Goal: Task Accomplishment & Management: Manage account settings

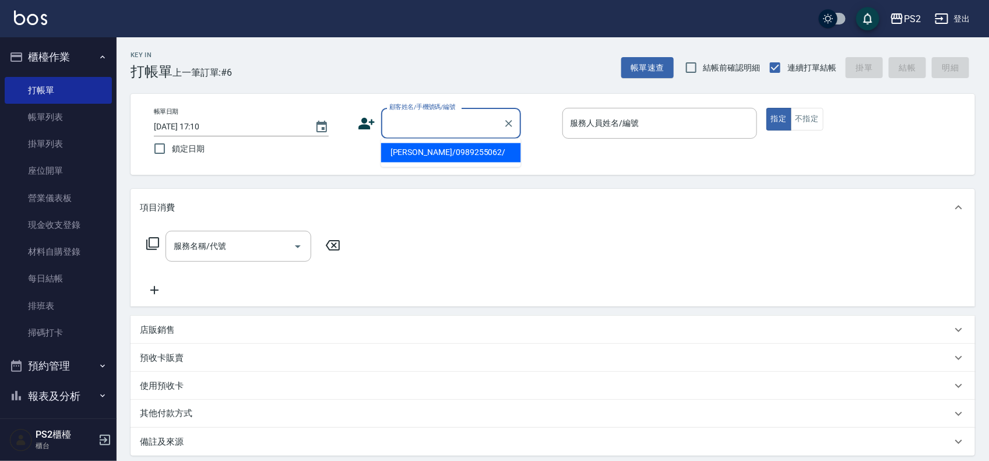
click at [484, 125] on input "顧客姓名/手機號碼/編號" at bounding box center [442, 123] width 112 height 20
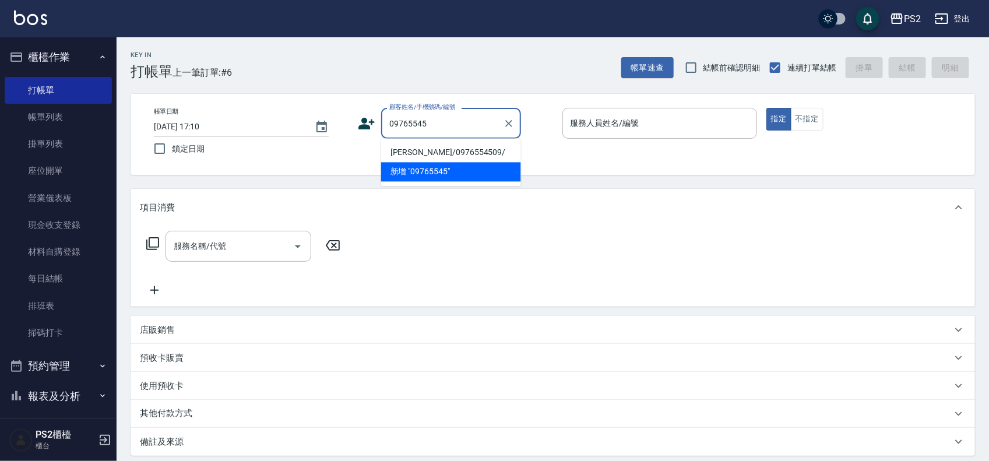
type input "[PERSON_NAME]/0976554509/"
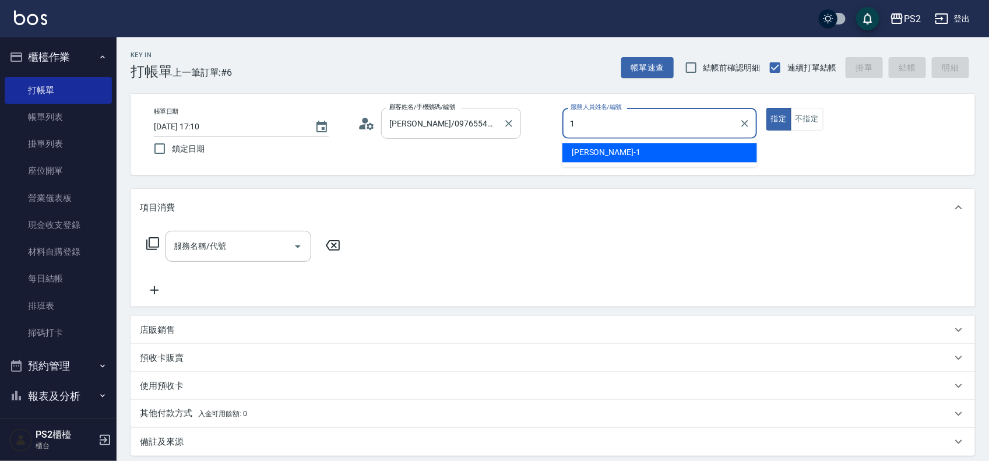
type input "Polly-1"
type button "true"
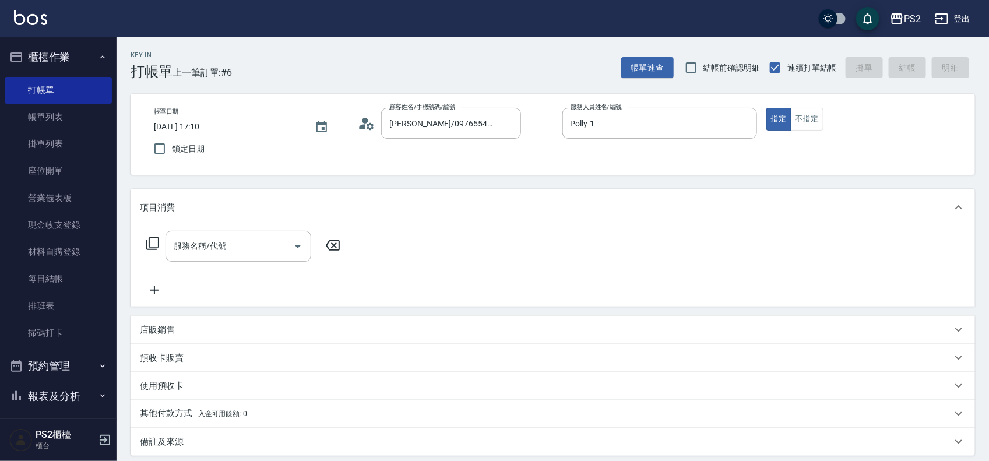
click at [150, 239] on icon at bounding box center [153, 244] width 14 height 14
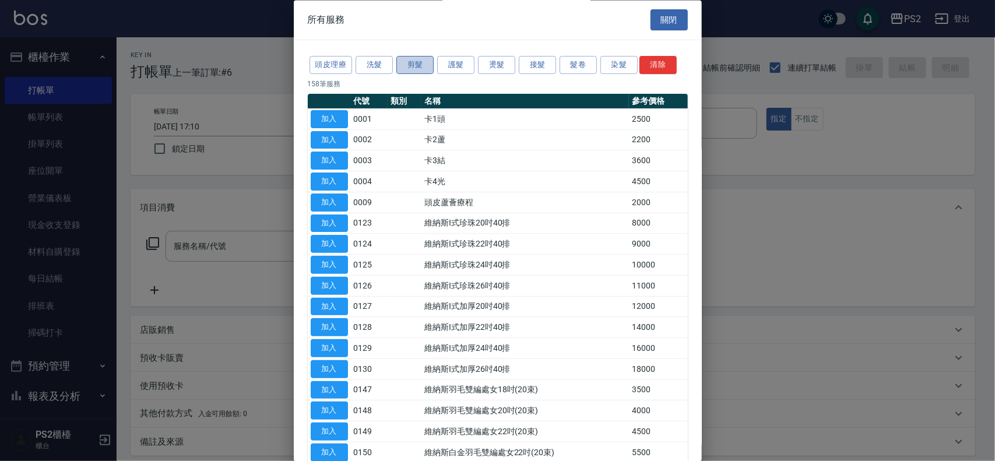
click at [416, 59] on button "剪髮" at bounding box center [414, 66] width 37 height 18
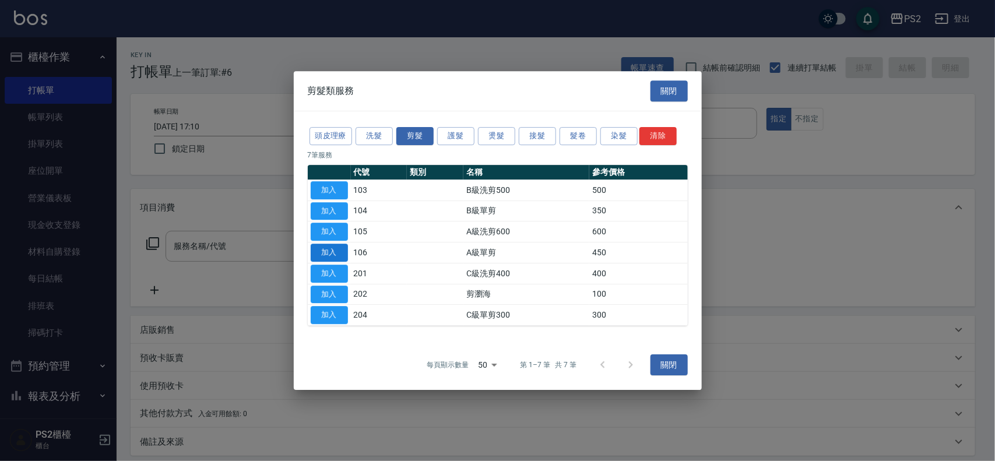
click at [336, 244] on button "加入" at bounding box center [329, 253] width 37 height 18
type input "A級單剪(106)"
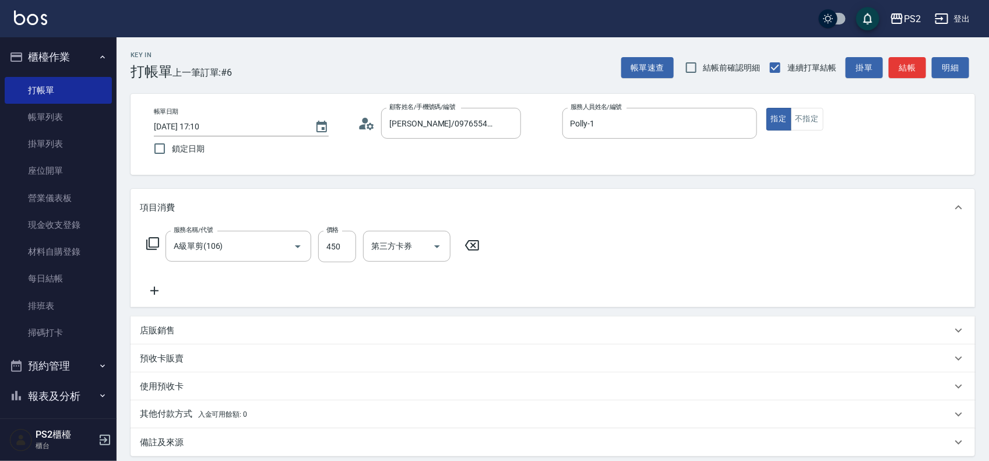
click at [157, 245] on icon at bounding box center [153, 244] width 14 height 14
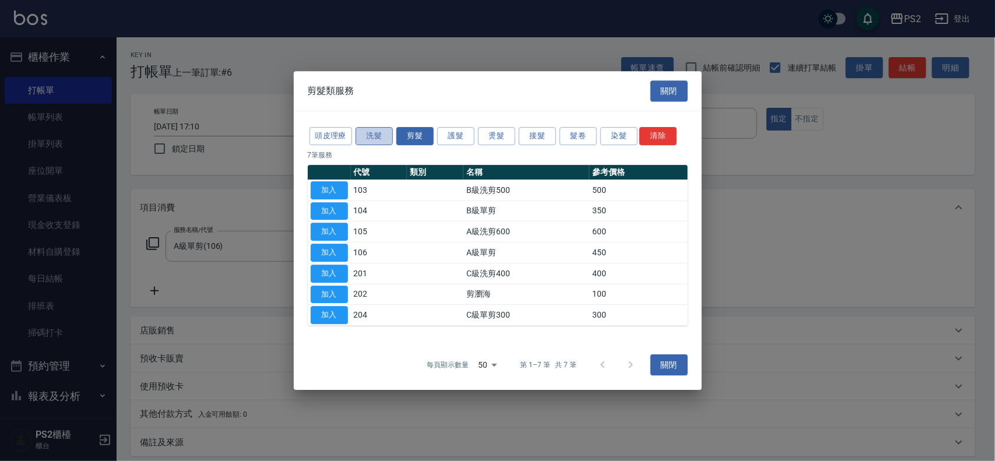
click at [391, 129] on button "洗髮" at bounding box center [374, 136] width 37 height 18
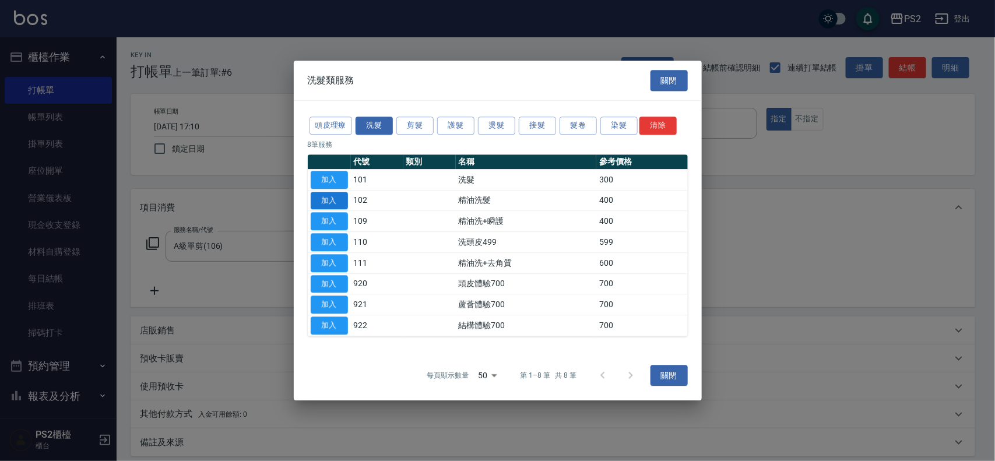
click at [342, 197] on button "加入" at bounding box center [329, 201] width 37 height 18
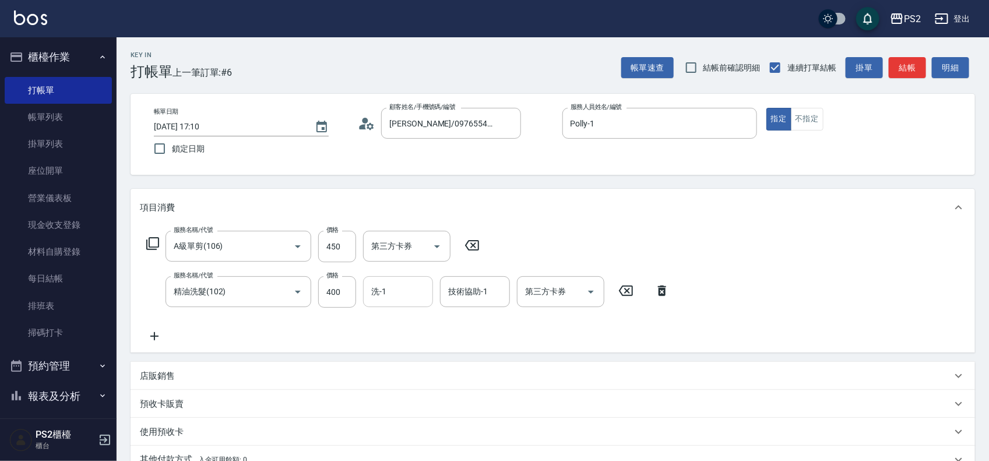
click at [413, 301] on input "洗-1" at bounding box center [397, 292] width 59 height 20
type input "[PERSON_NAME]-25"
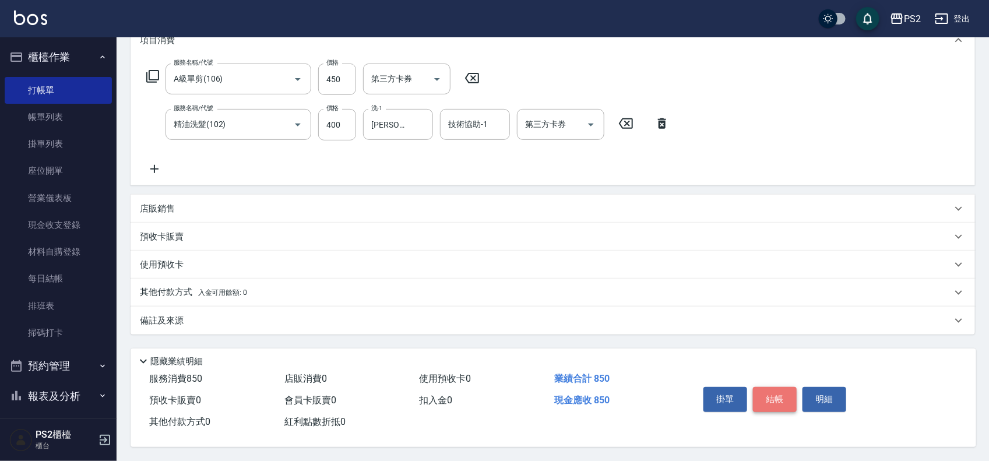
click at [779, 387] on button "結帳" at bounding box center [775, 399] width 44 height 24
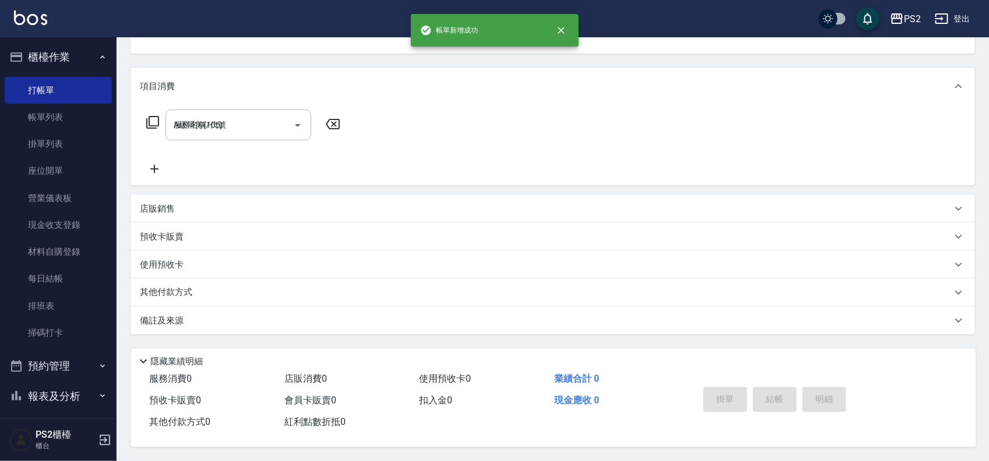
type input "[DATE] 19:00"
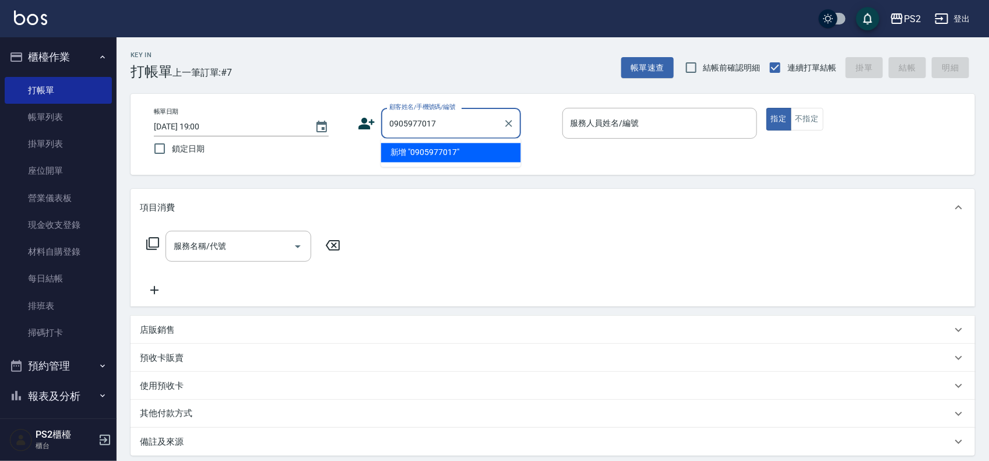
type input "0905977017"
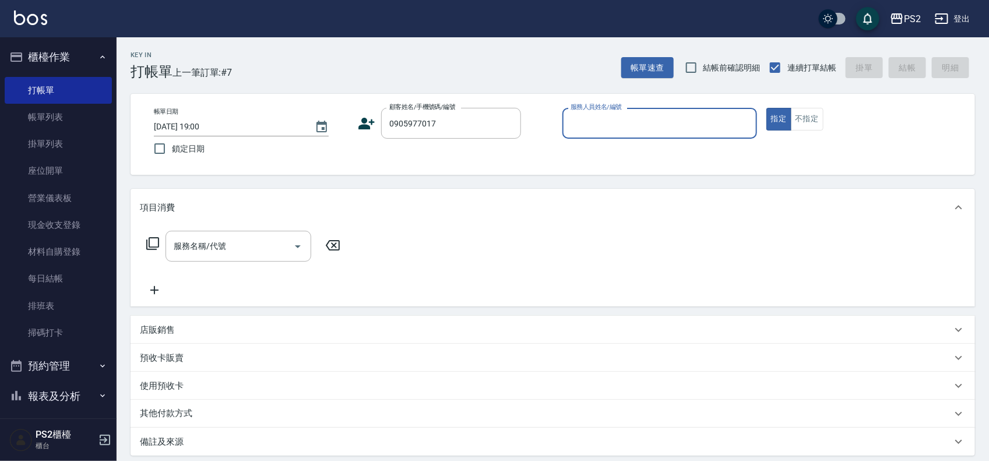
click at [360, 118] on icon at bounding box center [366, 123] width 17 height 17
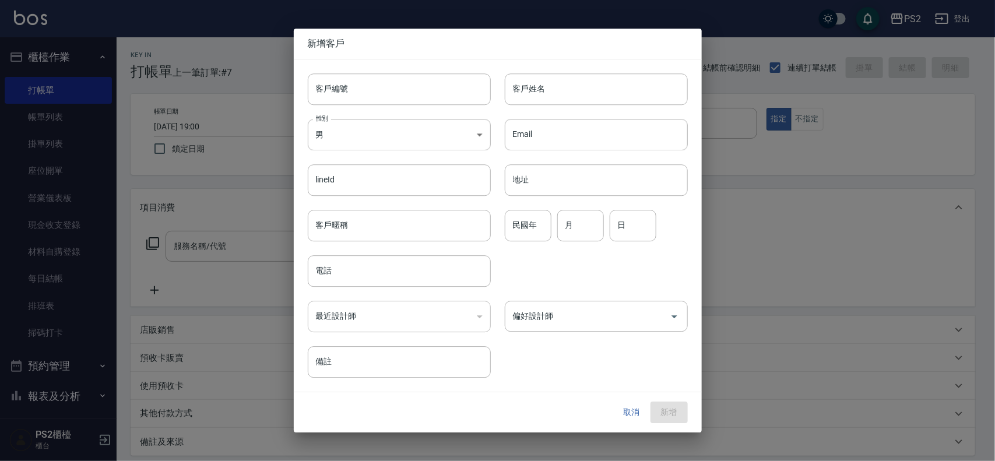
type input "0905977017"
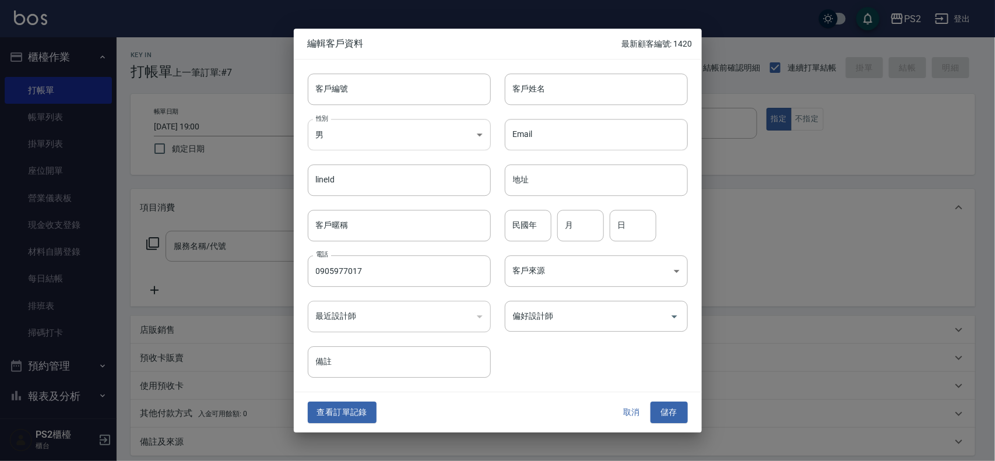
click at [360, 149] on body "PS2 登出 櫃檯作業 打帳單 帳單列表 掛單列表 座位開單 營業儀表板 現金收支登錄 材料自購登錄 每日結帳 排班表 掃碼打卡 預約管理 預約管理 單日預約…" at bounding box center [497, 291] width 995 height 582
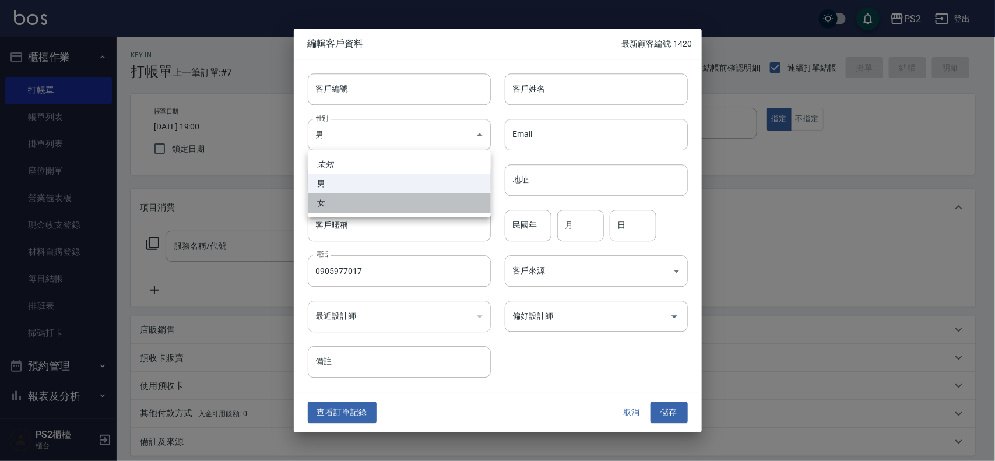
click at [351, 197] on li "女" at bounding box center [399, 203] width 183 height 19
type input "[DEMOGRAPHIC_DATA]"
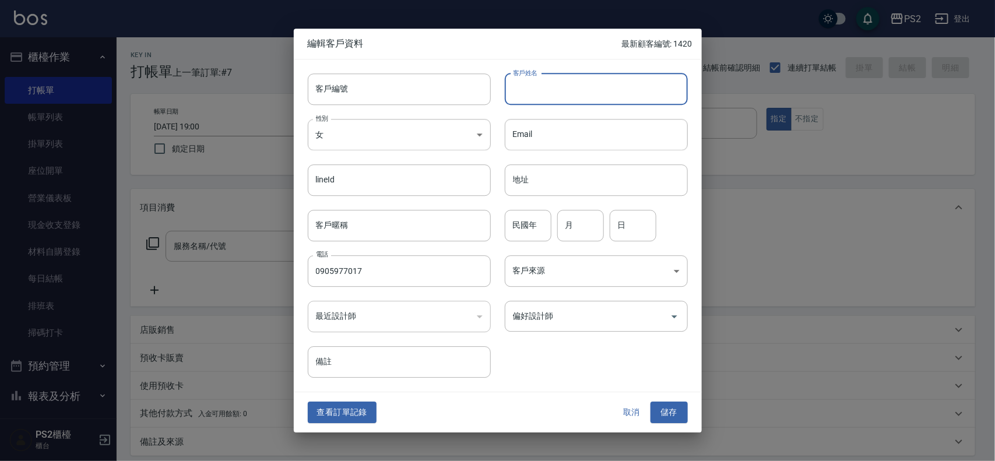
click at [572, 97] on input "客戶姓名" at bounding box center [596, 88] width 183 height 31
type input "[PERSON_NAME]"
click at [526, 237] on input "民國年" at bounding box center [528, 225] width 47 height 31
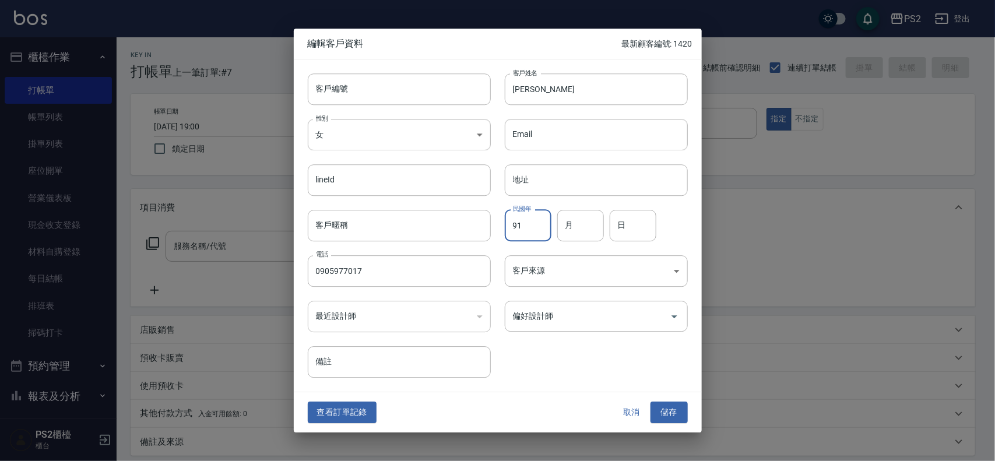
type input "91"
type input "4"
type input "9"
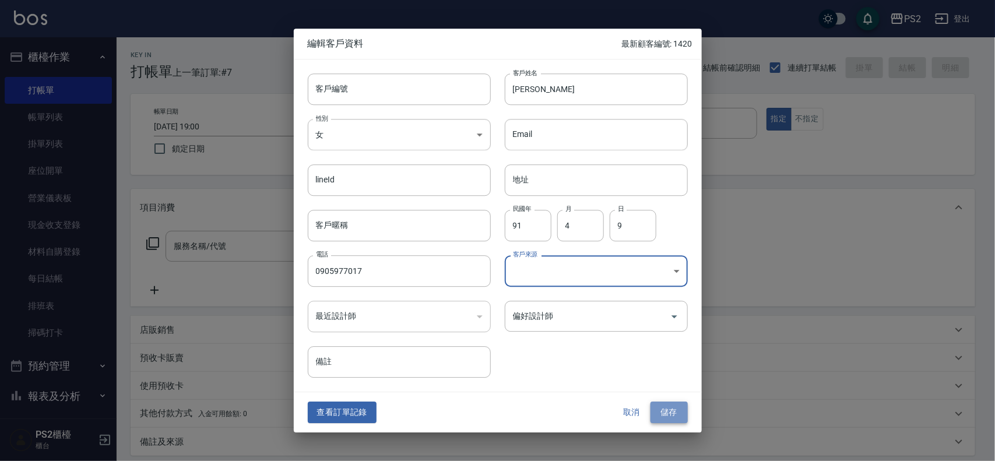
click at [668, 411] on button "儲存" at bounding box center [668, 413] width 37 height 22
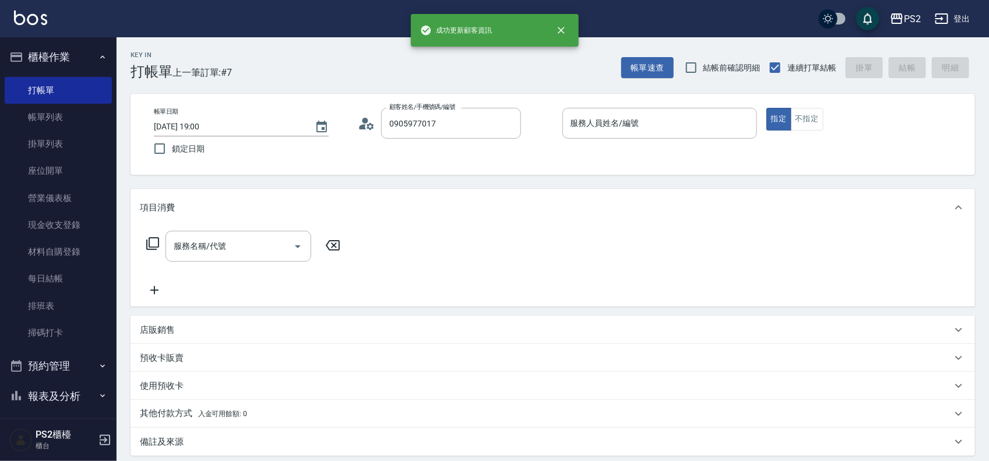
click at [156, 245] on icon at bounding box center [153, 244] width 14 height 14
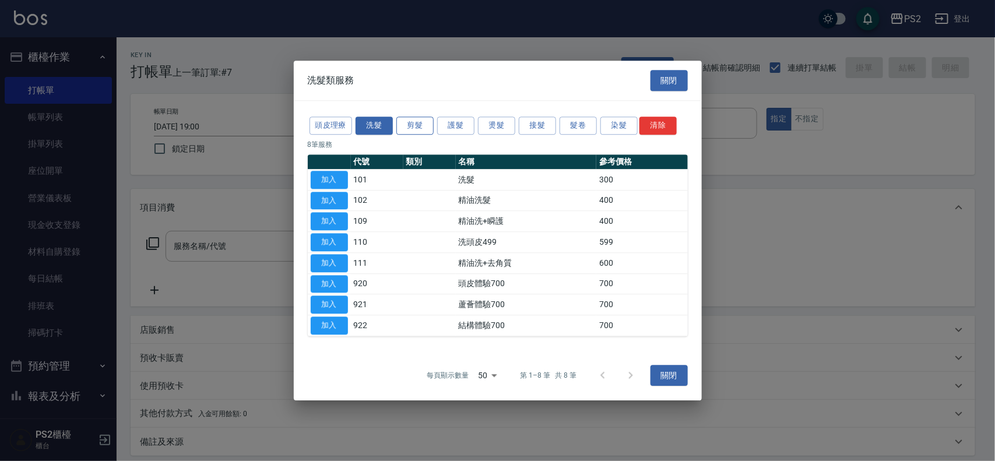
click at [403, 121] on button "剪髮" at bounding box center [414, 126] width 37 height 18
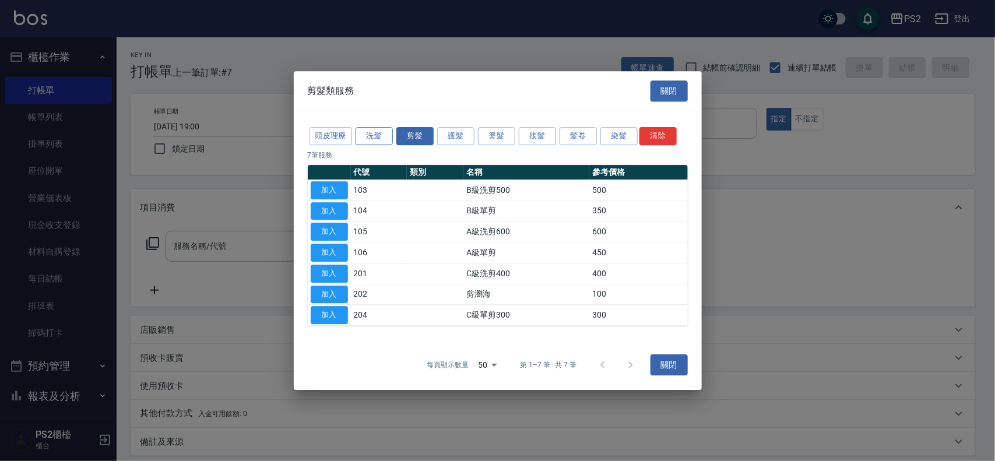
click at [379, 128] on button "洗髮" at bounding box center [374, 136] width 37 height 18
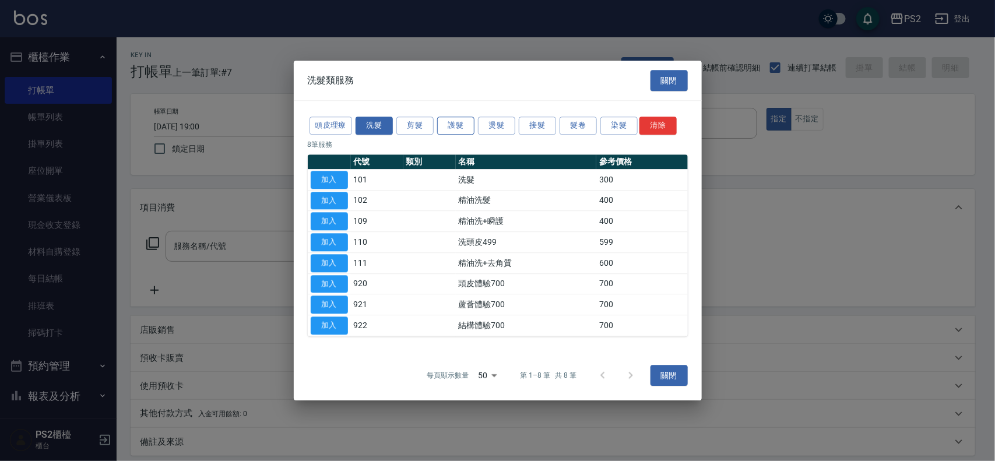
click at [441, 121] on button "護髮" at bounding box center [455, 126] width 37 height 18
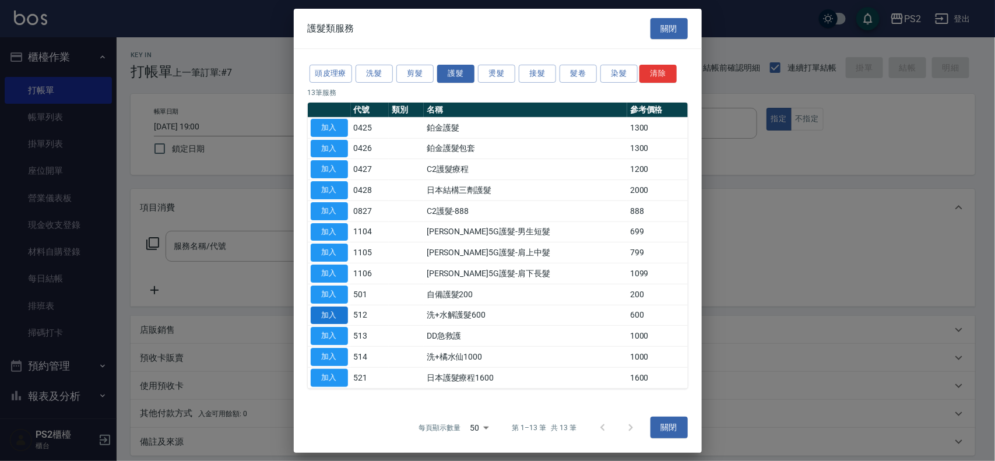
click at [331, 313] on button "加入" at bounding box center [329, 315] width 37 height 18
type input "洗+水解護髮600(512)"
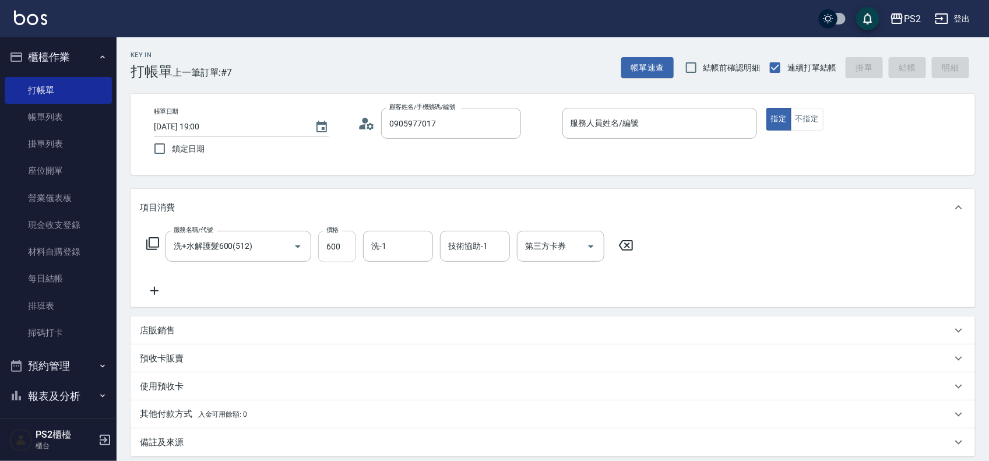
click at [330, 251] on input "600" at bounding box center [337, 246] width 38 height 31
type input "1800"
type input "[PERSON_NAME]-20"
click at [640, 122] on input "服務人員姓名/編號" at bounding box center [660, 123] width 184 height 20
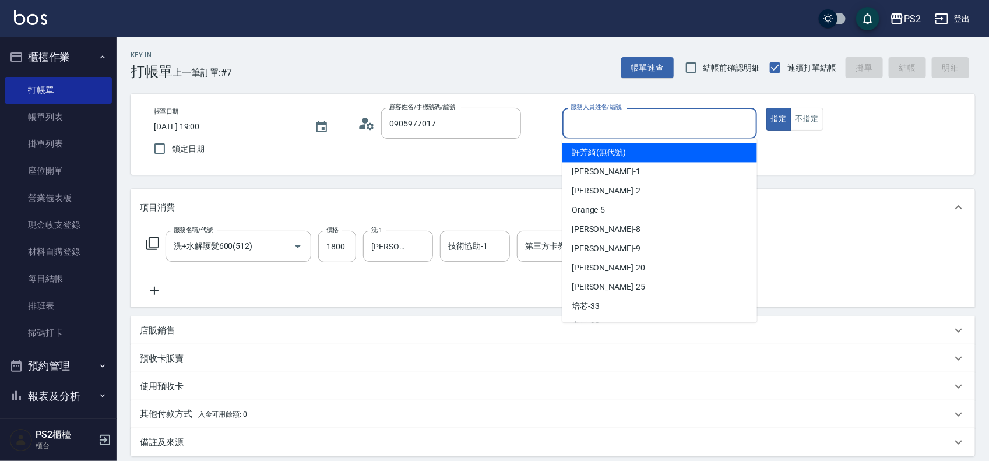
click at [640, 122] on input "服務人員姓名/編號" at bounding box center [660, 123] width 184 height 20
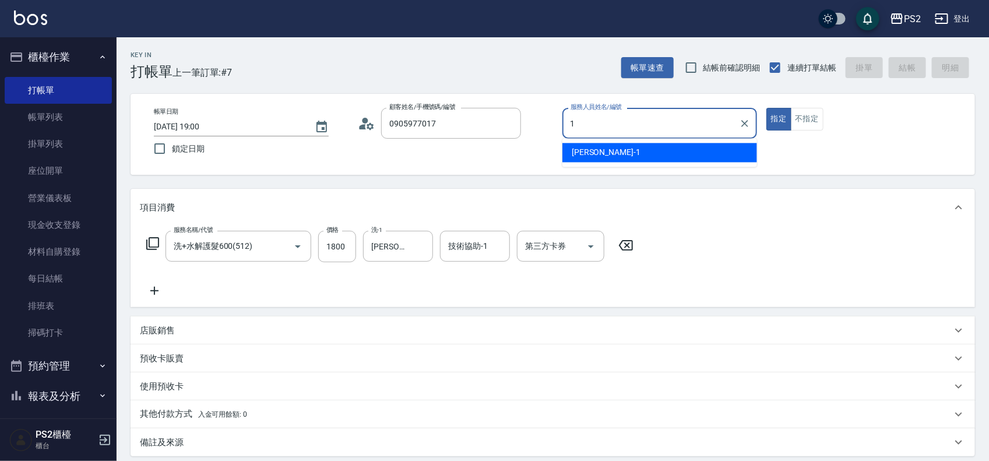
type input "Polly-1"
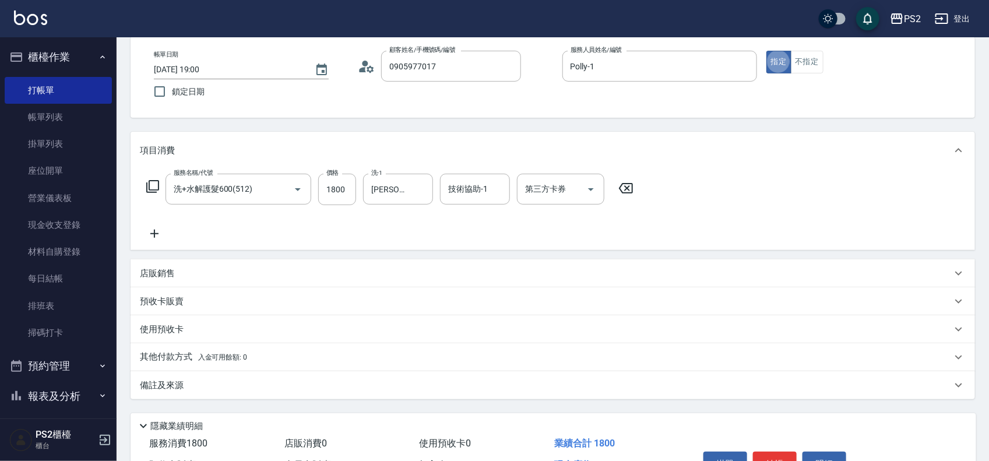
scroll to position [126, 0]
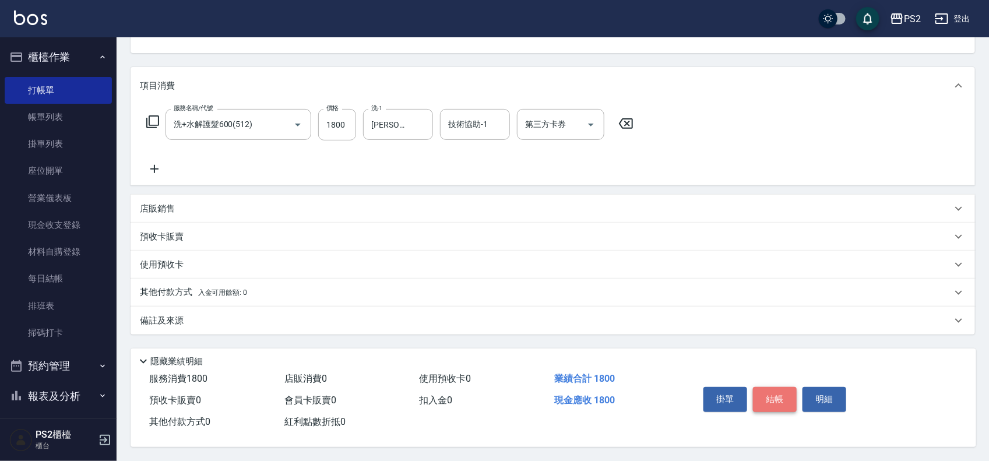
click at [761, 395] on button "結帳" at bounding box center [775, 399] width 44 height 24
type input "[DATE] 19:02"
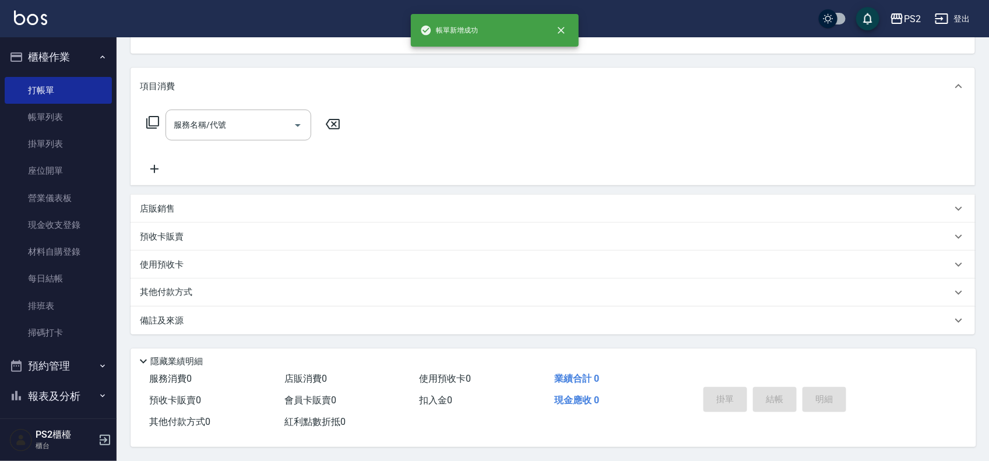
scroll to position [112, 0]
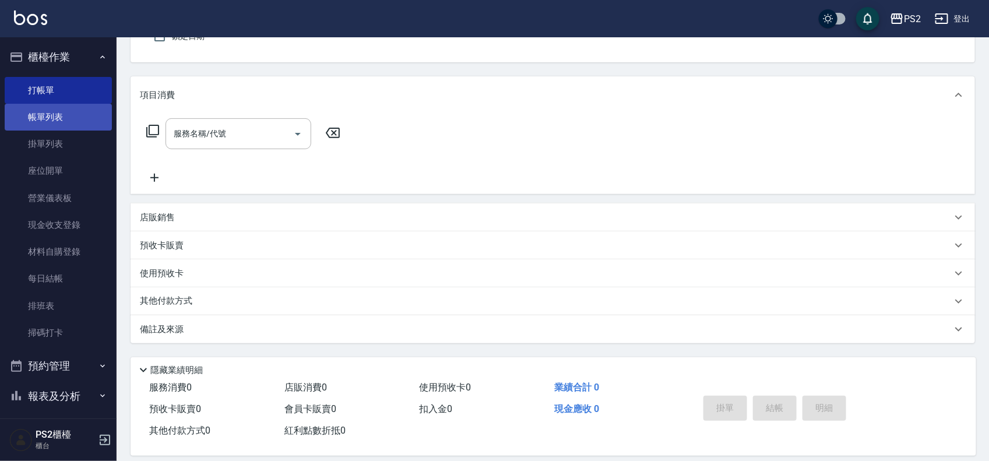
click at [44, 121] on link "帳單列表" at bounding box center [58, 117] width 107 height 27
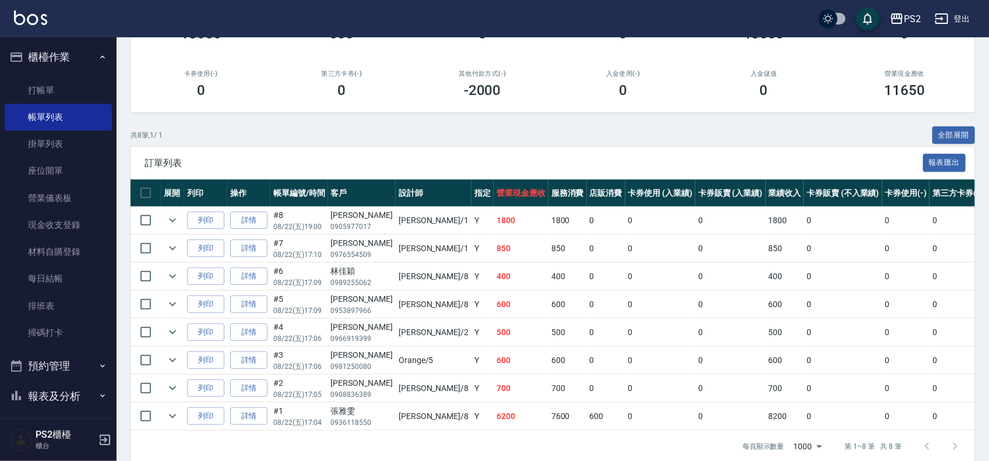
scroll to position [146, 0]
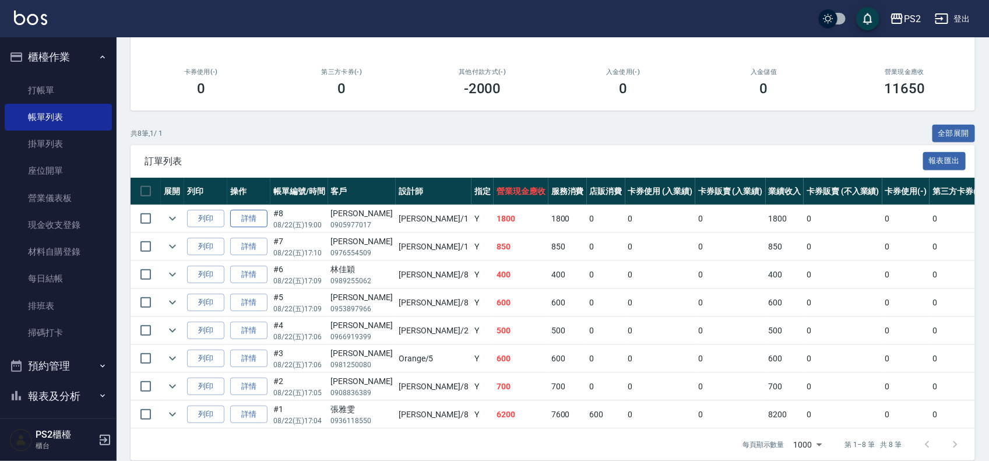
click at [248, 219] on link "詳情" at bounding box center [248, 219] width 37 height 18
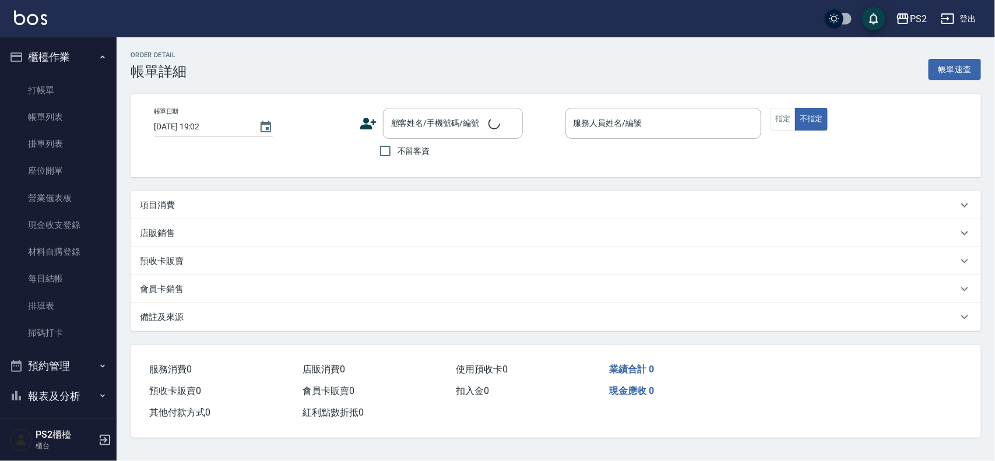
type input "[DATE] 19:00"
type input "Polly-1"
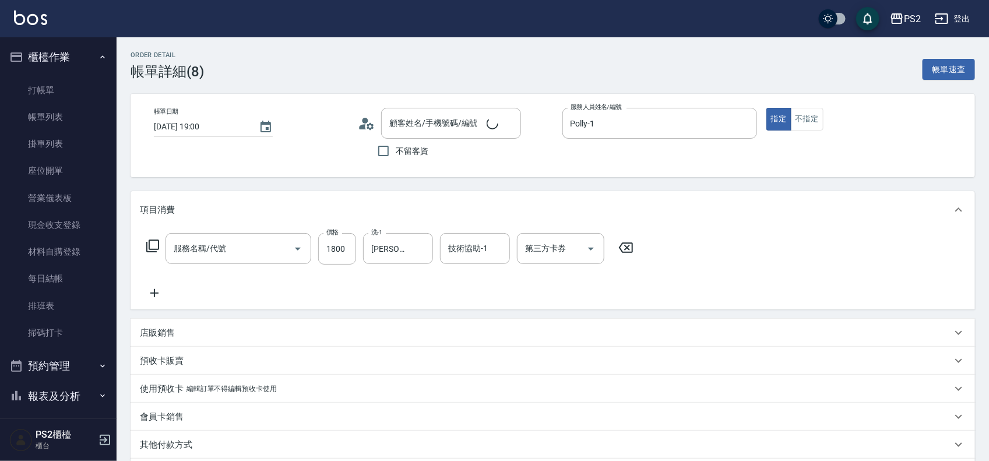
type input "洗+水解護髮600(512)"
type input "[PERSON_NAME]/0905977017/"
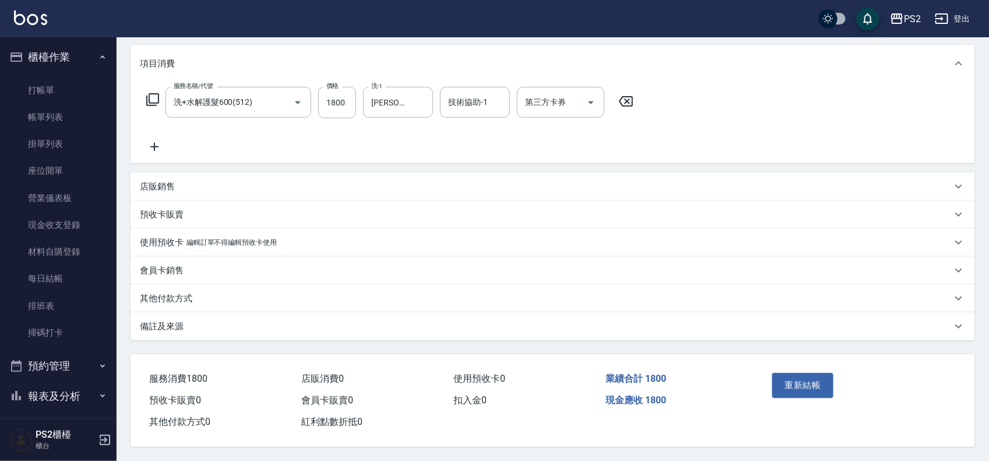
click at [187, 284] on div "其他付款方式" at bounding box center [553, 298] width 845 height 28
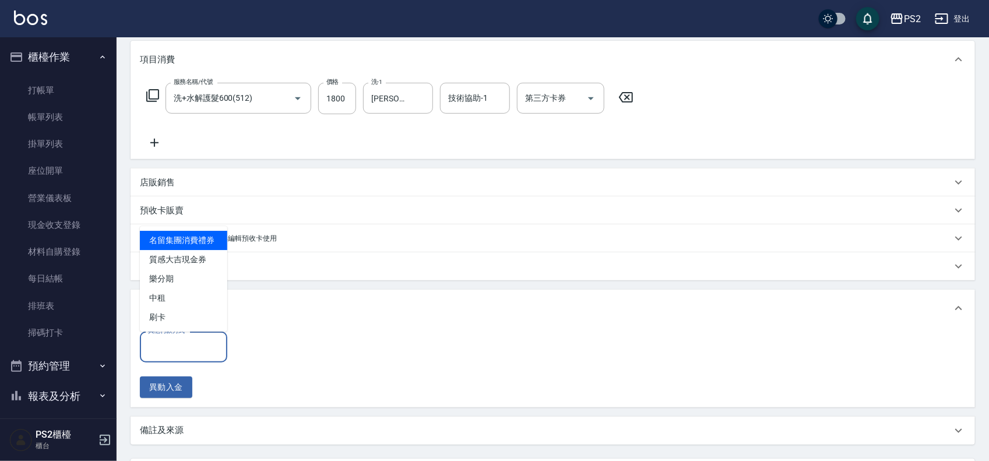
click at [189, 341] on input "其他付款方式" at bounding box center [183, 347] width 77 height 20
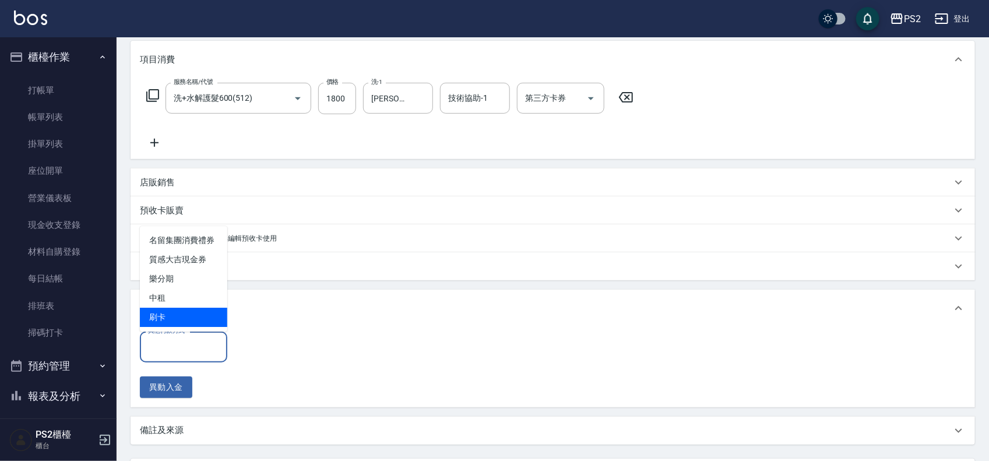
click at [173, 309] on span "刷卡" at bounding box center [183, 317] width 87 height 19
type input "刷卡"
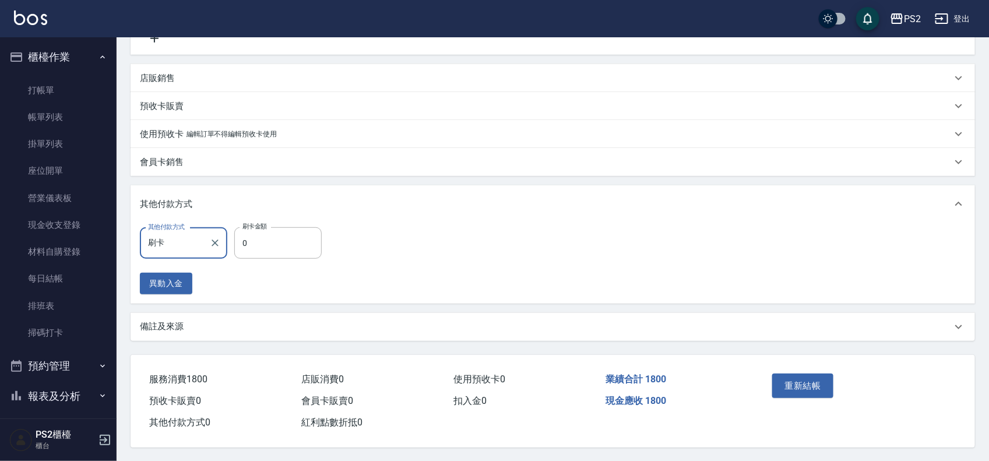
scroll to position [259, 0]
click at [258, 247] on input "0" at bounding box center [277, 242] width 87 height 31
type input "1800"
click at [416, 256] on div "其他付款方式 刷卡 其他付款方式 刷卡金額 1800 刷卡金額 異動入金" at bounding box center [553, 260] width 826 height 67
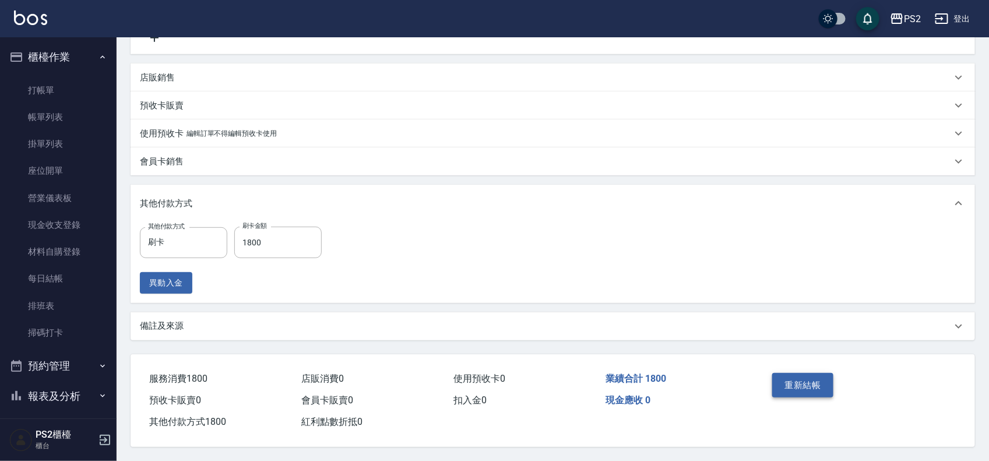
click at [797, 382] on button "重新結帳" at bounding box center [803, 385] width 62 height 24
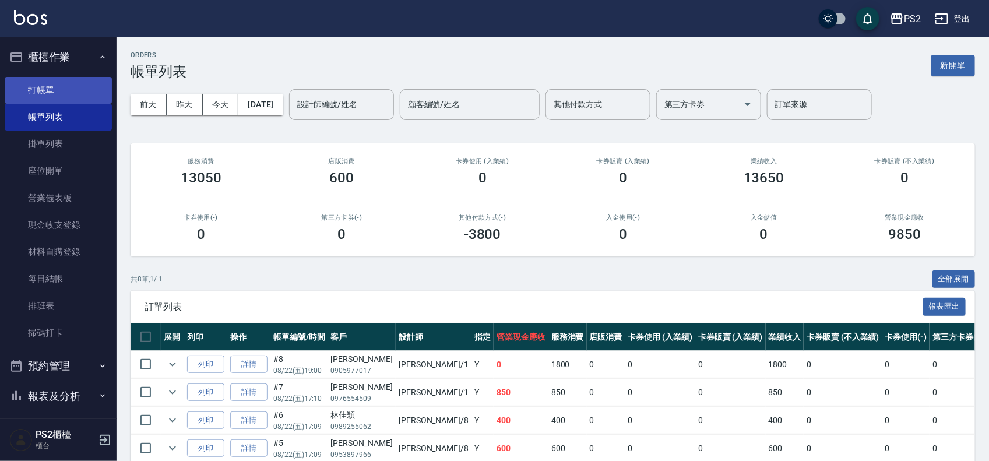
click at [54, 87] on link "打帳單" at bounding box center [58, 90] width 107 height 27
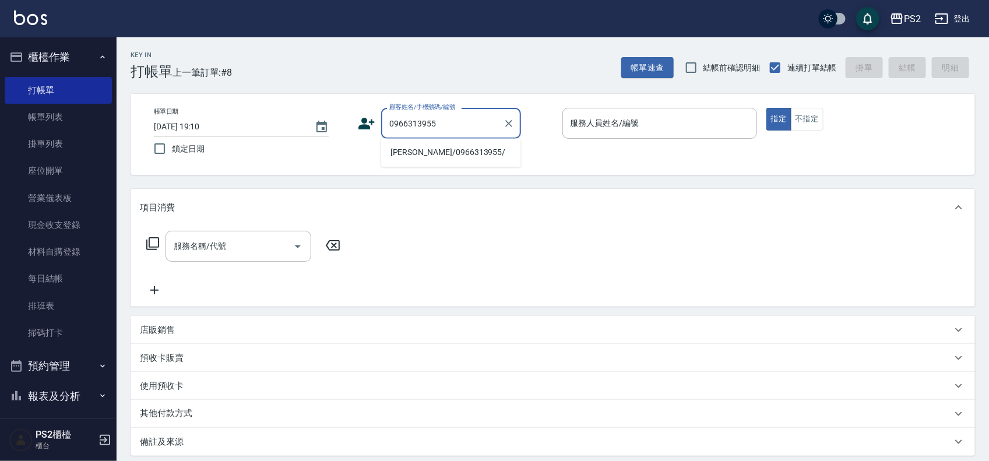
type input "[PERSON_NAME]/0966313955/"
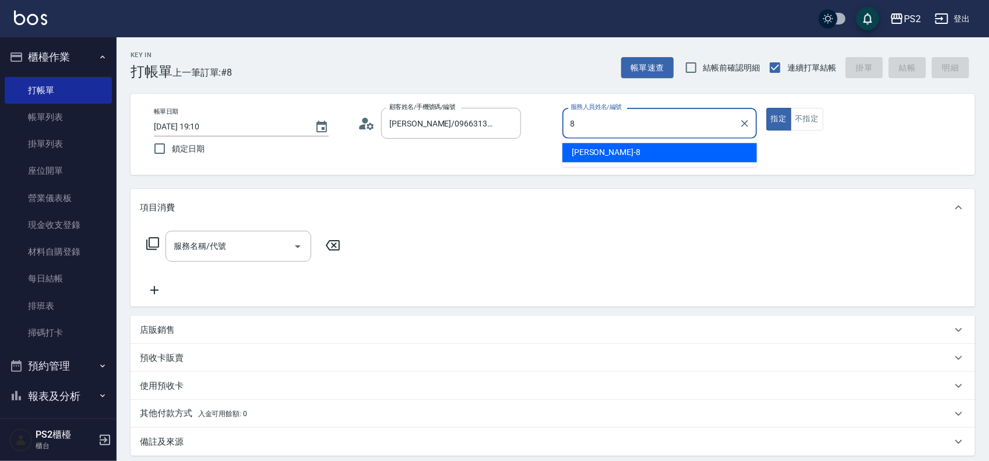
type input "Lori-8"
type button "true"
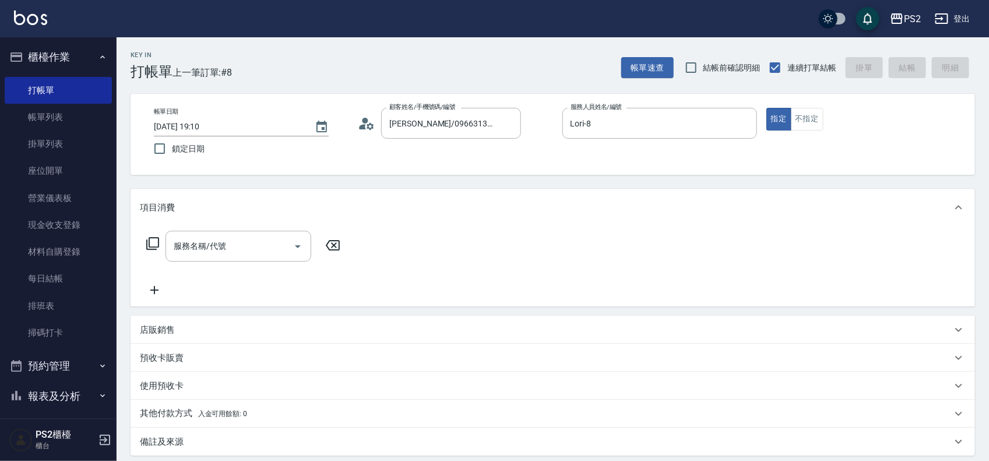
click at [141, 240] on div "服務名稱/代號 服務名稱/代號" at bounding box center [243, 246] width 207 height 31
click at [150, 242] on icon at bounding box center [153, 244] width 14 height 14
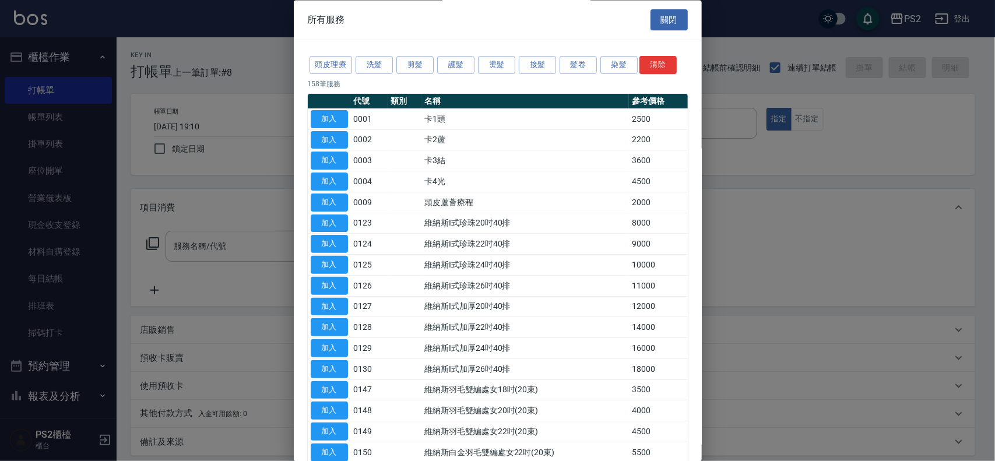
click at [639, 72] on div "頭皮理療 洗髮 剪髮 護髮 燙髮 接髮 髮卷 染髮 清除" at bounding box center [498, 66] width 380 height 22
click at [616, 64] on button "染髮" at bounding box center [618, 66] width 37 height 18
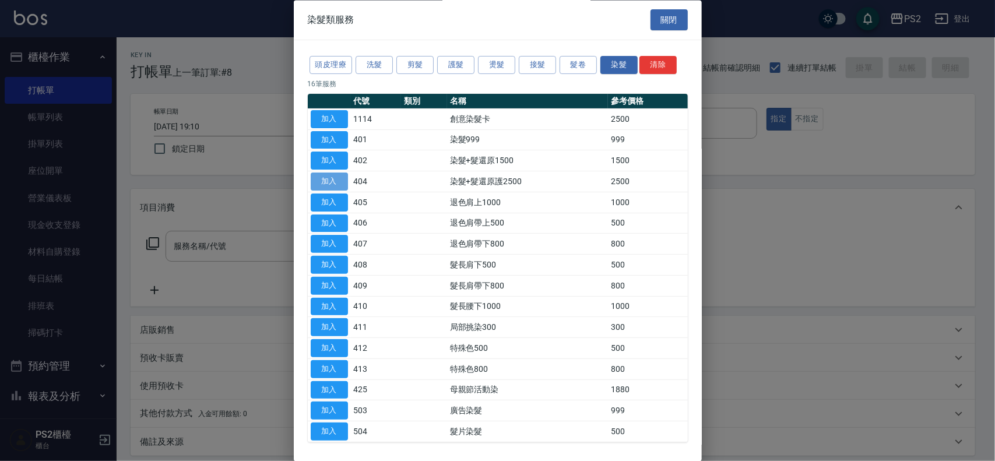
click at [336, 184] on button "加入" at bounding box center [329, 182] width 37 height 18
type input "染髮+髮還原護2500(404)"
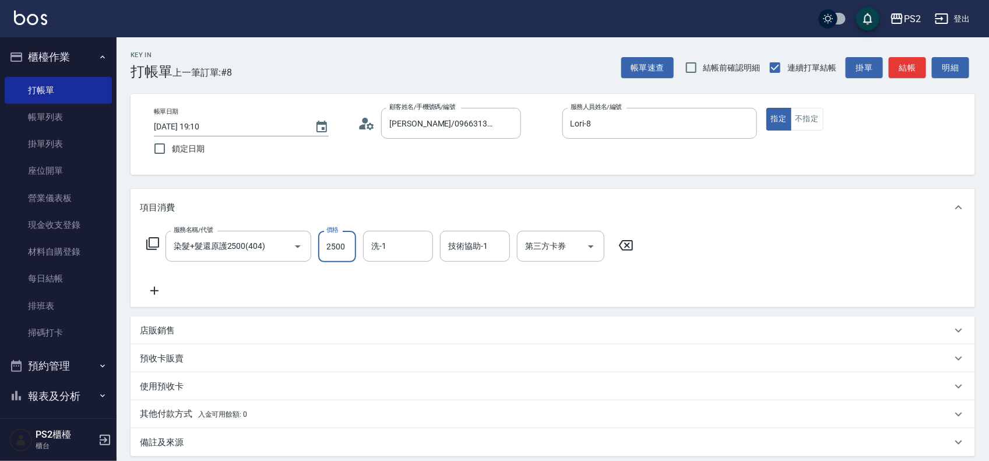
click at [330, 256] on input "2500" at bounding box center [337, 246] width 38 height 31
type input "3000"
click at [417, 182] on div "Key In 打帳單 上一筆訂單:#8 帳單速查 結帳前確認明細 連續打單結帳 掛單 結帳 明細 帳單日期 [DATE] 19:10 鎖定日期 顧客姓名/手機…" at bounding box center [553, 310] width 873 height 546
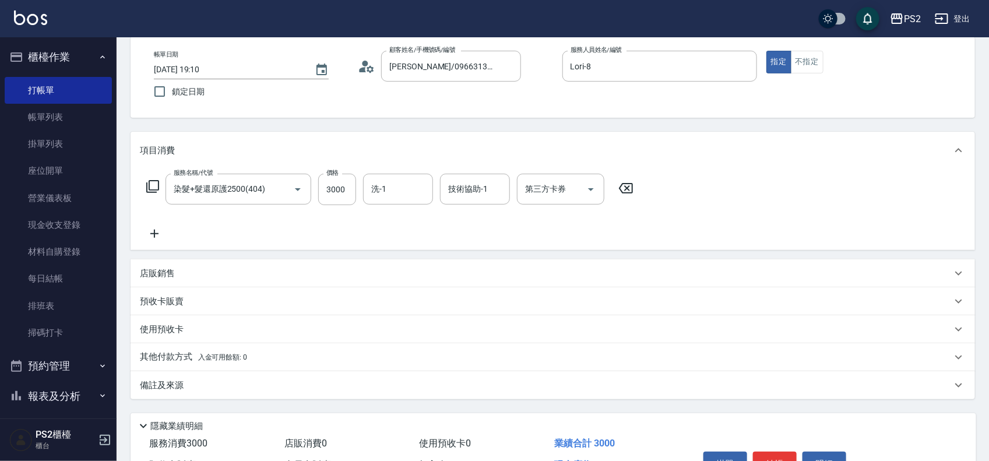
scroll to position [126, 0]
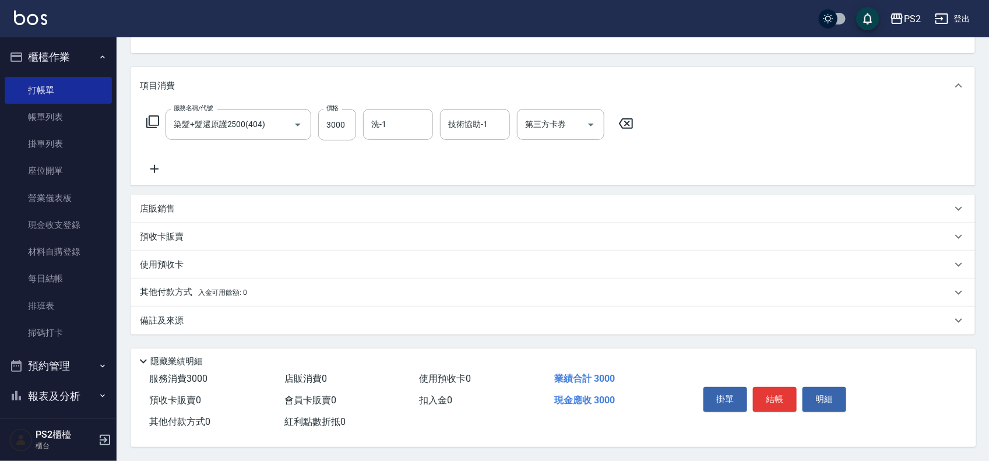
click at [167, 290] on p "其他付款方式 入金可用餘額: 0" at bounding box center [193, 292] width 107 height 13
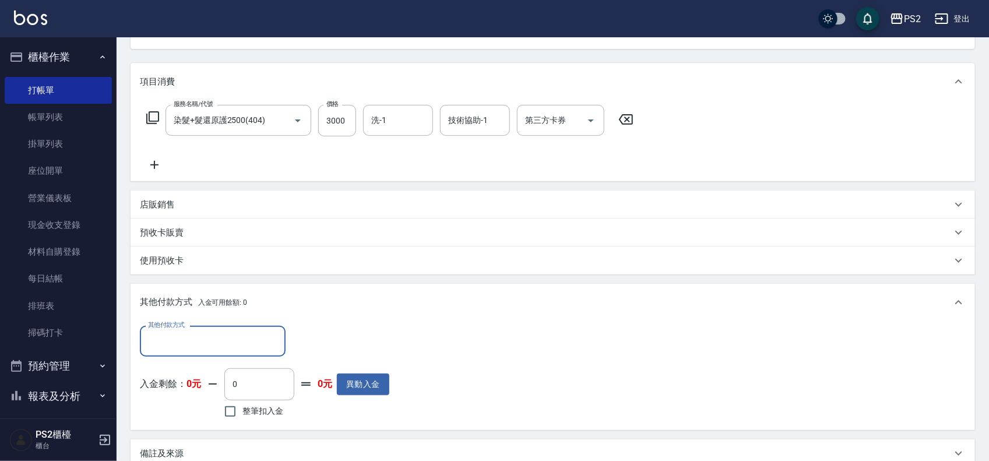
scroll to position [0, 0]
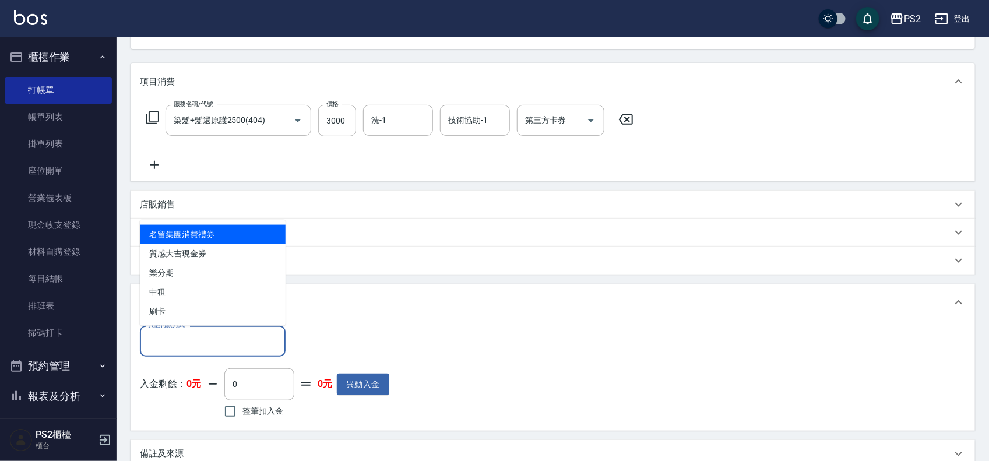
click at [211, 347] on input "其他付款方式" at bounding box center [212, 341] width 135 height 20
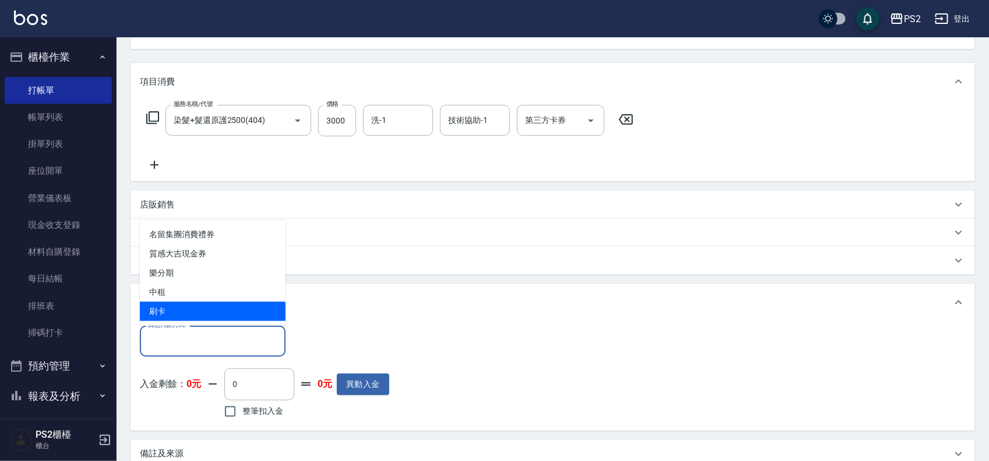
click at [181, 311] on span "刷卡" at bounding box center [213, 311] width 146 height 19
type input "刷卡"
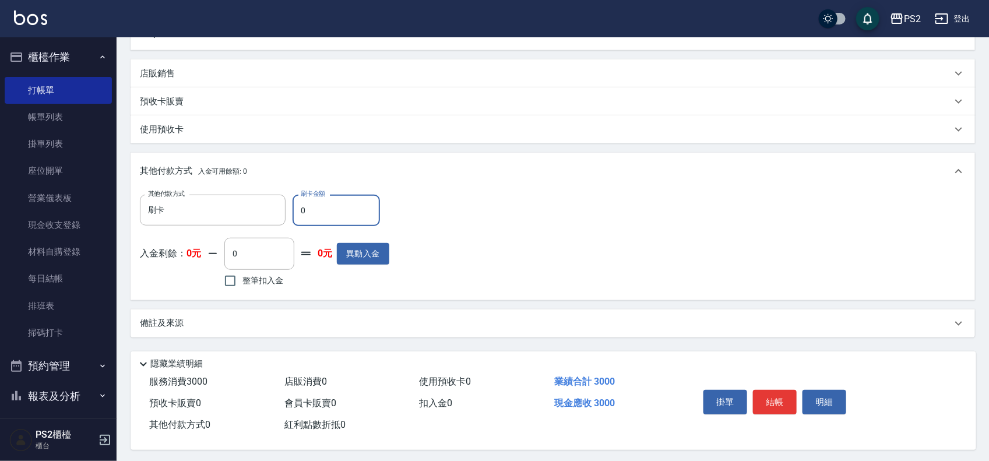
scroll to position [263, 0]
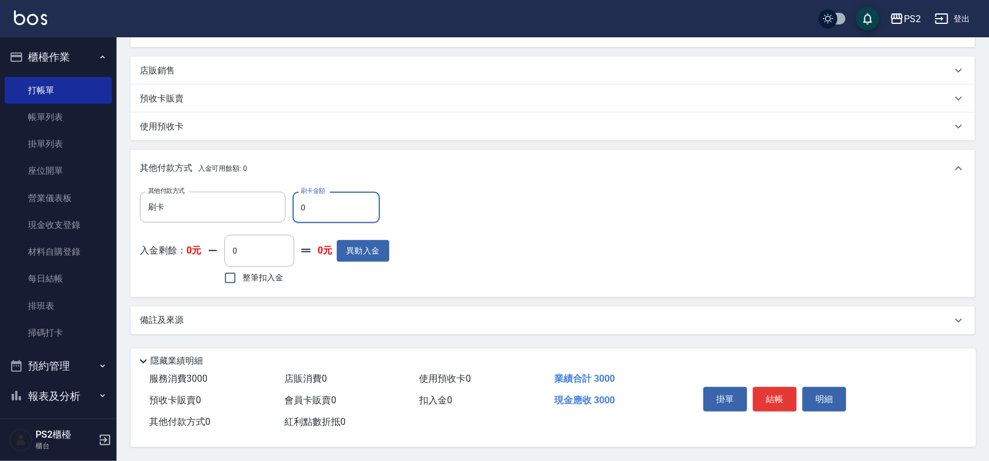
click at [330, 206] on input "0" at bounding box center [336, 207] width 87 height 31
type input "3000"
click at [775, 389] on button "結帳" at bounding box center [775, 399] width 44 height 24
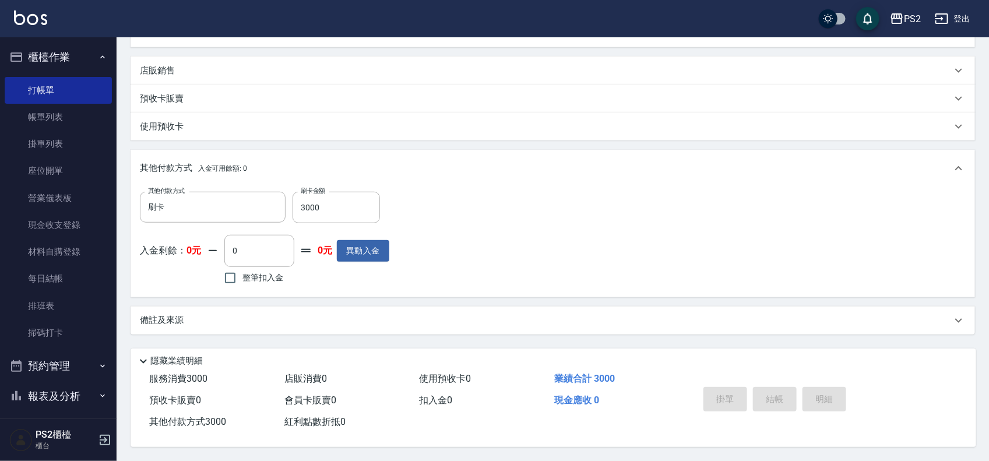
type input "[DATE] 19:12"
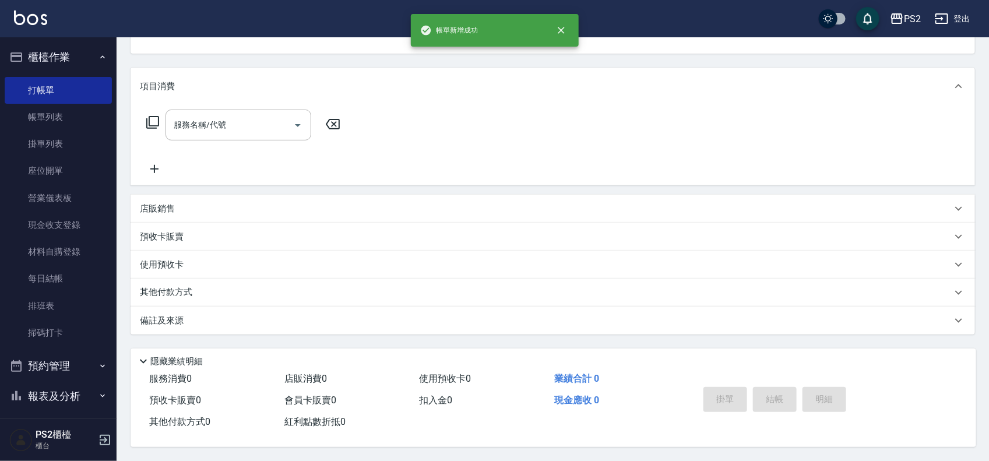
scroll to position [0, 0]
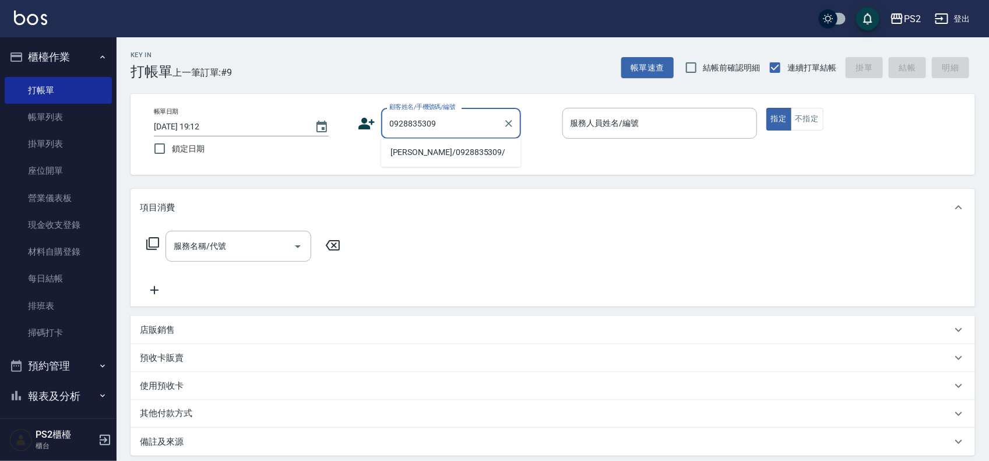
click at [399, 159] on li "[PERSON_NAME]/0928835309/" at bounding box center [451, 152] width 140 height 19
type input "[PERSON_NAME]/0928835309/"
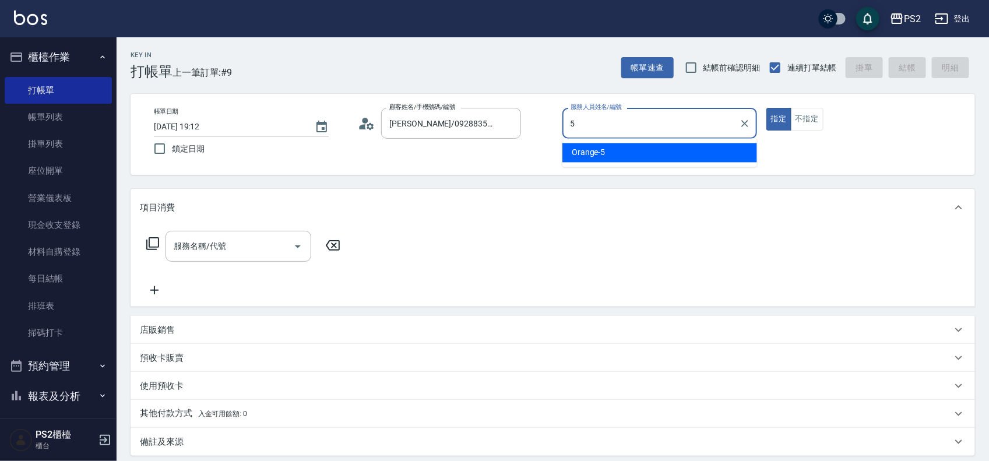
type input "Orange-5"
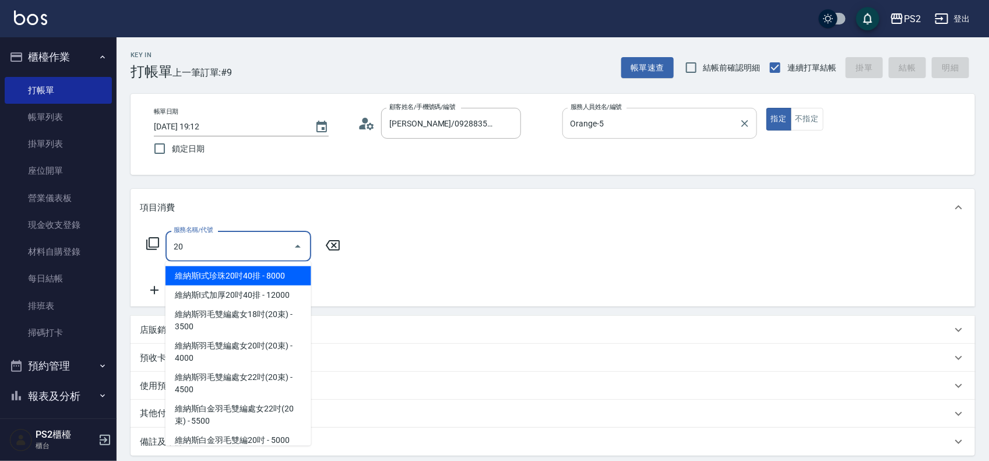
type input "2"
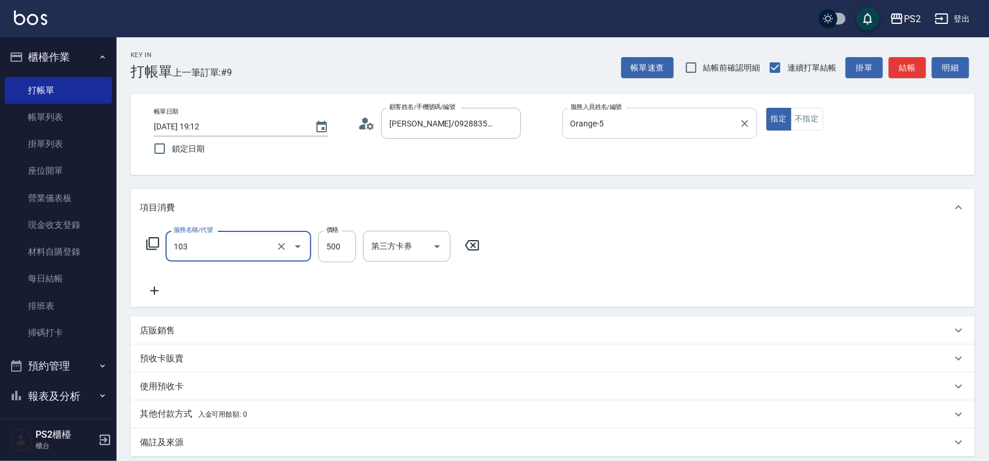
type input "B級洗剪500(103)"
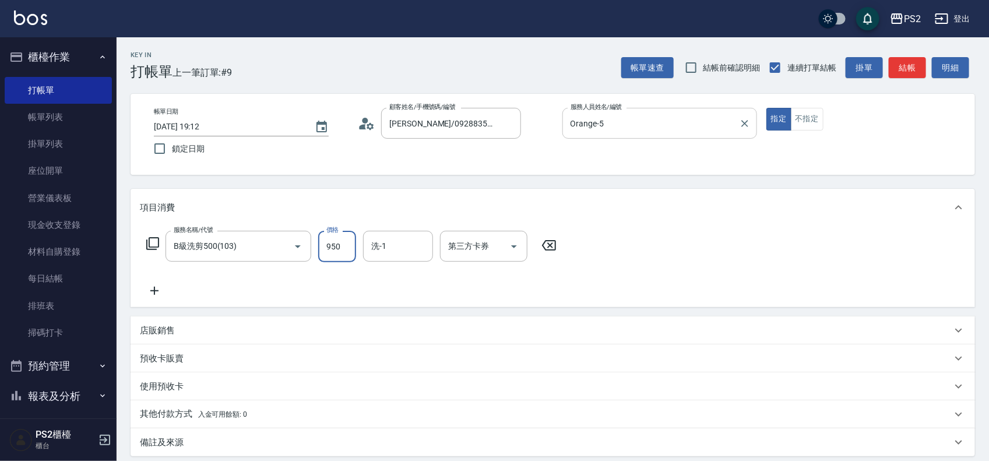
type input "950"
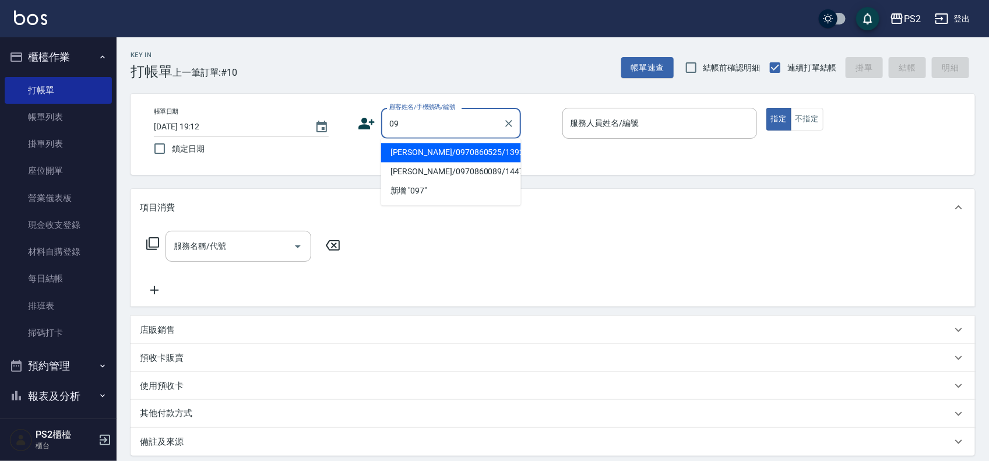
type input "0"
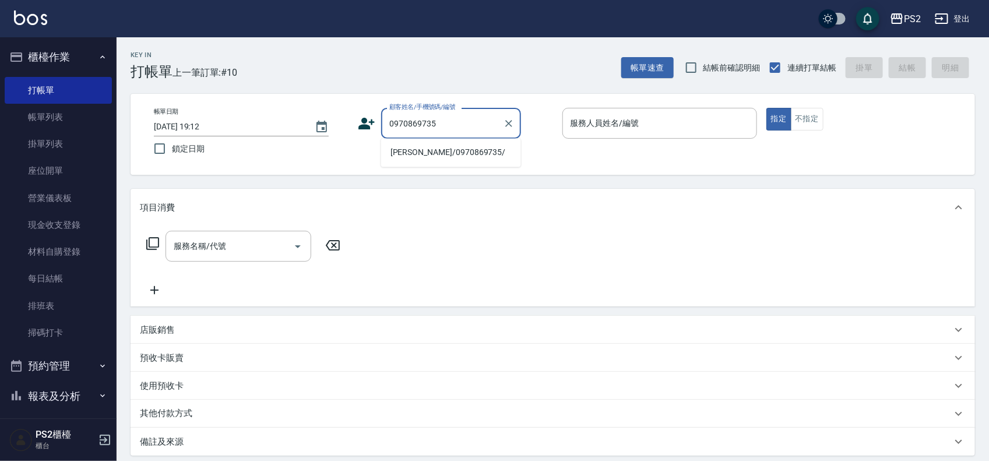
type input "[PERSON_NAME]/0970869735/"
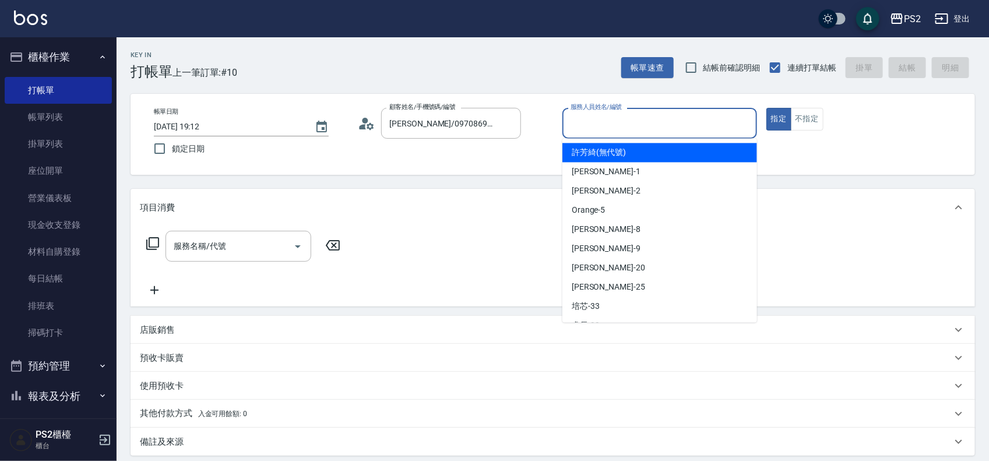
click at [615, 133] on input "服務人員姓名/編號" at bounding box center [660, 123] width 184 height 20
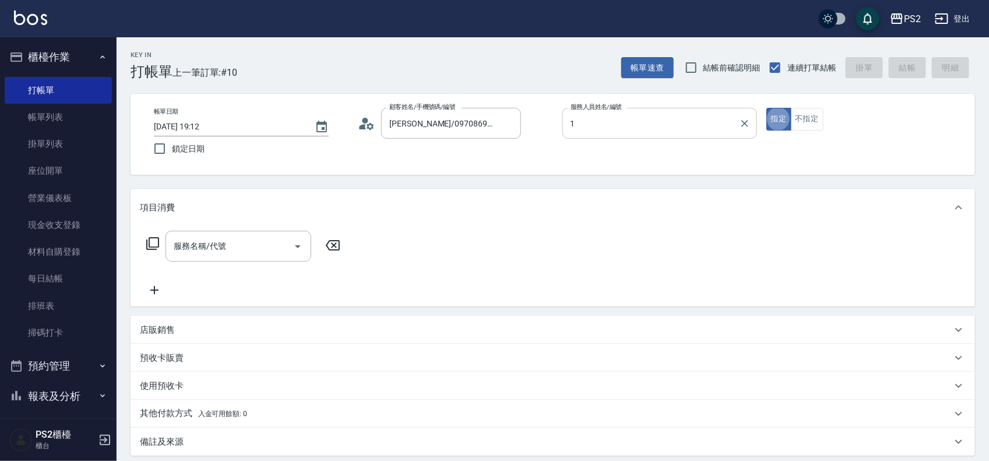
type input "Polly-1"
click at [159, 247] on icon at bounding box center [152, 243] width 13 height 13
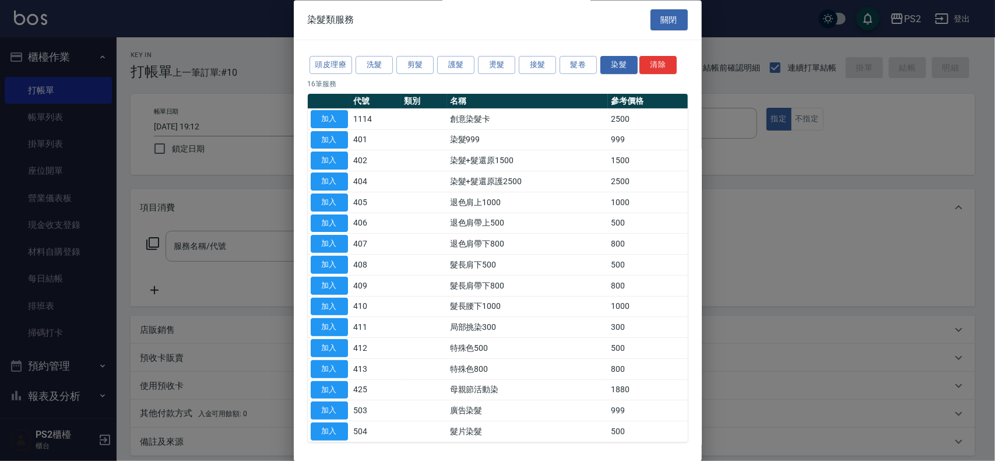
click at [262, 202] on div at bounding box center [497, 230] width 995 height 461
click at [669, 13] on button "關閉" at bounding box center [668, 20] width 37 height 22
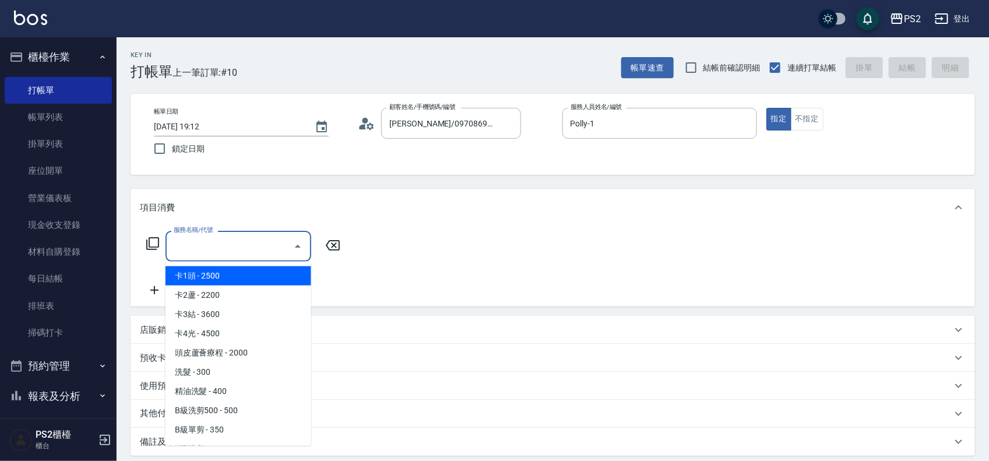
click at [207, 255] on input "服務名稱/代號" at bounding box center [230, 246] width 118 height 20
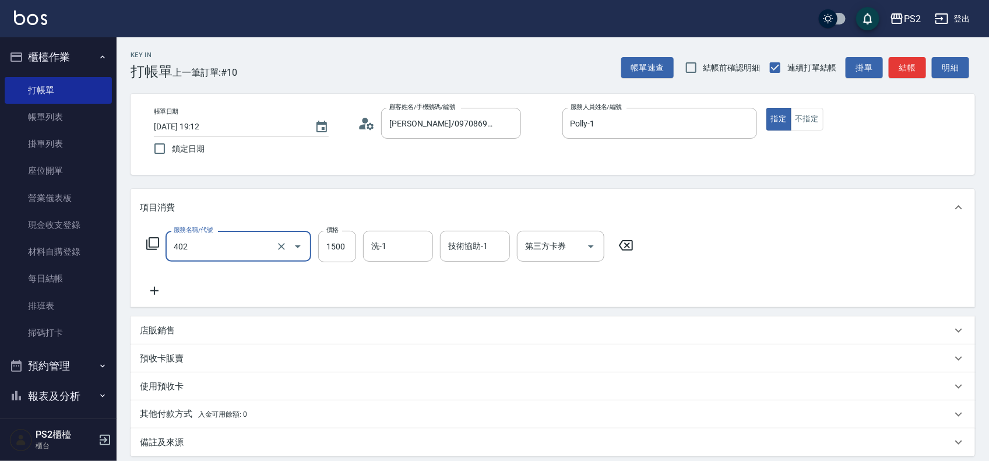
type input "染髮+髮還原1500(402)"
type input "2000"
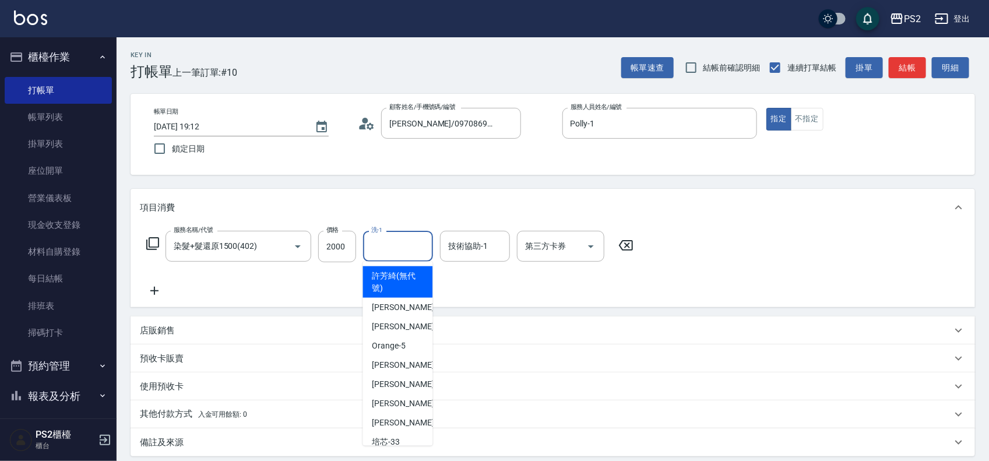
click at [339, 189] on div "項目消費" at bounding box center [553, 207] width 845 height 37
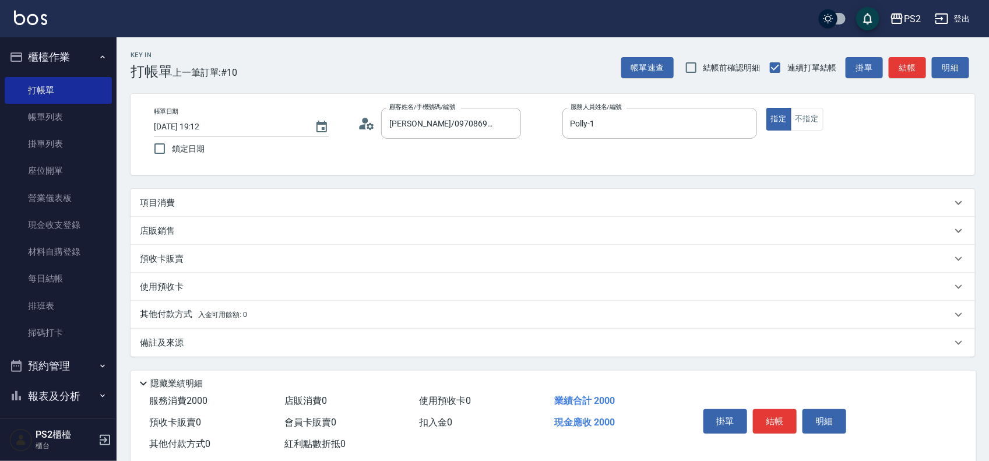
click at [172, 199] on p "項目消費" at bounding box center [157, 203] width 35 height 12
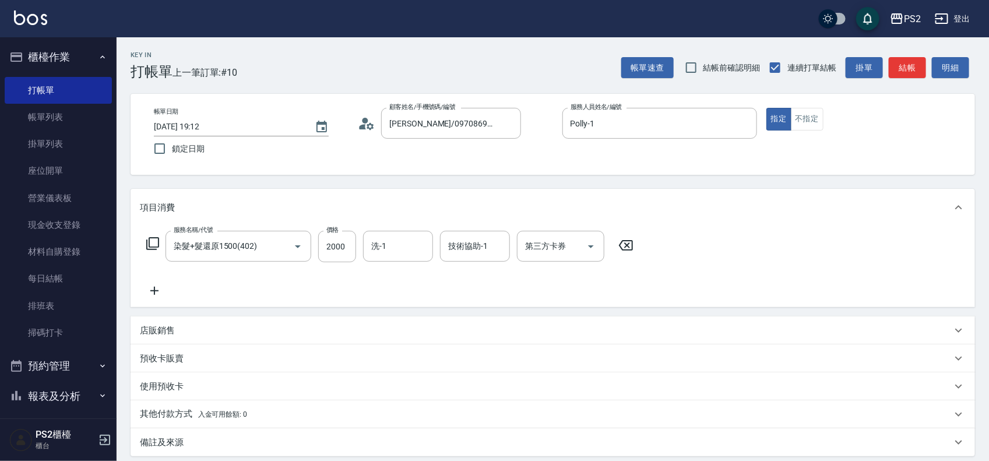
click at [150, 294] on icon at bounding box center [154, 291] width 29 height 14
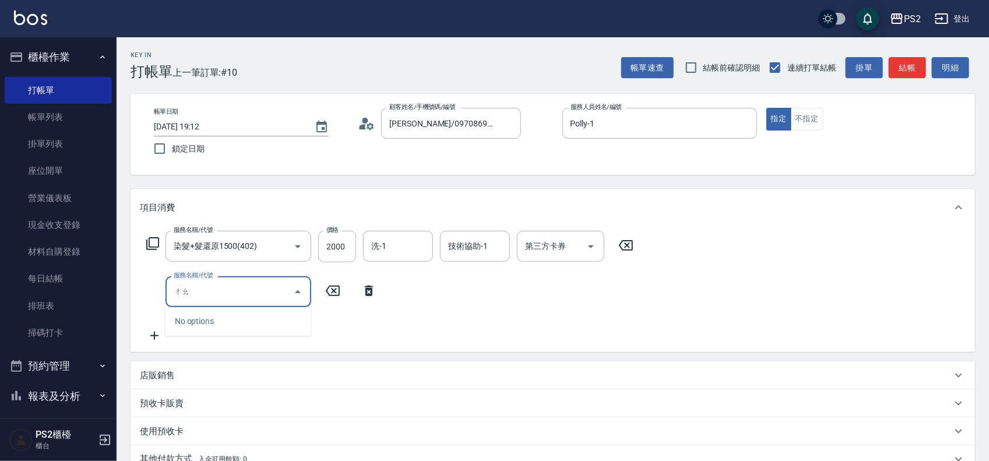
type input "朝"
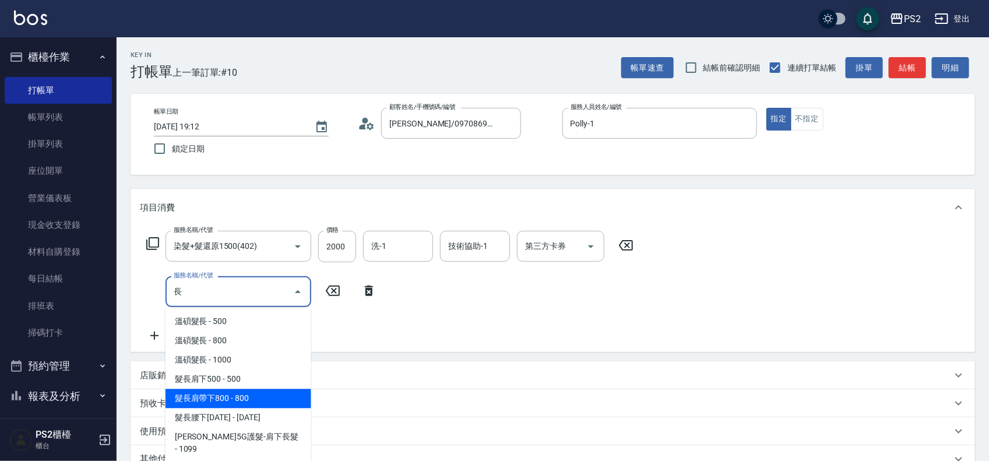
click at [228, 403] on span "髮長肩帶下800 - 800" at bounding box center [239, 398] width 146 height 19
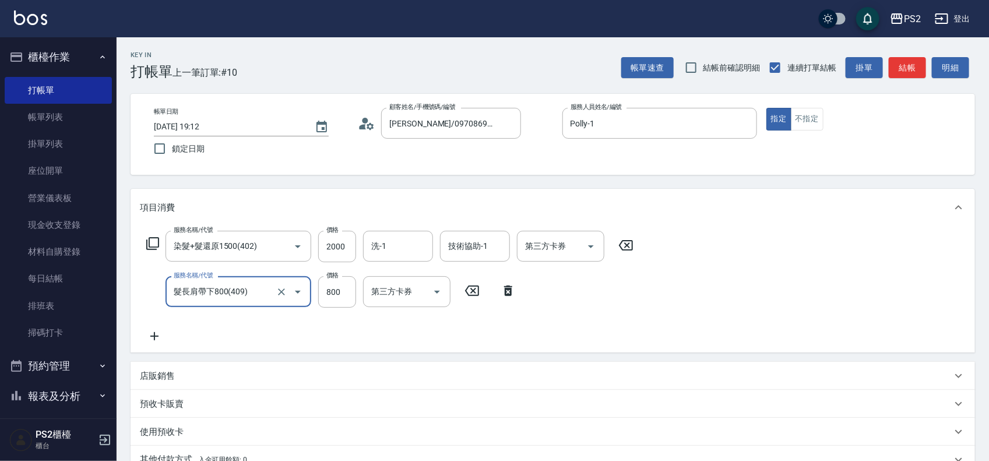
type input "髮長肩帶下800(409)"
click at [154, 342] on icon at bounding box center [154, 336] width 29 height 14
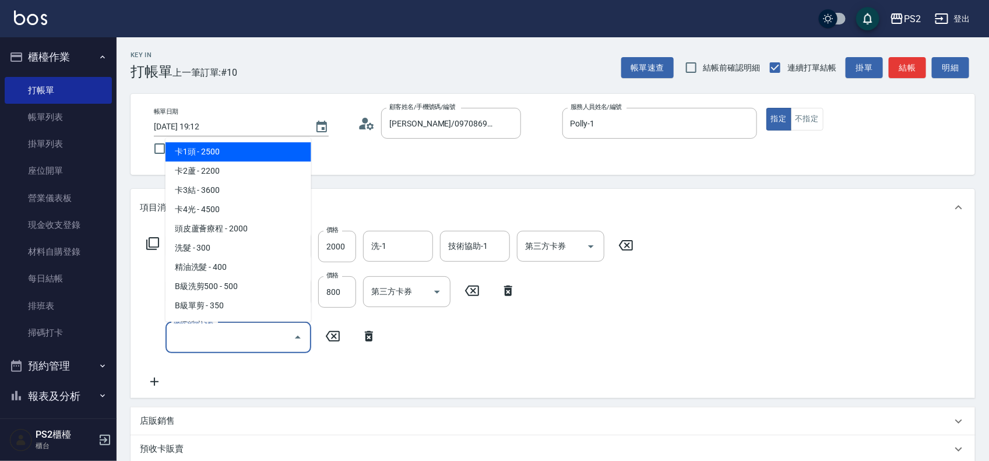
click at [216, 344] on input "服務名稱/代號" at bounding box center [230, 337] width 118 height 20
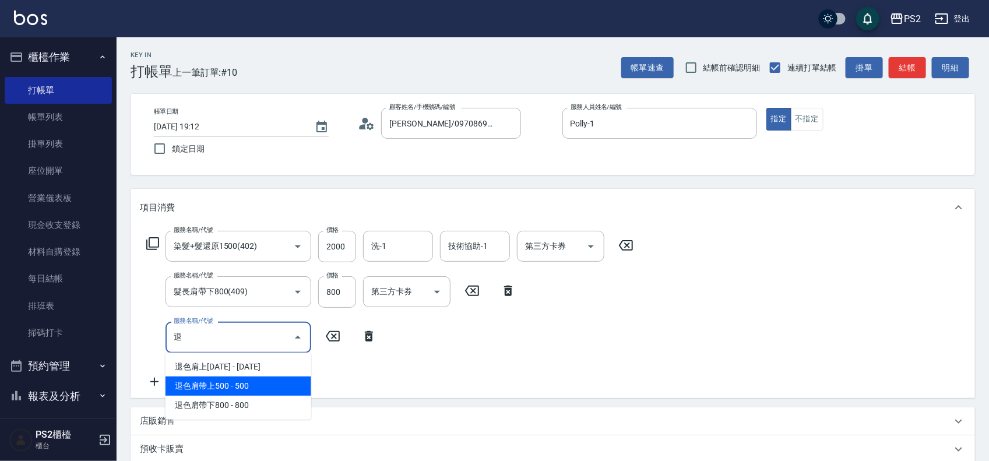
click at [237, 391] on span "退色肩帶上500 - 500" at bounding box center [239, 386] width 146 height 19
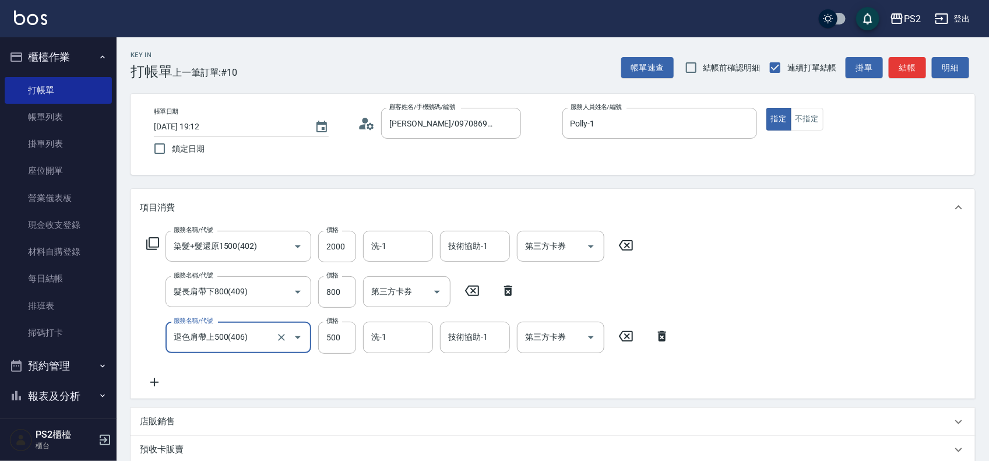
type input "退色肩帶上500(406)"
click at [154, 381] on icon at bounding box center [154, 382] width 8 height 8
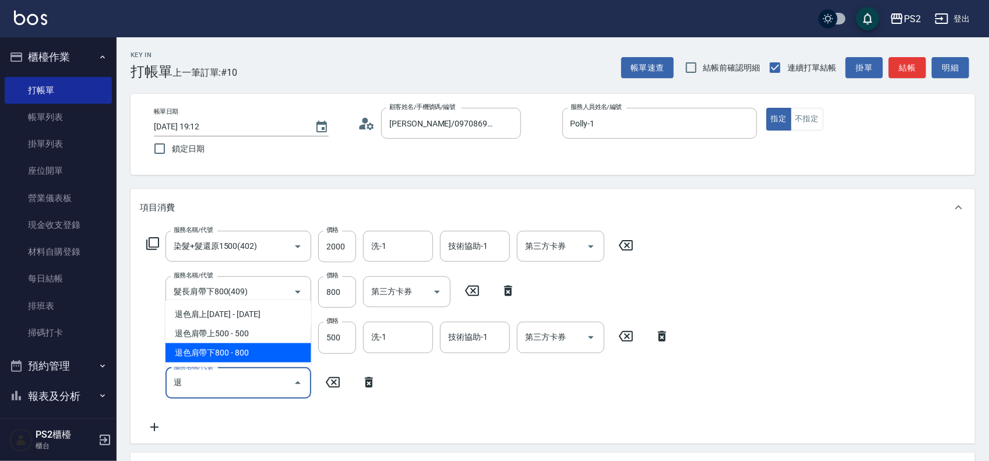
click at [231, 351] on span "退色肩帶下800 - 800" at bounding box center [239, 352] width 146 height 19
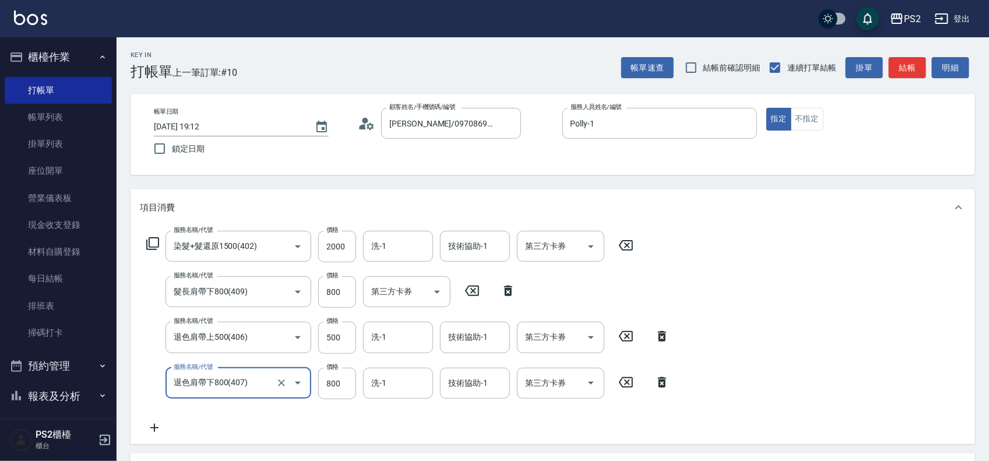
type input "退色肩帶下800(407)"
click at [159, 425] on icon at bounding box center [154, 428] width 29 height 14
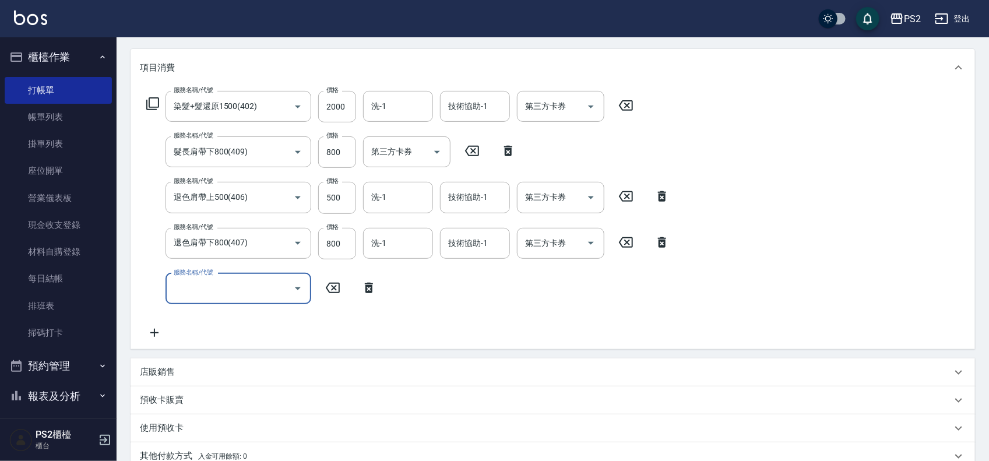
scroll to position [146, 0]
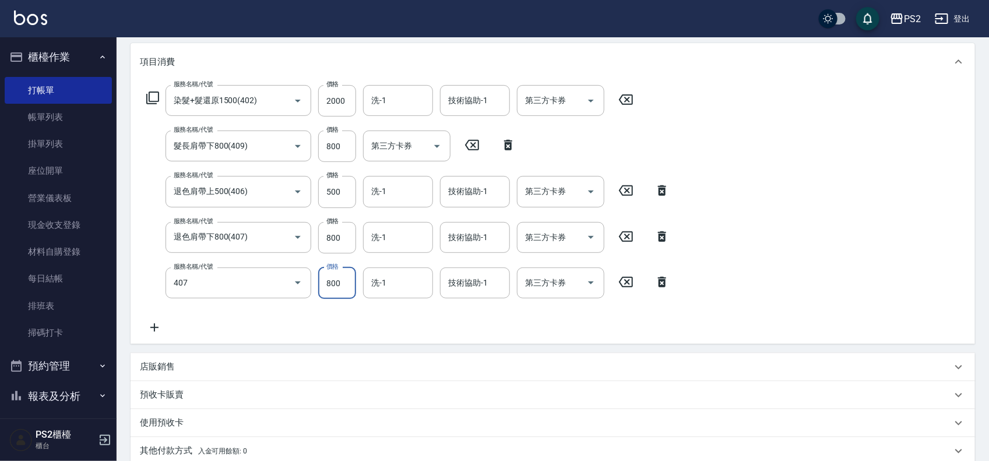
type input "退色肩帶下800(407)"
click at [156, 328] on icon at bounding box center [154, 328] width 29 height 14
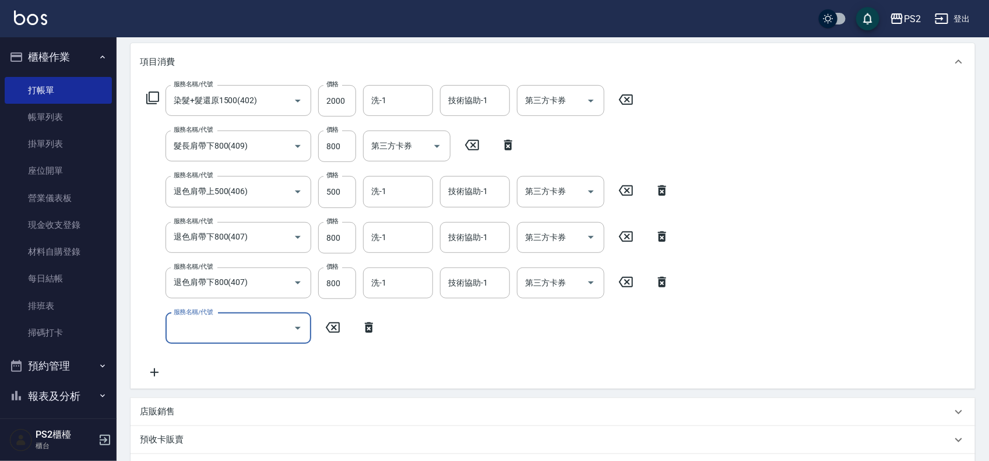
click at [365, 330] on icon at bounding box center [368, 328] width 29 height 14
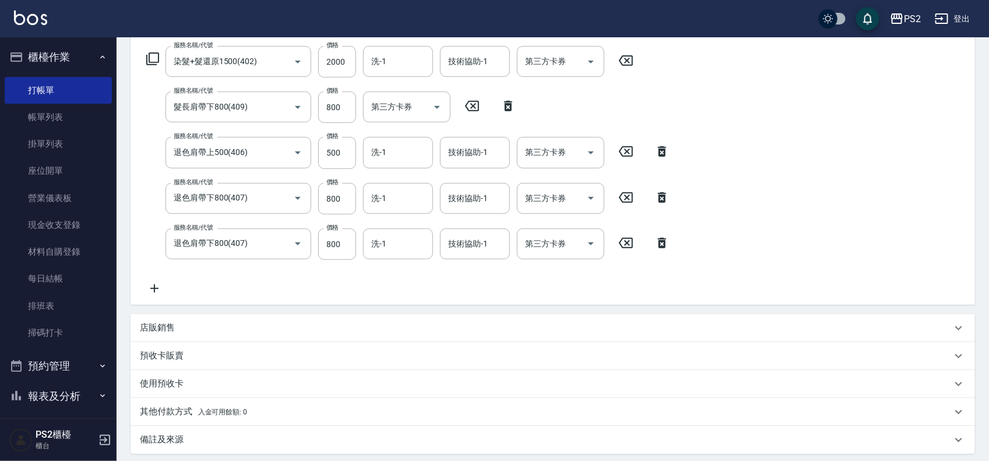
scroll to position [219, 0]
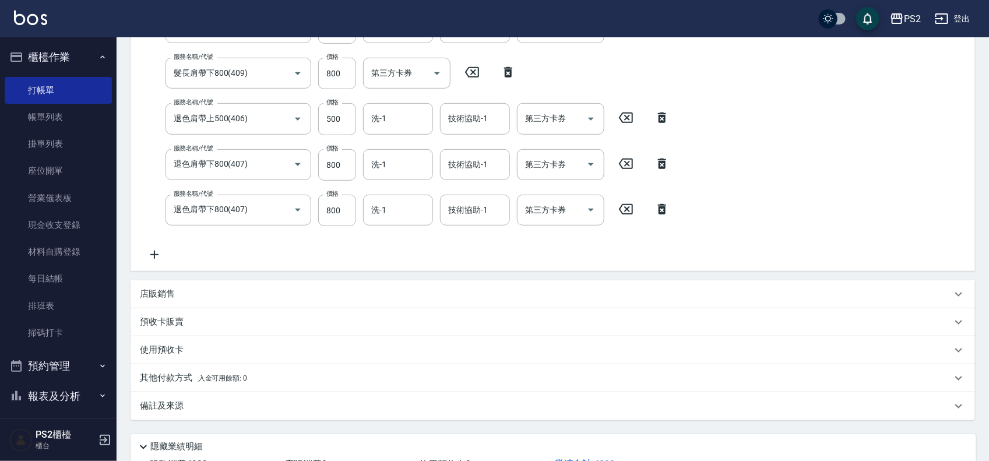
click at [216, 291] on div "店販銷售" at bounding box center [546, 294] width 812 height 12
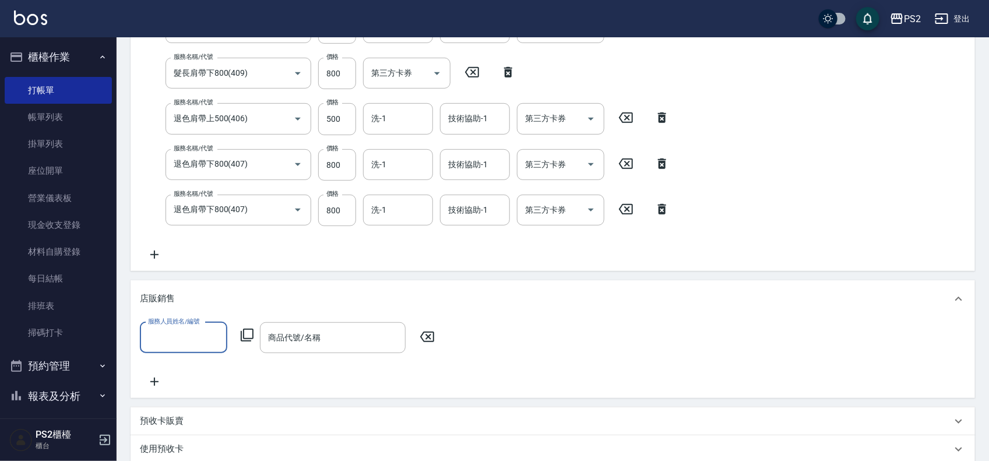
scroll to position [291, 0]
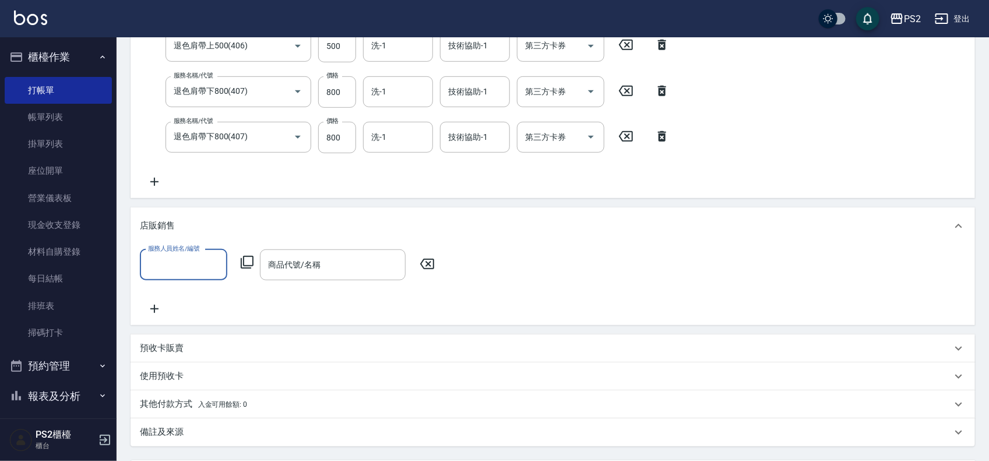
click at [191, 263] on input "服務人員姓名/編號" at bounding box center [183, 265] width 77 height 20
type input "Polly-1"
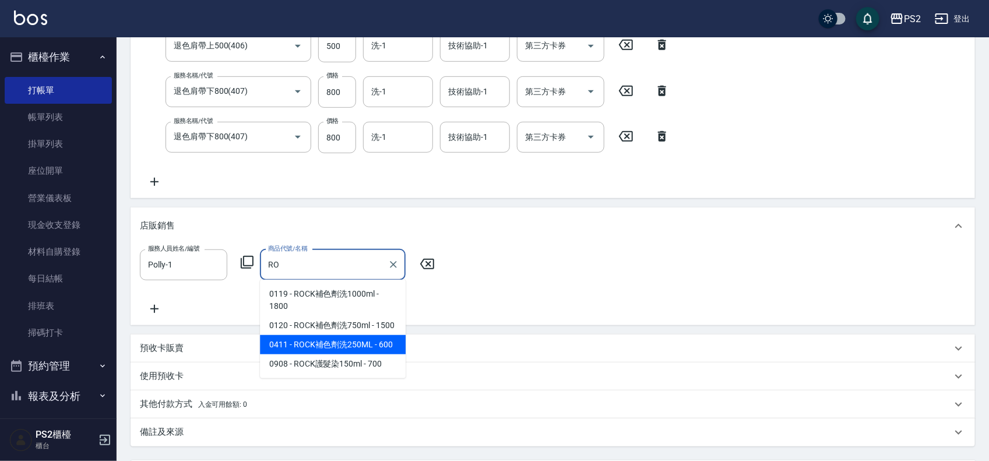
click at [379, 344] on span "0411 - ROCK補色劑洗250ML - 600" at bounding box center [333, 344] width 146 height 19
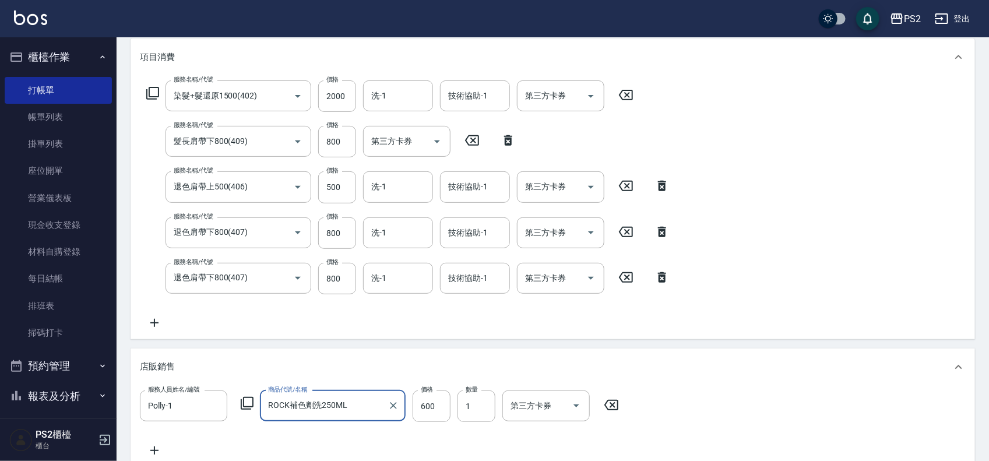
scroll to position [73, 0]
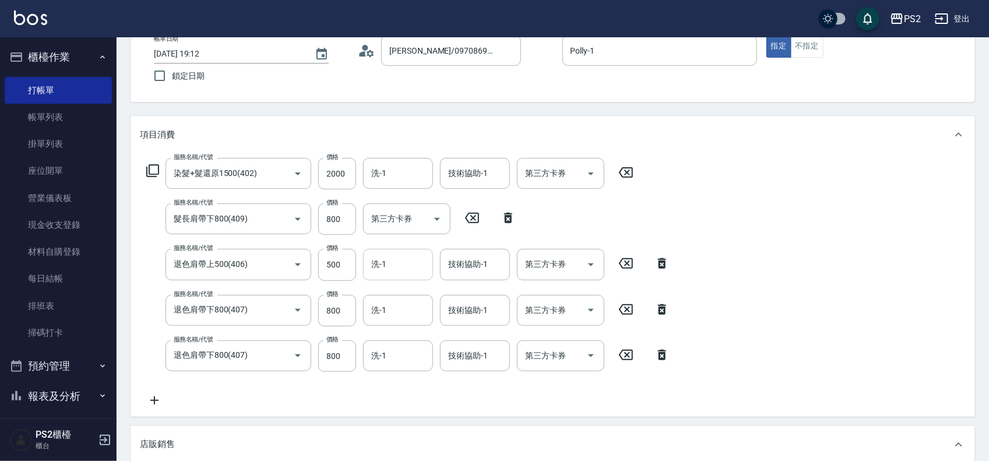
type input "ROCK補色劑洗250ML"
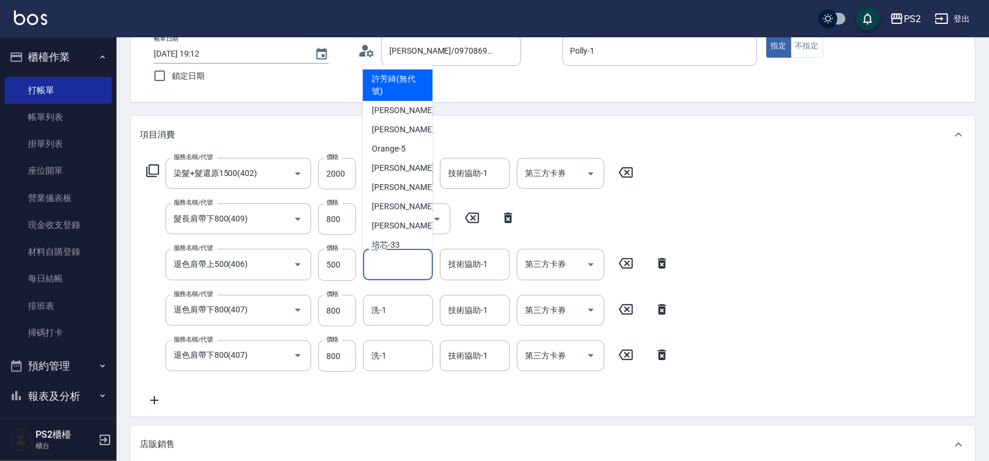
click at [391, 258] on input "洗-1" at bounding box center [397, 264] width 59 height 20
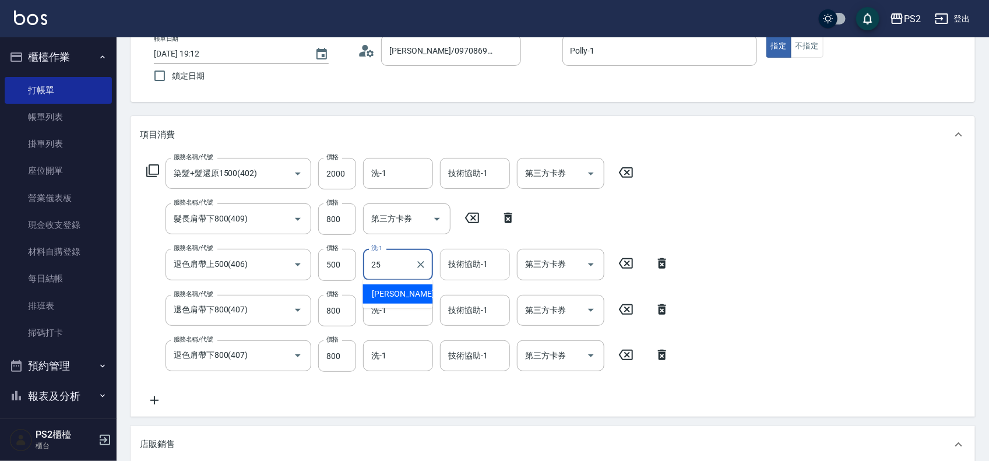
type input "[PERSON_NAME]-25"
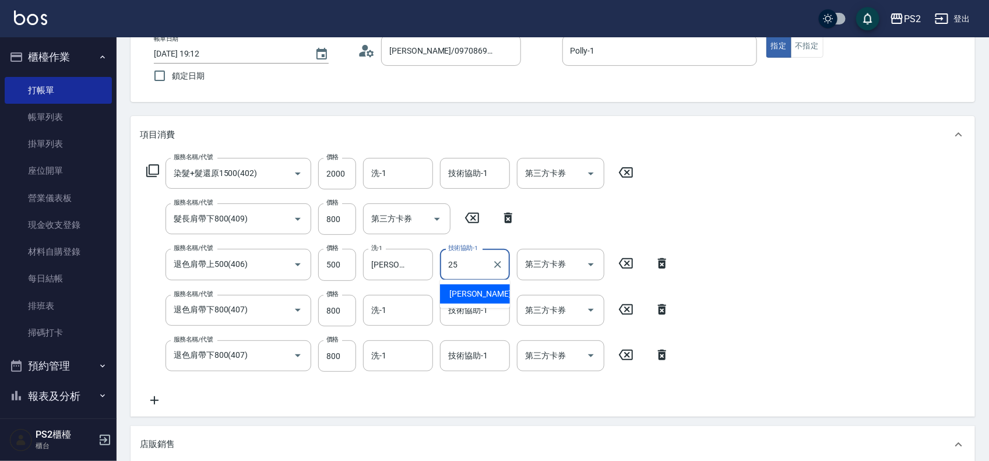
type input "[PERSON_NAME]-25"
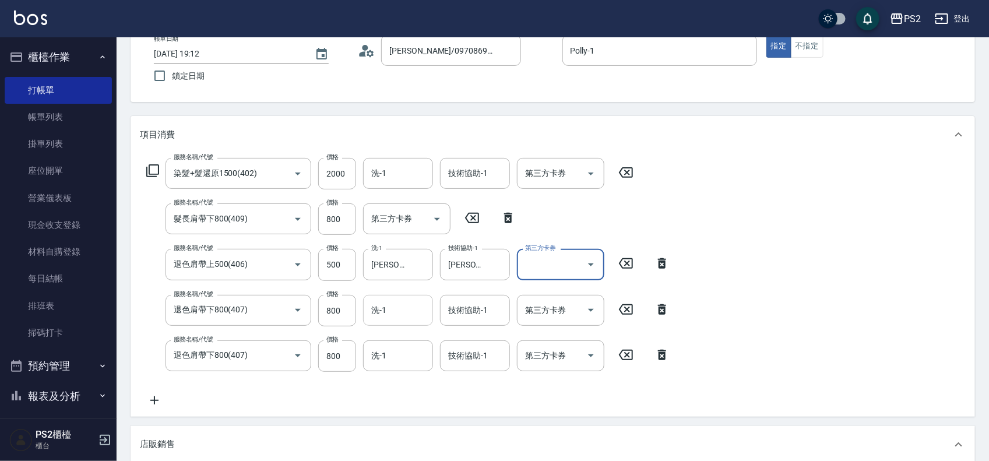
click at [381, 304] on div "洗-1 洗-1" at bounding box center [398, 310] width 70 height 31
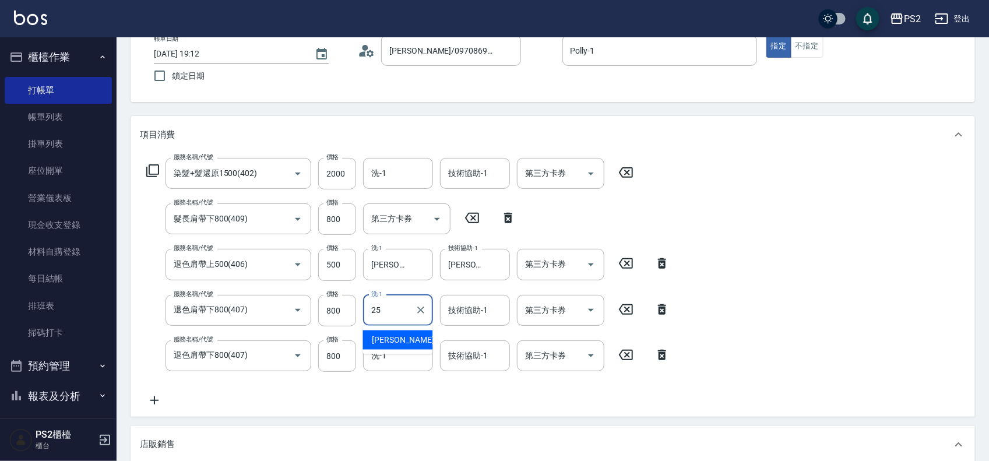
type input "[PERSON_NAME]-25"
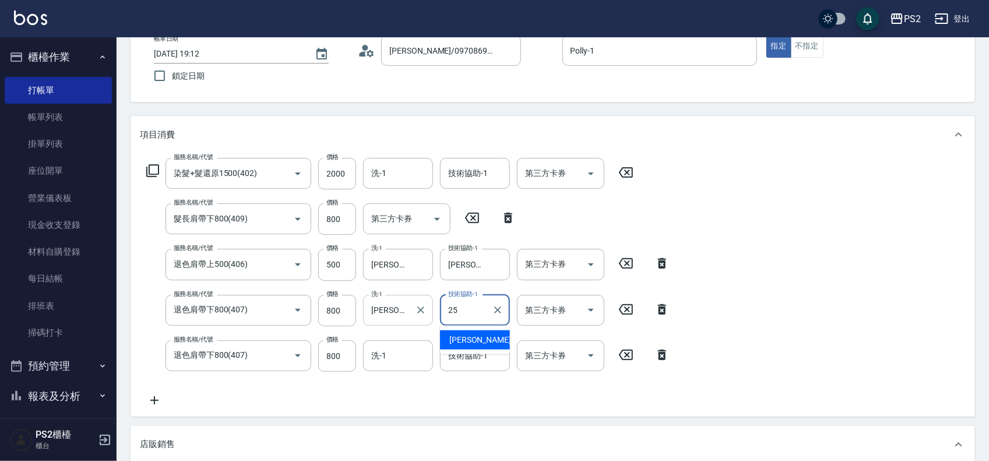
type input "[PERSON_NAME]-25"
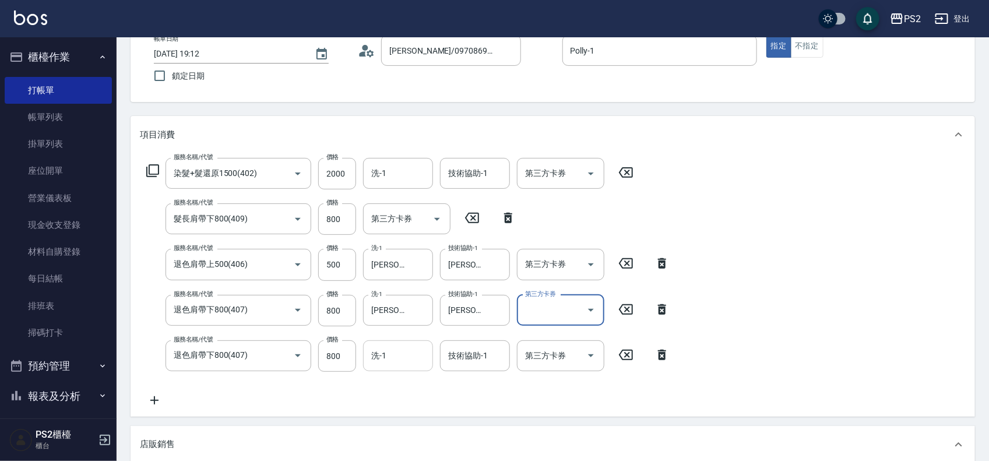
click at [396, 346] on input "洗-1" at bounding box center [397, 356] width 59 height 20
type input "[PERSON_NAME]-25"
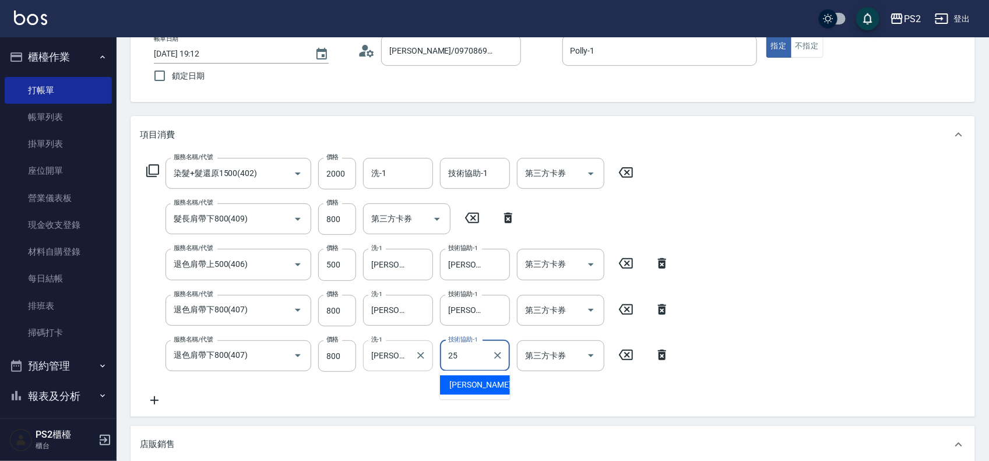
type input "[PERSON_NAME]-25"
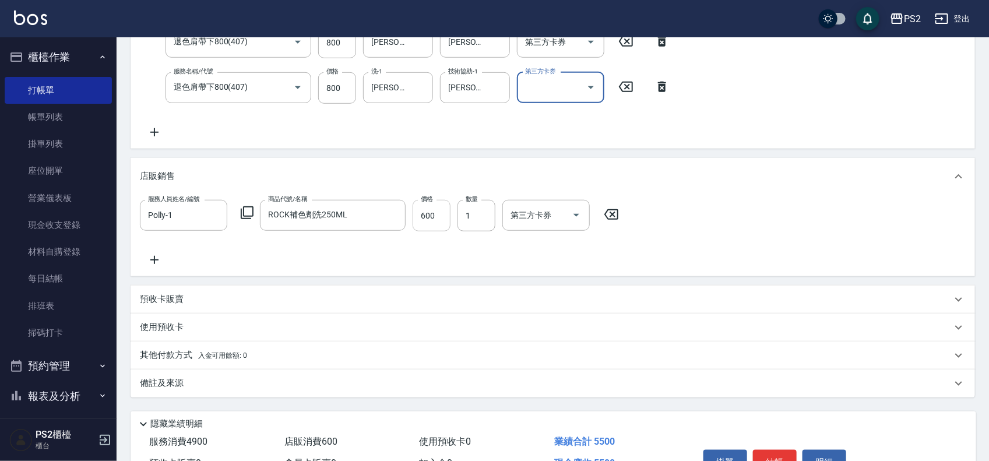
scroll to position [408, 0]
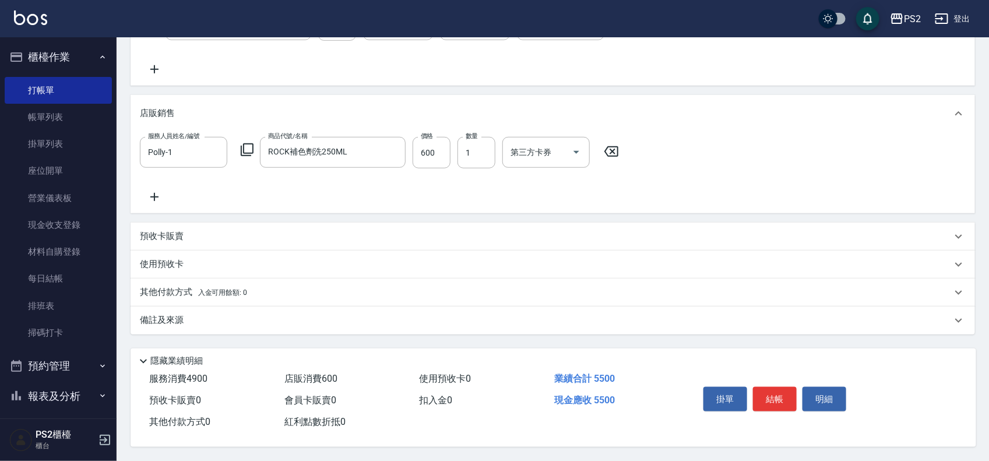
click at [181, 290] on p "其他付款方式 入金可用餘額: 0" at bounding box center [193, 292] width 107 height 13
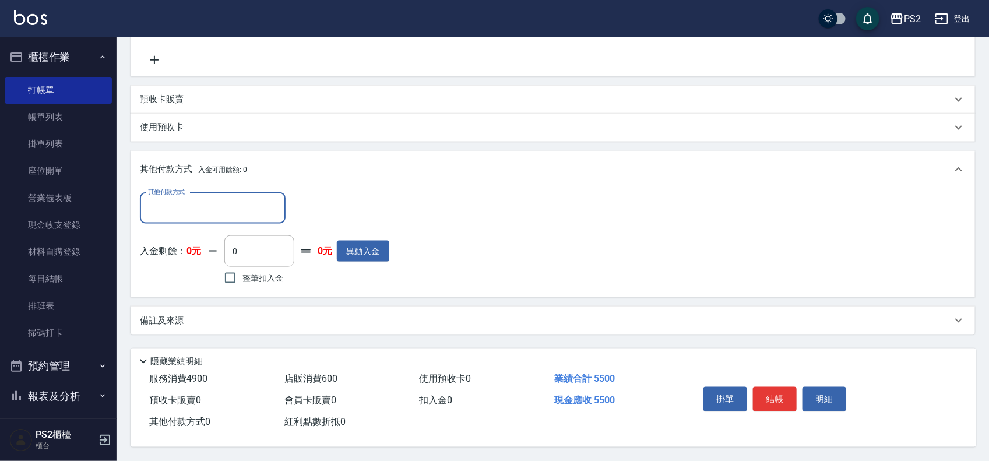
scroll to position [545, 0]
click at [178, 199] on input "其他付款方式" at bounding box center [212, 208] width 135 height 20
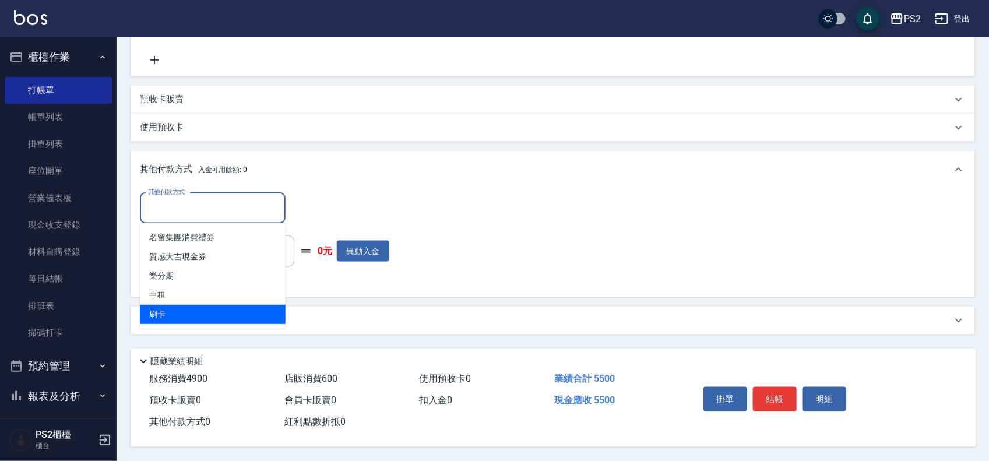
click at [166, 305] on span "刷卡" at bounding box center [213, 314] width 146 height 19
type input "刷卡"
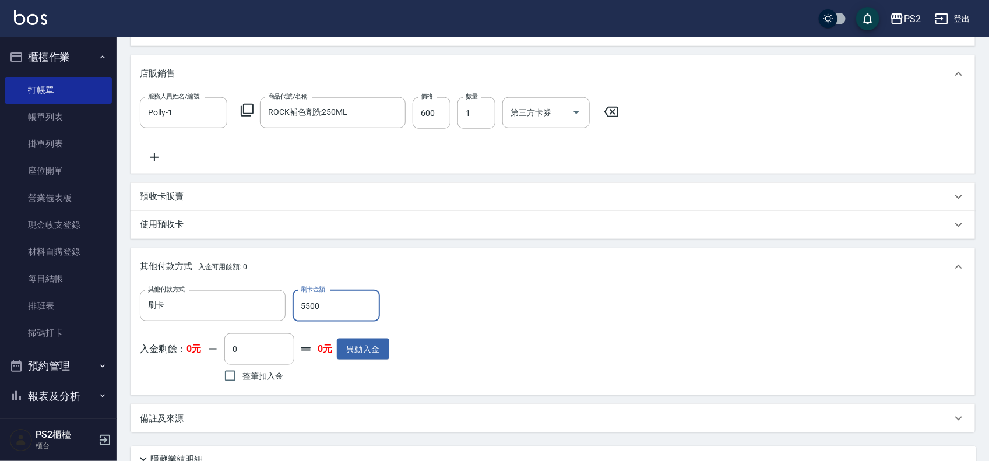
scroll to position [546, 0]
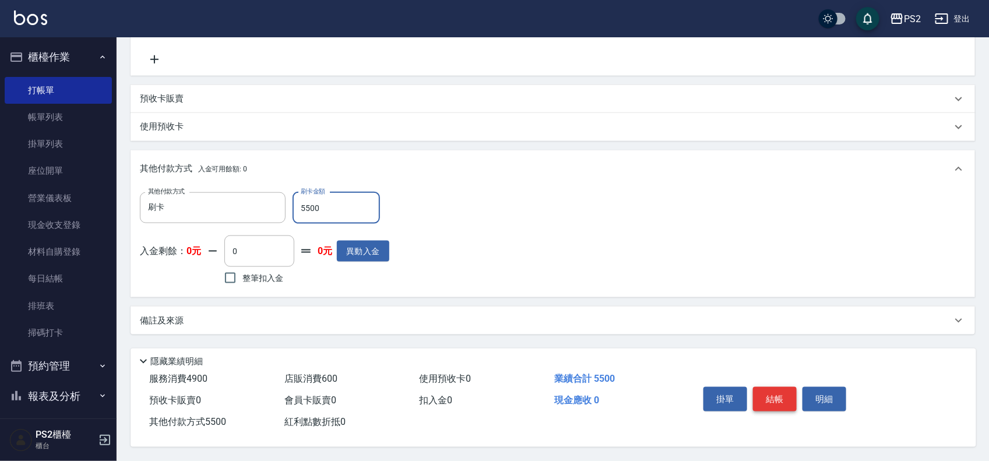
type input "5500"
click at [776, 392] on button "結帳" at bounding box center [775, 399] width 44 height 24
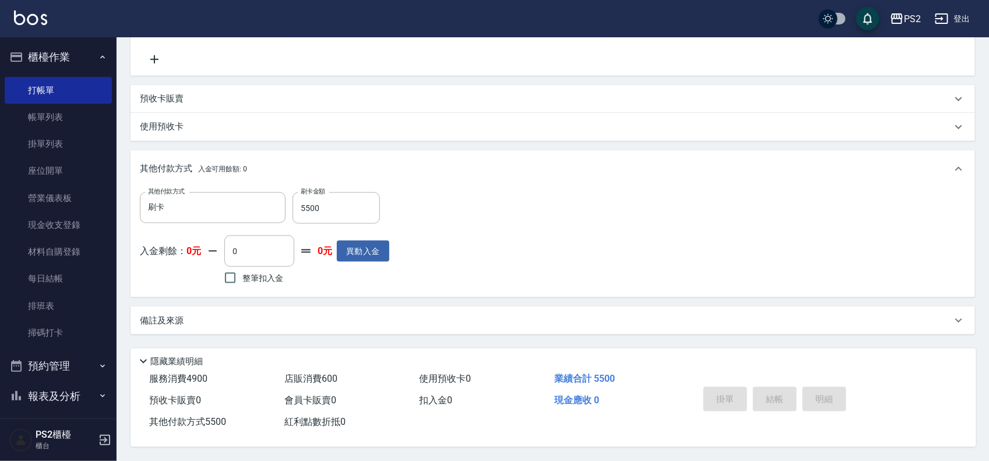
type input "[DATE] 19:20"
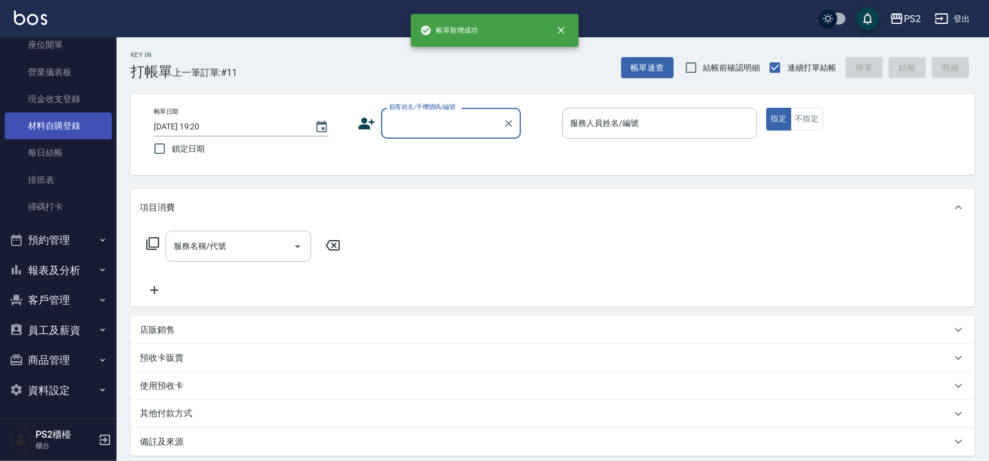
scroll to position [126, 0]
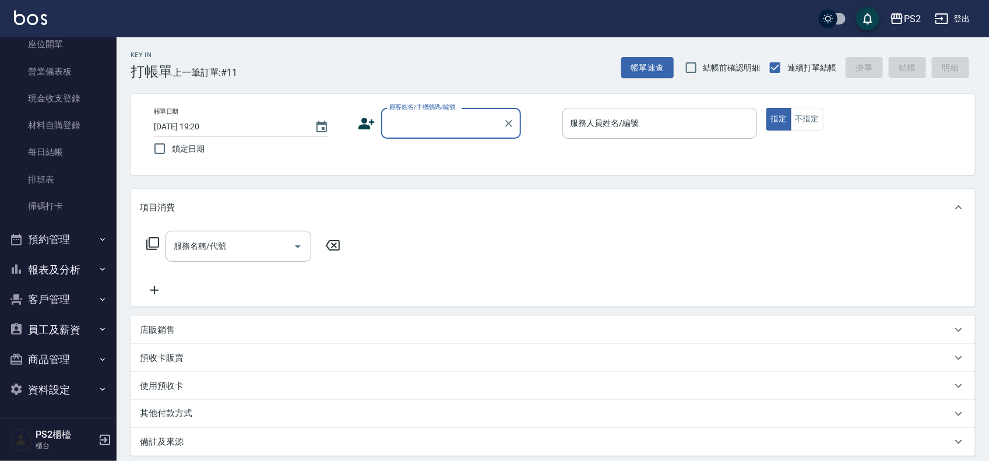
click at [63, 266] on button "報表及分析" at bounding box center [58, 270] width 107 height 30
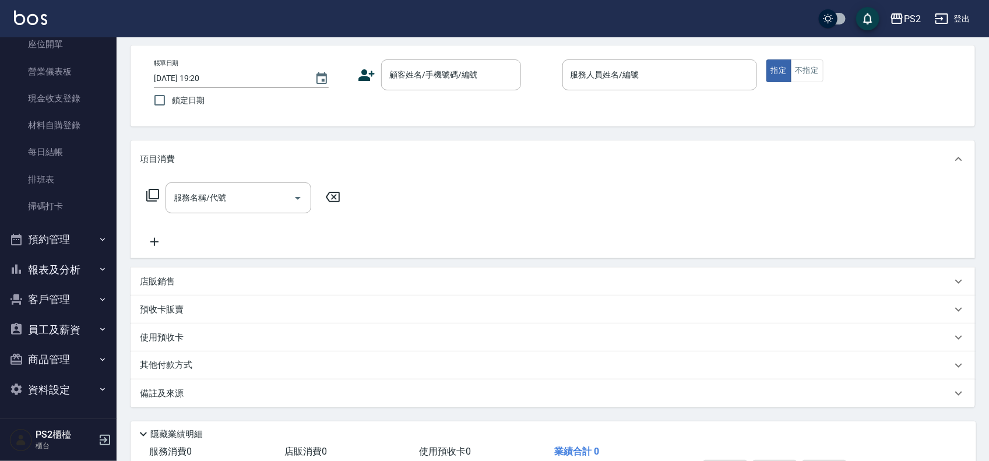
scroll to position [73, 0]
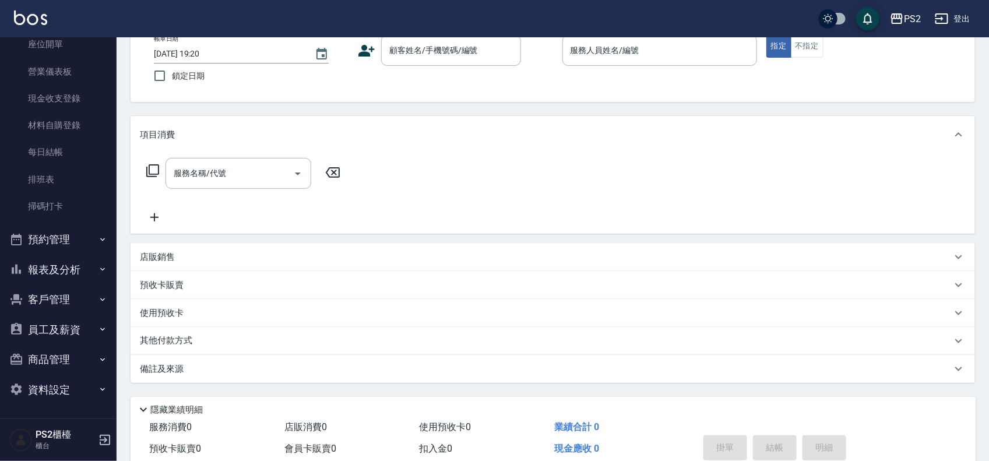
click at [86, 269] on button "報表及分析" at bounding box center [58, 270] width 107 height 30
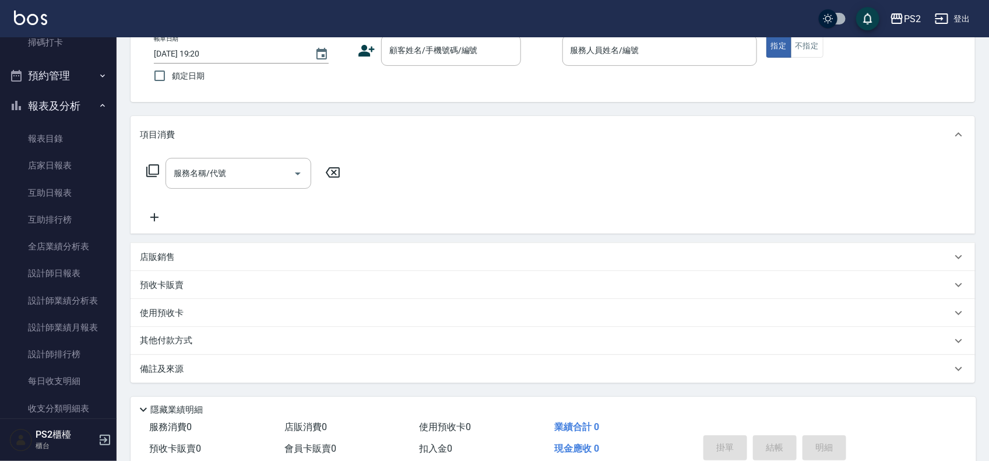
scroll to position [345, 0]
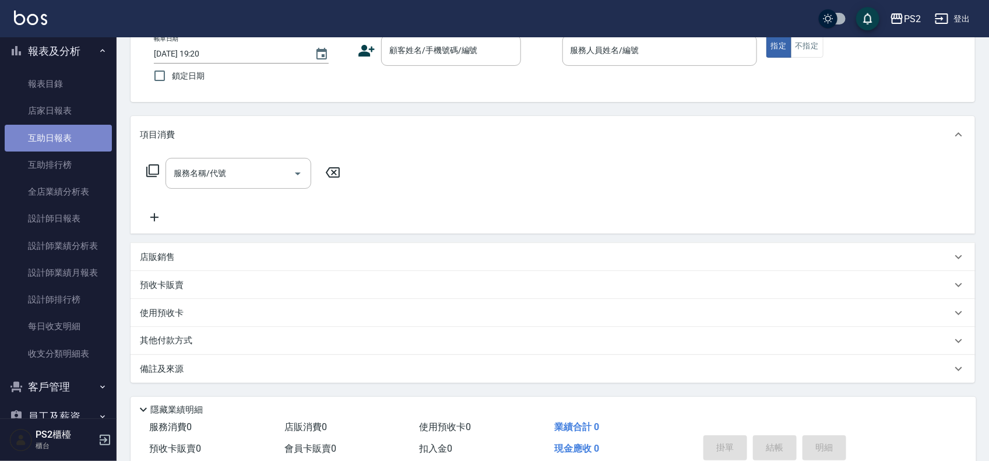
click at [60, 138] on link "互助日報表" at bounding box center [58, 138] width 107 height 27
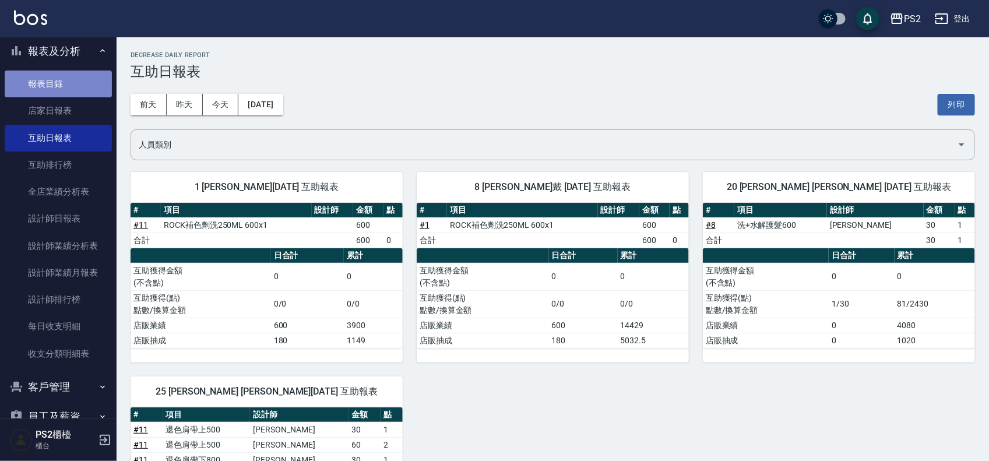
click at [74, 87] on link "報表目錄" at bounding box center [58, 84] width 107 height 27
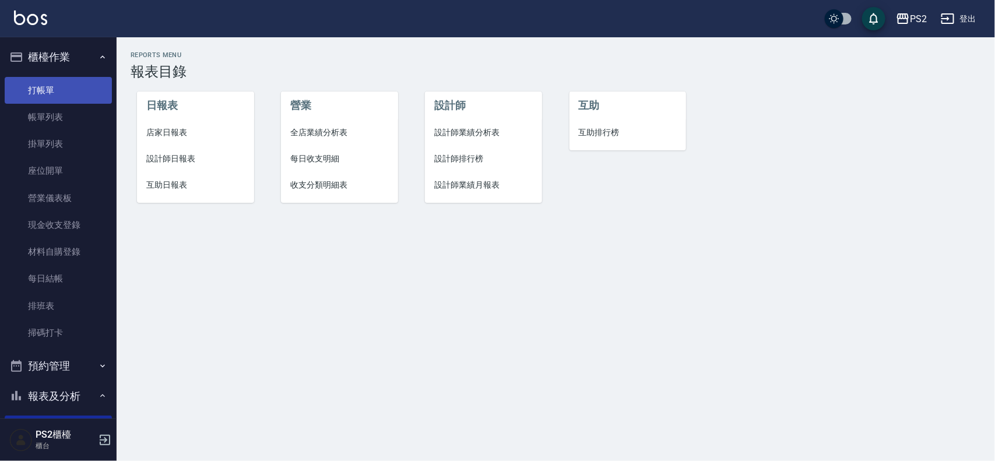
click at [61, 92] on link "打帳單" at bounding box center [58, 90] width 107 height 27
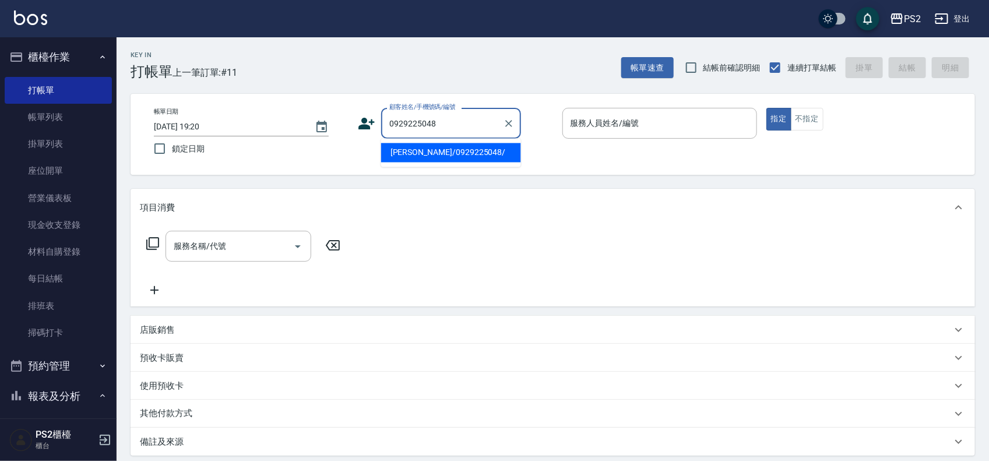
type input "[PERSON_NAME]/0929225048/"
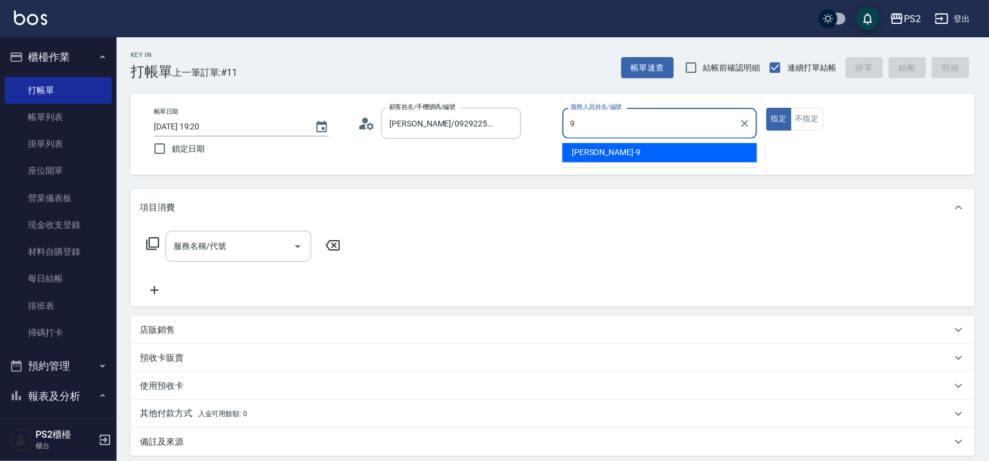
type input "[PERSON_NAME]-9"
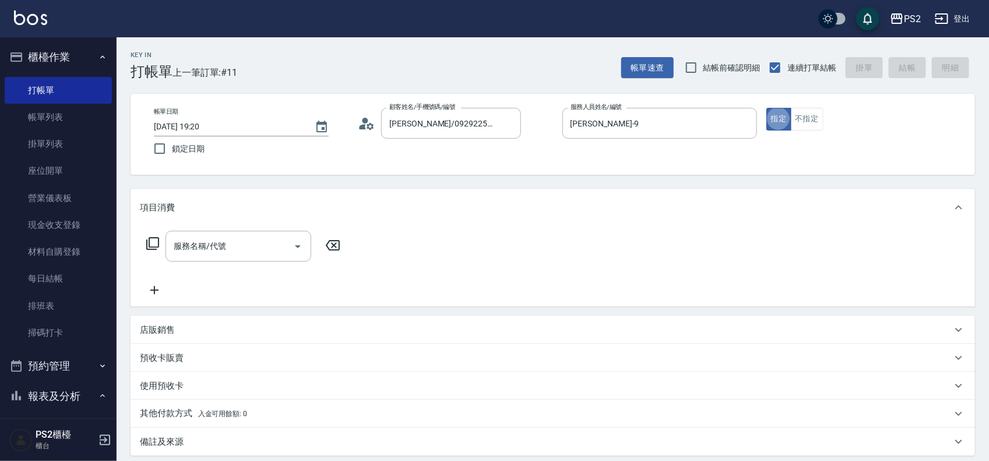
type button "true"
type input "直"
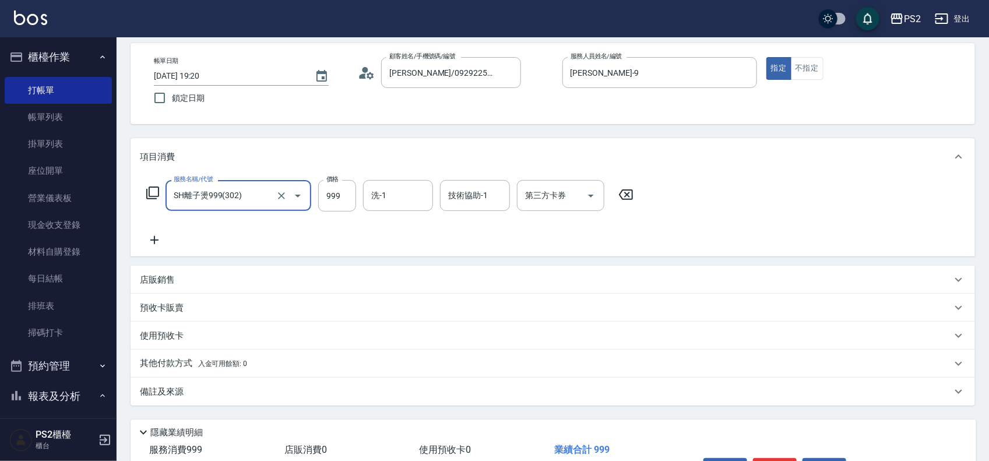
scroll to position [73, 0]
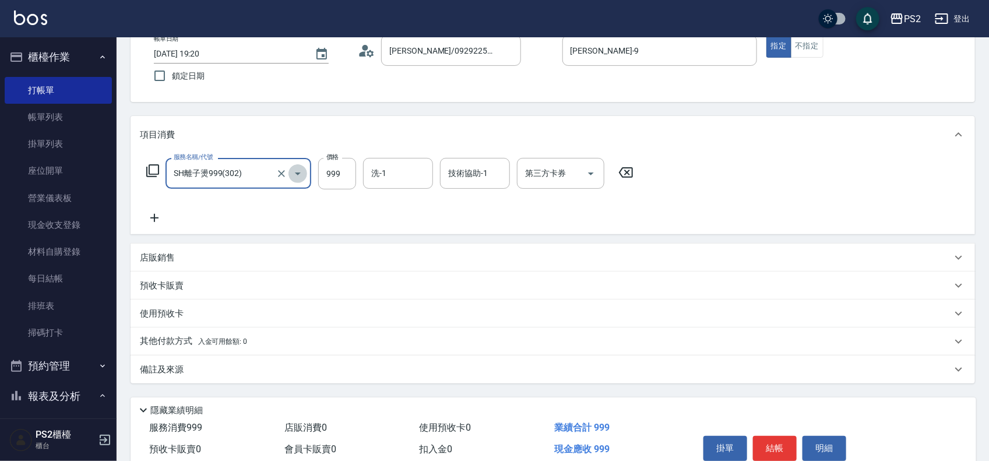
click at [300, 172] on icon "Open" at bounding box center [298, 174] width 14 height 14
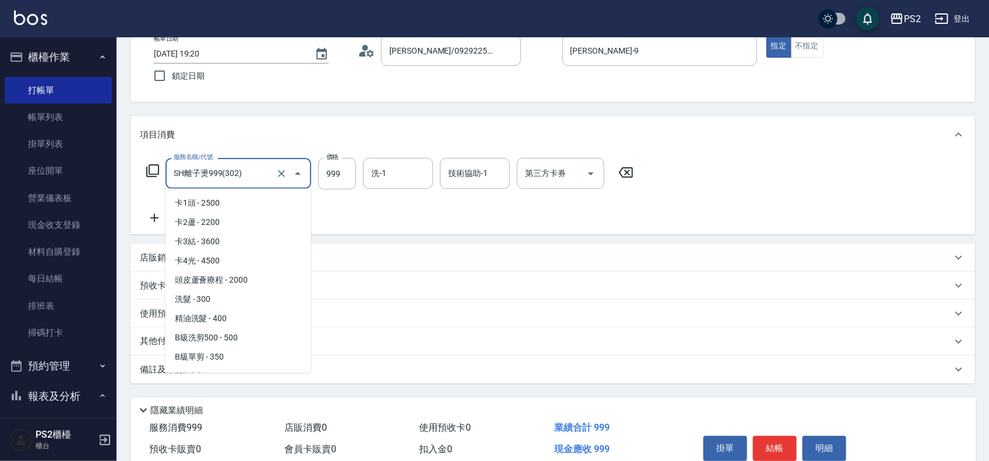
scroll to position [561, 0]
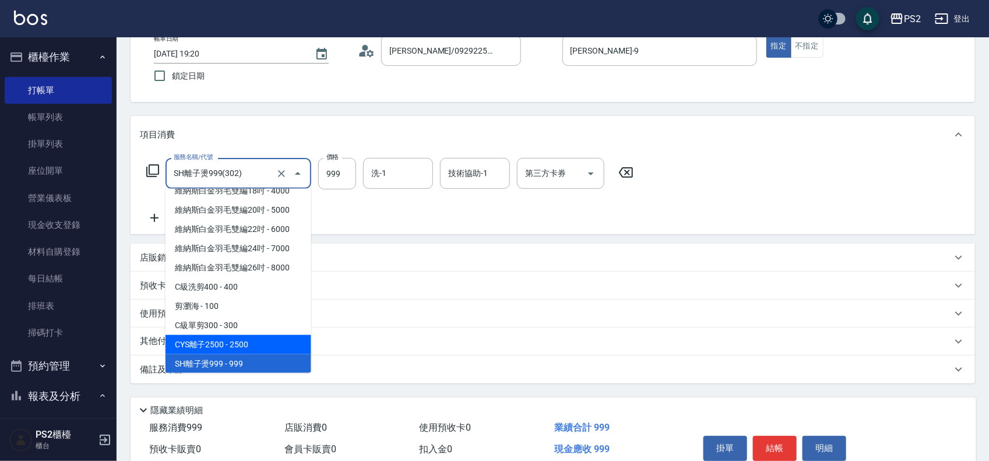
click at [255, 342] on span "CYS離子2500 - 2500" at bounding box center [239, 344] width 146 height 19
type input "CYS離子2500(300)"
type input "2500"
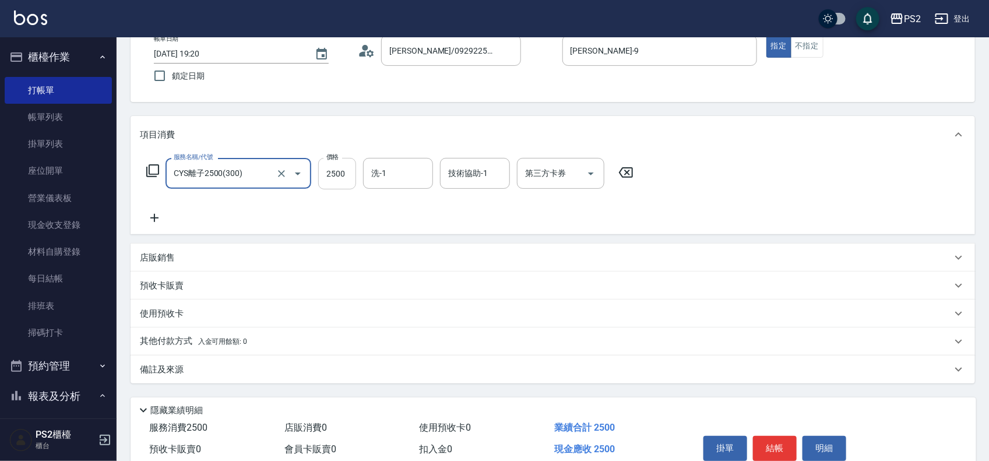
type input "CYS離子2500(300)"
click at [350, 173] on input "2500" at bounding box center [337, 173] width 38 height 31
type input "2000"
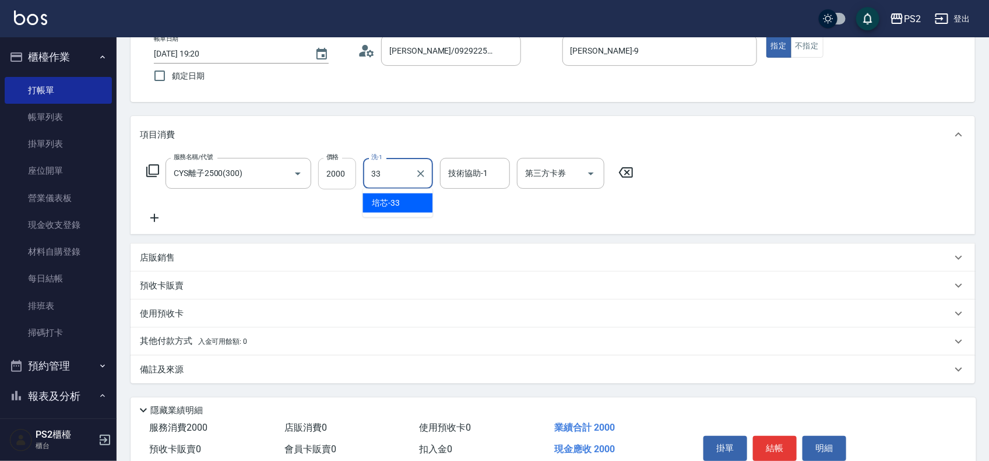
type input "培芯-33"
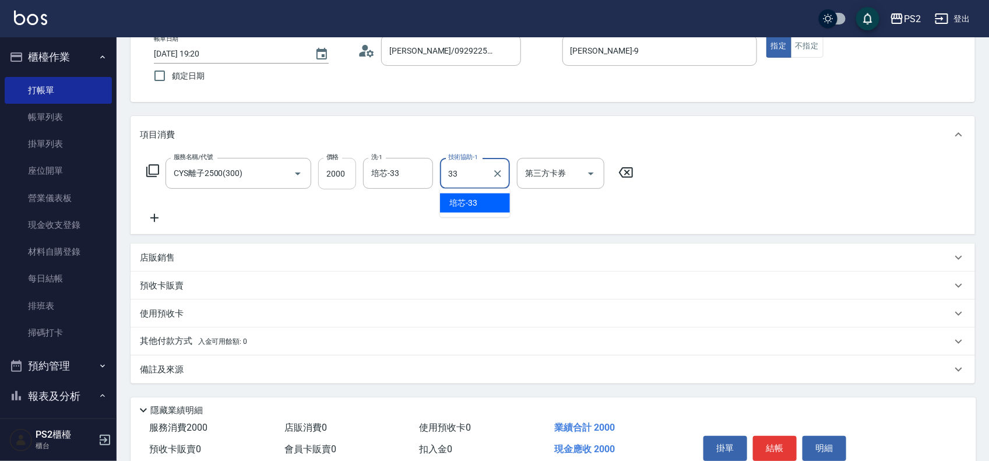
type input "培芯-33"
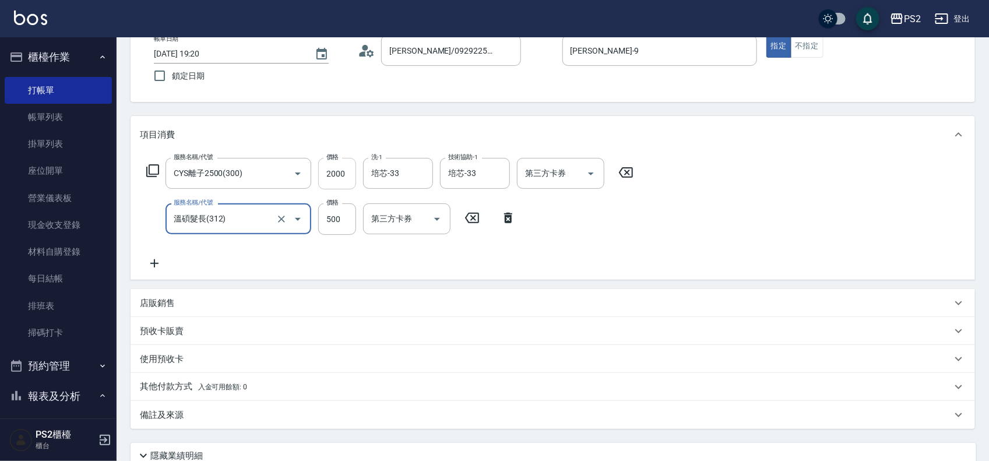
type input "溫碩髮長(312)"
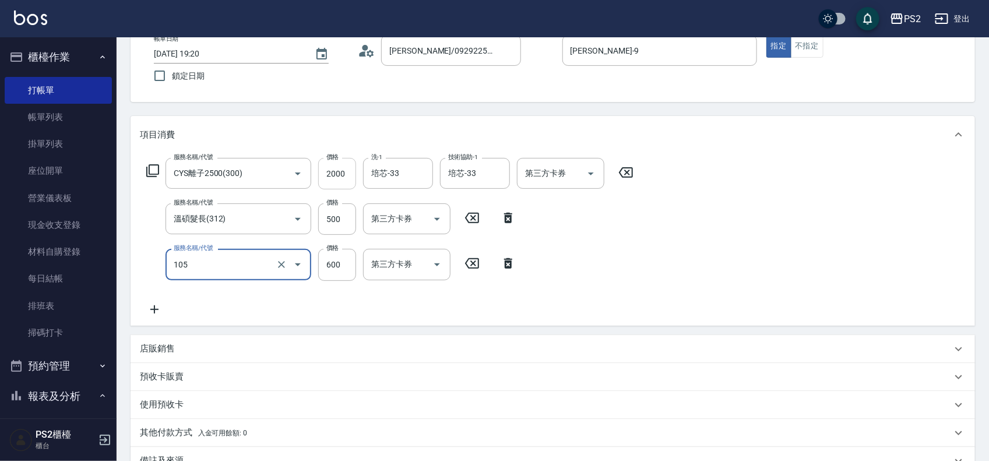
type input "A級洗剪600(105)"
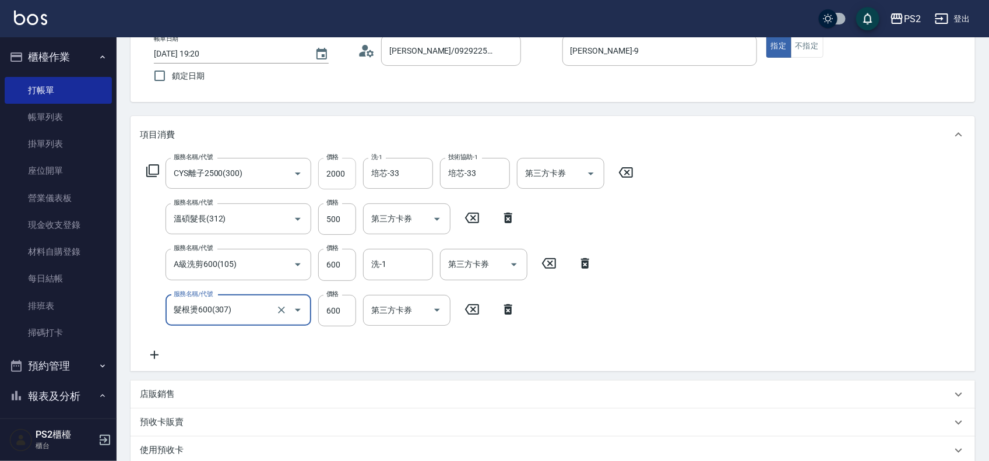
type input "髮根燙600(307)"
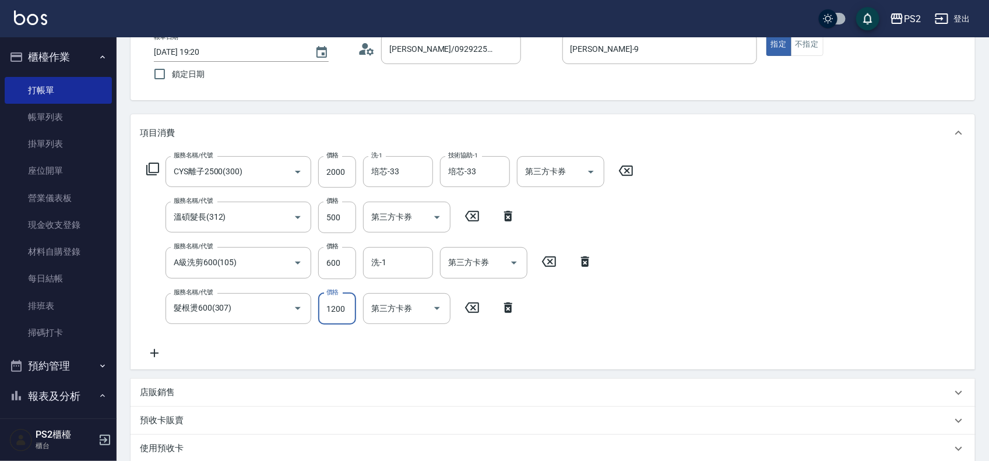
scroll to position [263, 0]
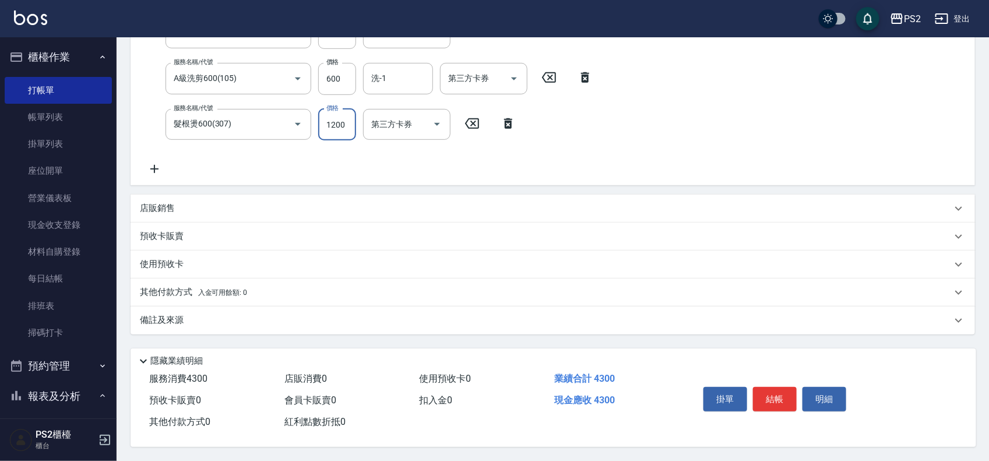
type input "1200"
click at [202, 289] on span "入金可用餘額: 0" at bounding box center [223, 293] width 50 height 8
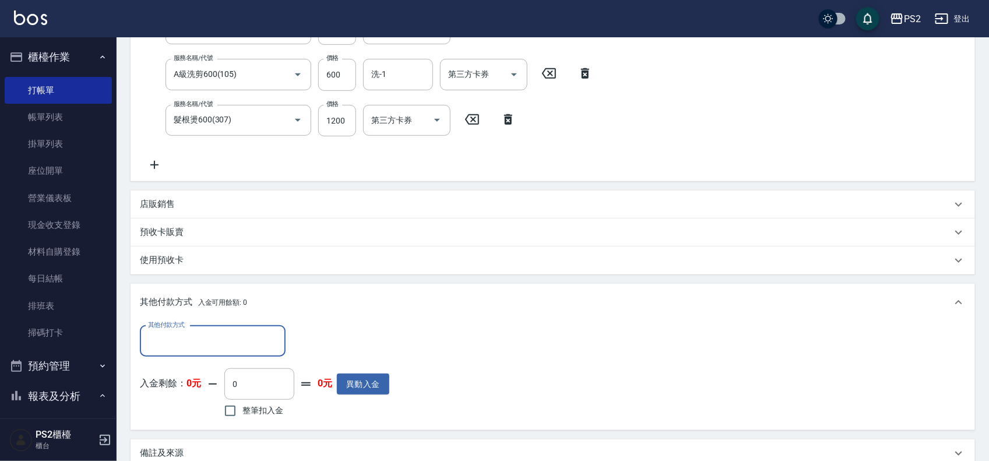
scroll to position [0, 0]
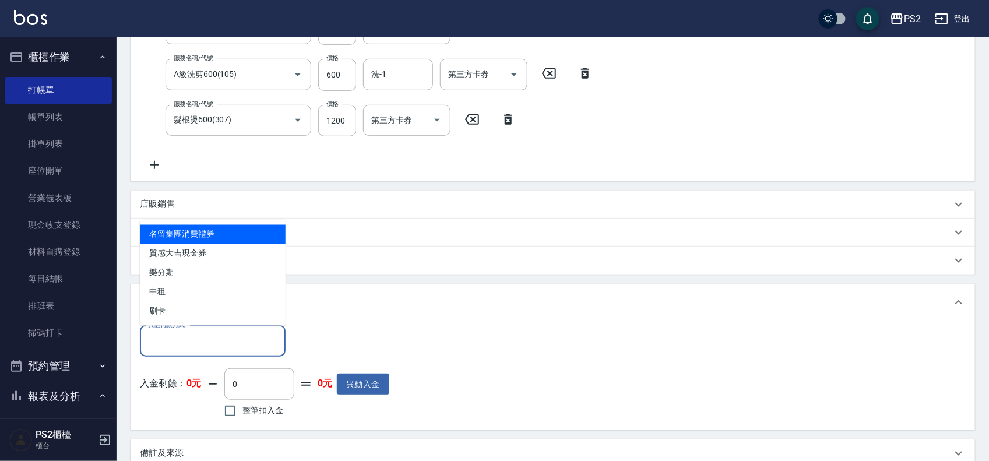
click at [204, 343] on input "其他付款方式" at bounding box center [212, 341] width 135 height 20
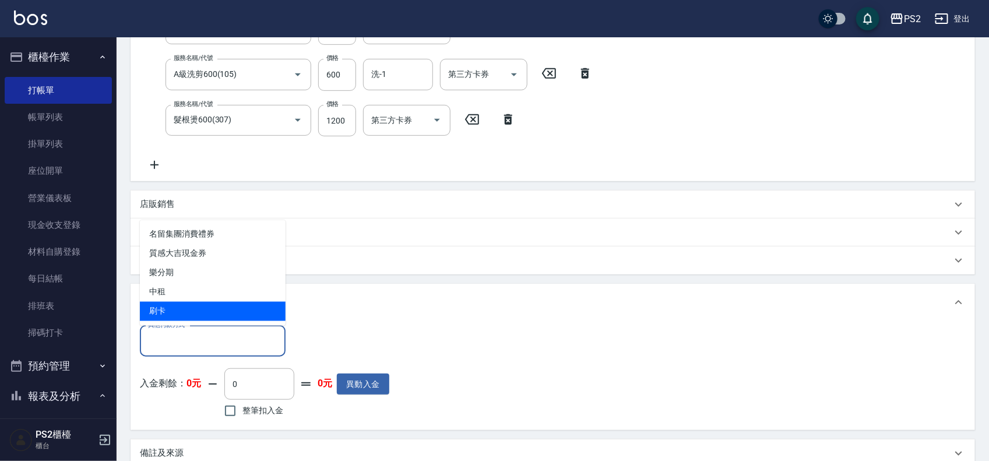
click at [201, 304] on span "刷卡" at bounding box center [213, 311] width 146 height 19
type input "刷卡"
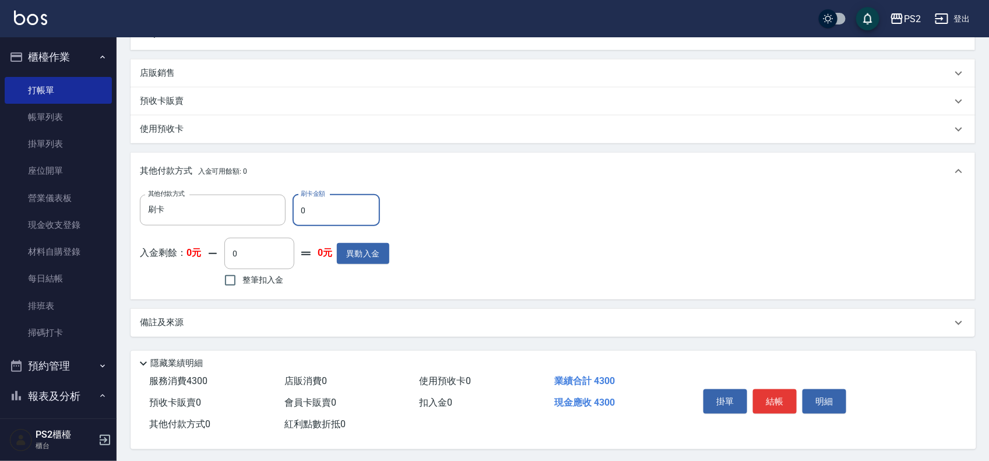
scroll to position [400, 0]
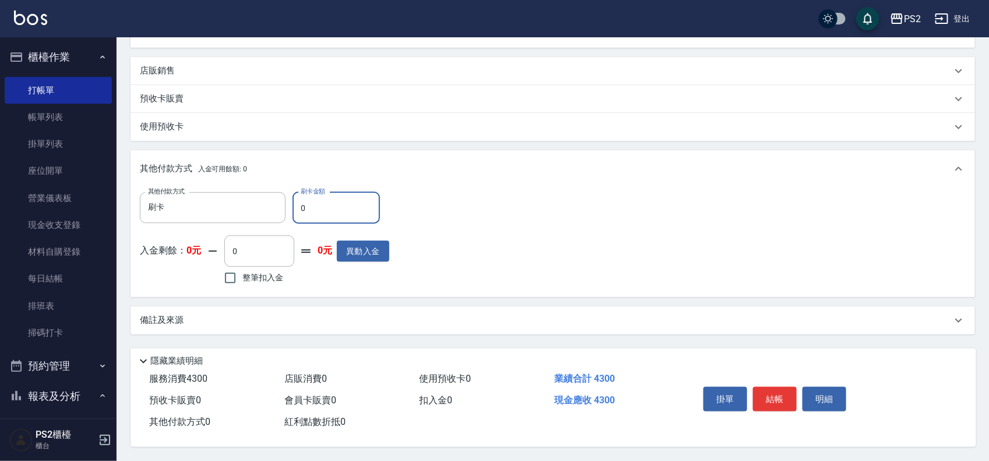
click at [294, 207] on input "0" at bounding box center [336, 207] width 87 height 31
click at [351, 207] on input "0" at bounding box center [336, 207] width 87 height 31
type input "4300"
click at [778, 395] on button "結帳" at bounding box center [775, 399] width 44 height 24
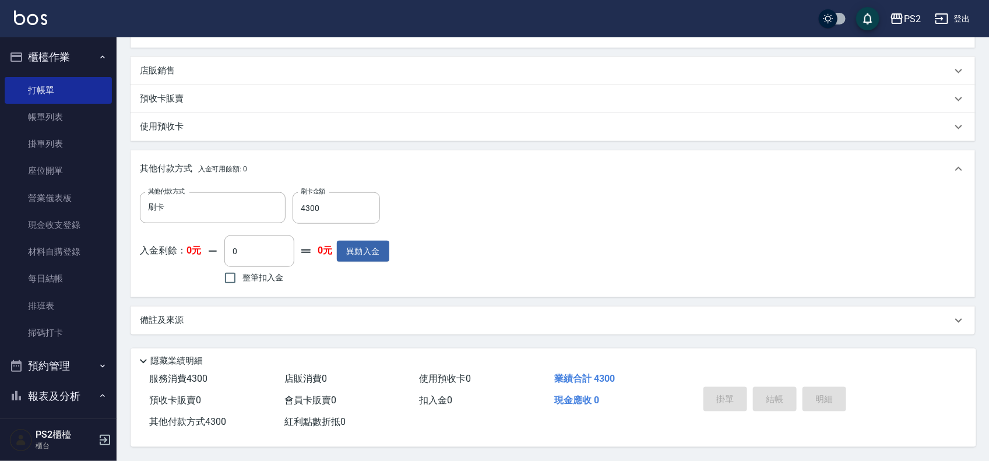
type input "[DATE] 19:34"
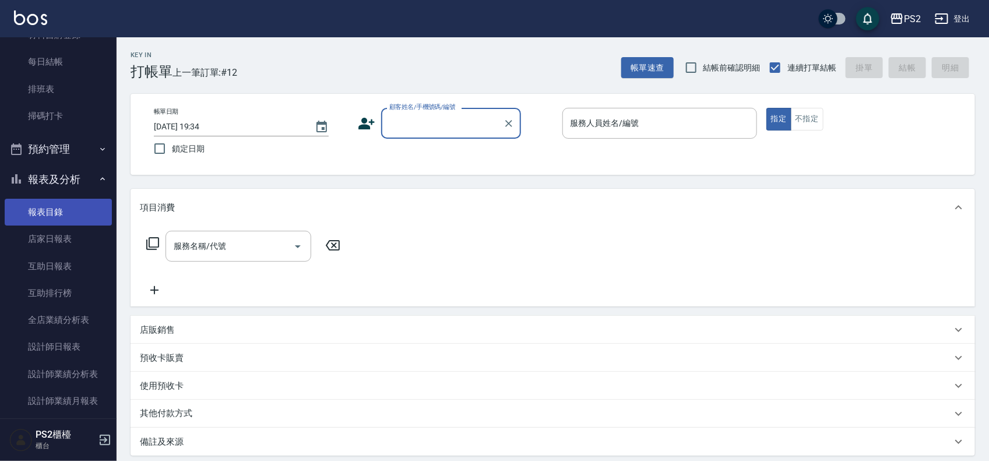
scroll to position [219, 0]
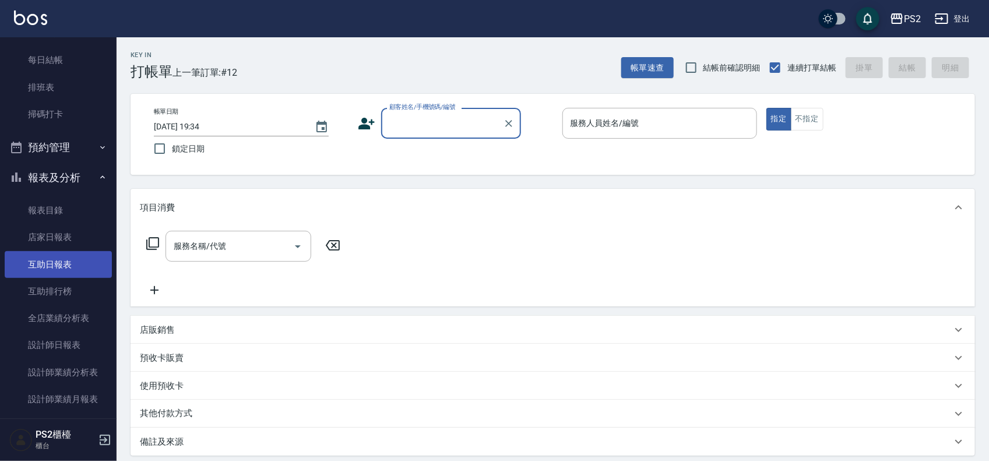
click at [86, 262] on link "互助日報表" at bounding box center [58, 264] width 107 height 27
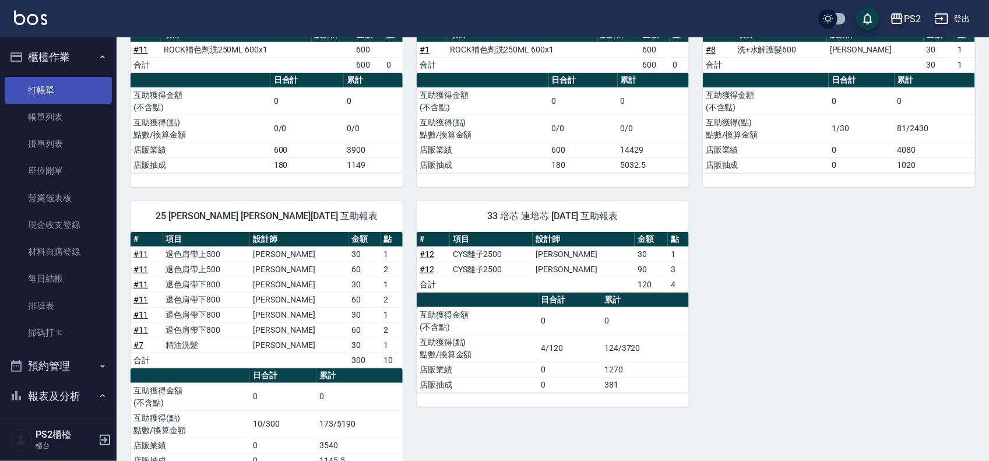
scroll to position [140, 0]
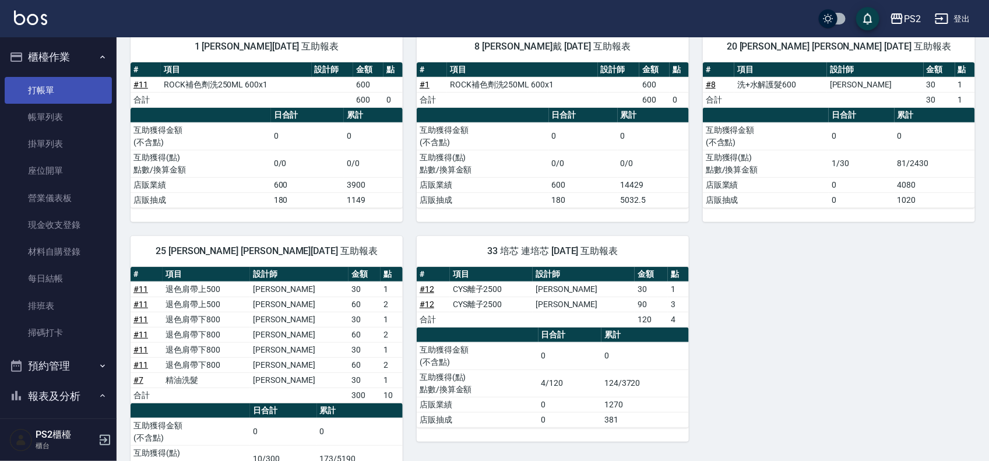
click at [62, 90] on link "打帳單" at bounding box center [58, 90] width 107 height 27
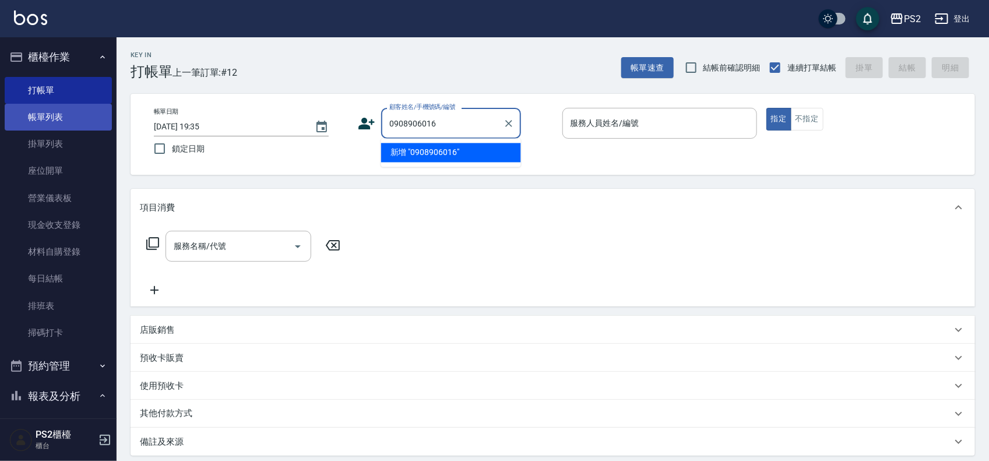
type input "0908906016"
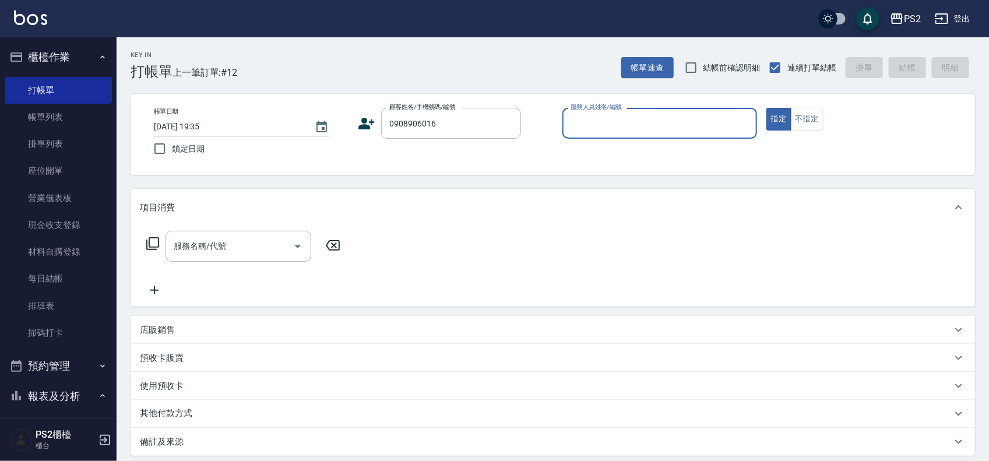
click at [364, 124] on icon at bounding box center [366, 123] width 17 height 17
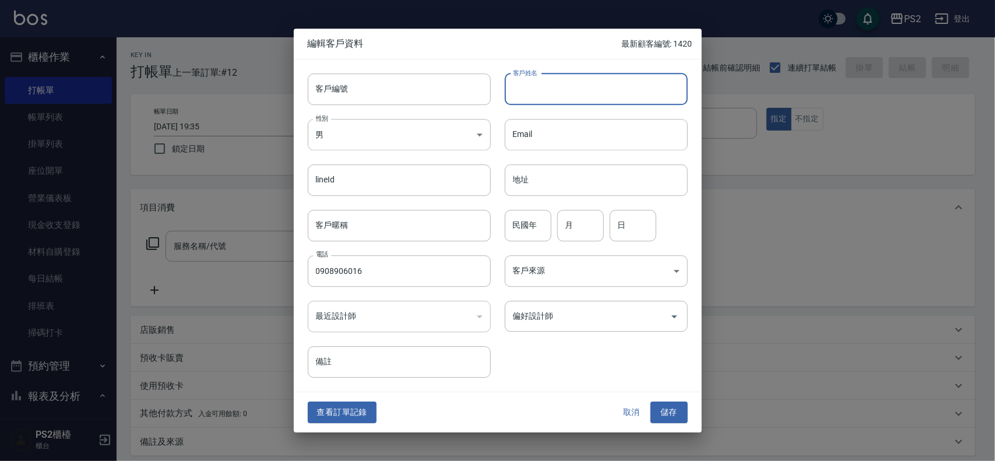
click at [537, 86] on input "客戶姓名" at bounding box center [596, 88] width 183 height 31
type input "[PERSON_NAME]?羽"
click at [520, 219] on div "民國年 民國年" at bounding box center [528, 225] width 47 height 31
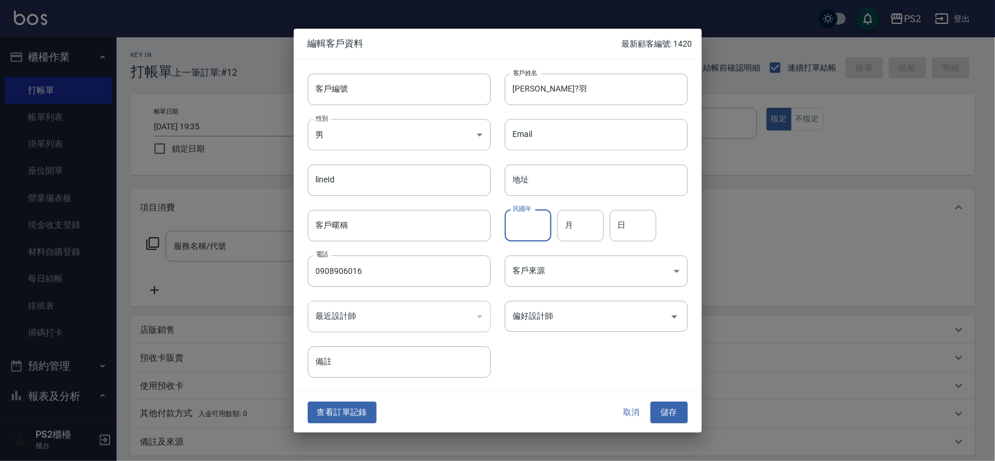
click at [520, 219] on input "民國年" at bounding box center [528, 225] width 47 height 31
type input "99"
type input "10"
type input "03"
click at [671, 411] on button "儲存" at bounding box center [668, 413] width 37 height 22
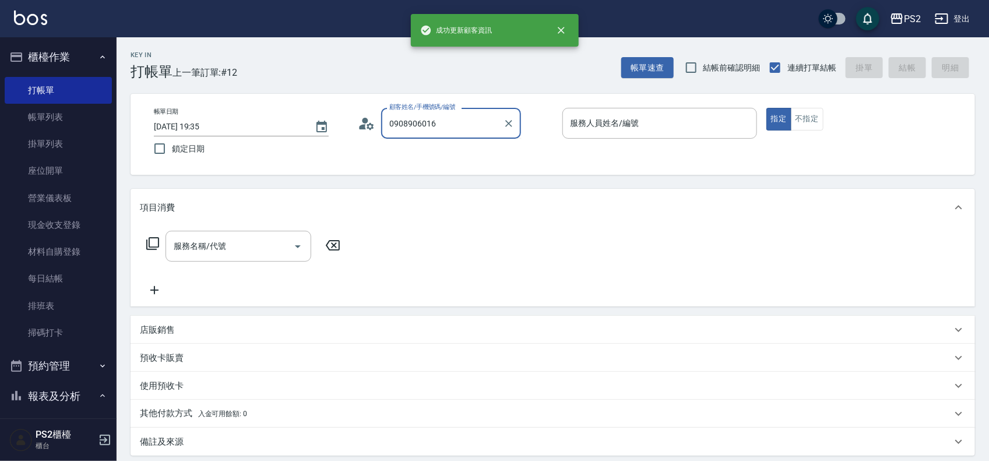
click at [456, 129] on input "0908906016" at bounding box center [442, 123] width 112 height 20
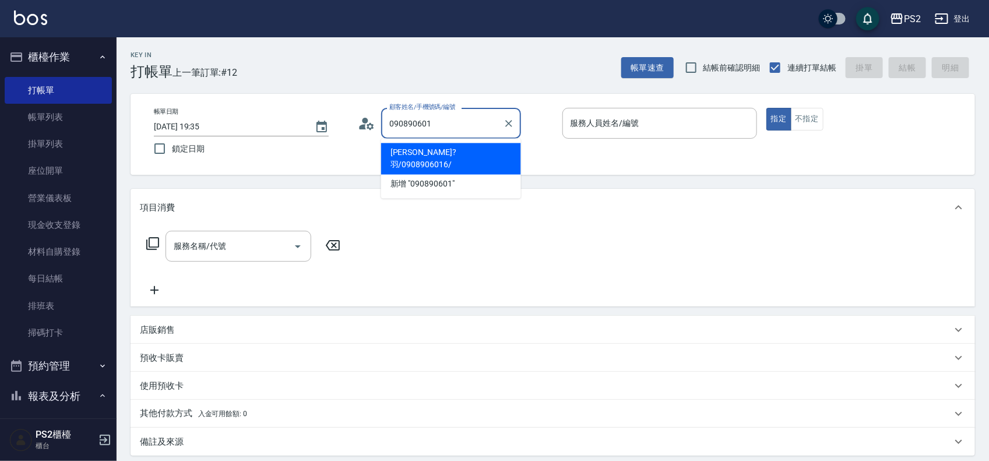
click at [459, 143] on li "[PERSON_NAME]?羽/0908906016/" at bounding box center [451, 158] width 140 height 31
type input "[PERSON_NAME]?羽/0908906016/"
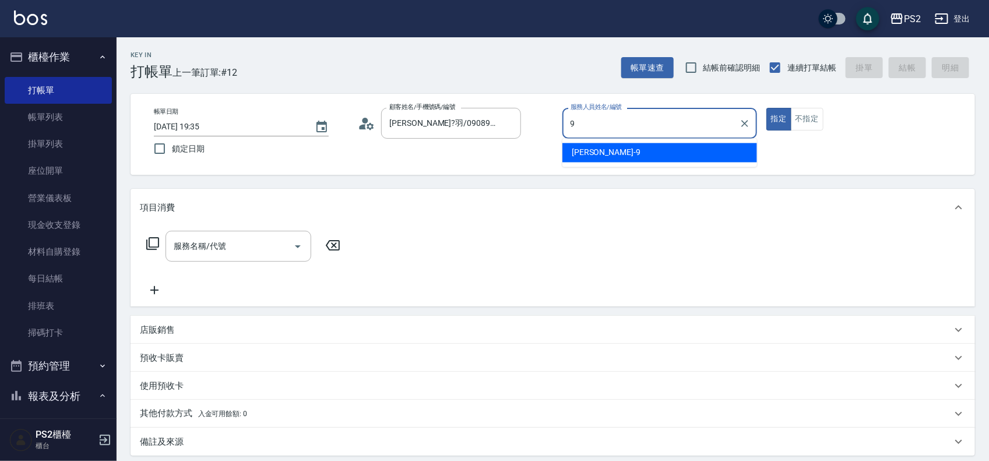
type input "[PERSON_NAME]-9"
type button "true"
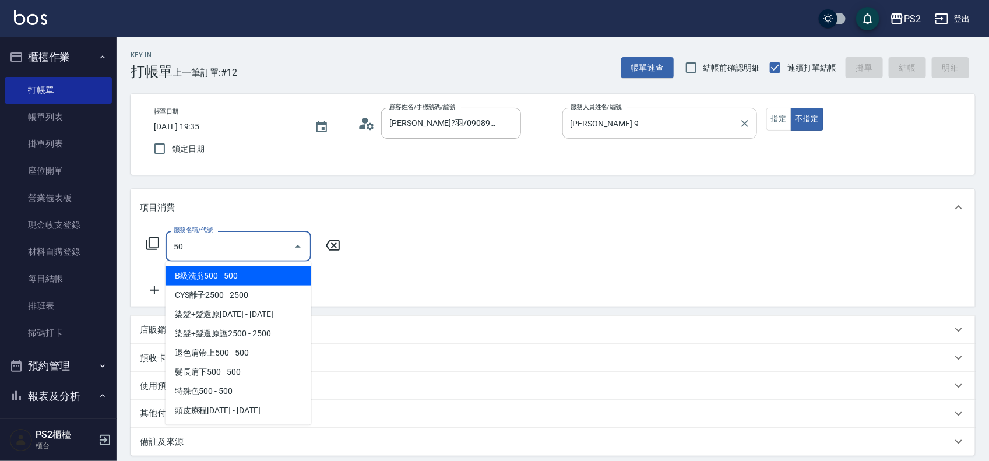
type input "5"
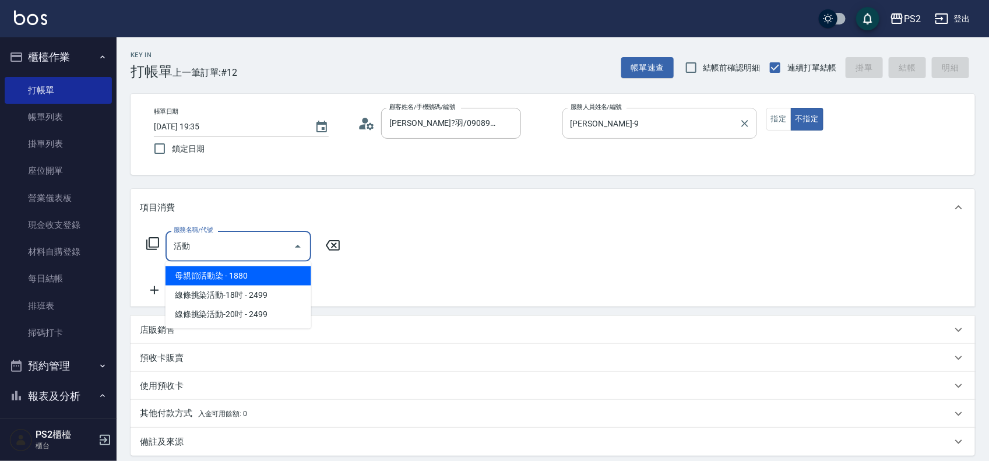
type input "活"
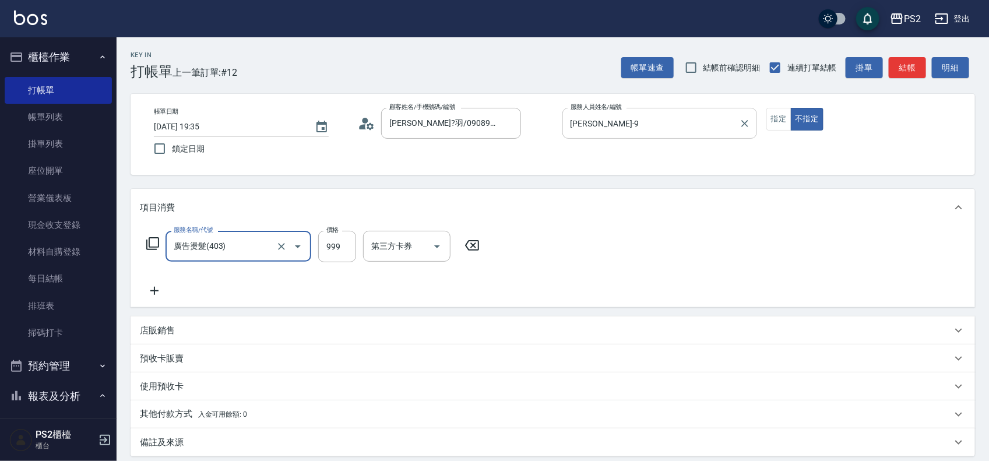
type input "廣告燙髮(403)"
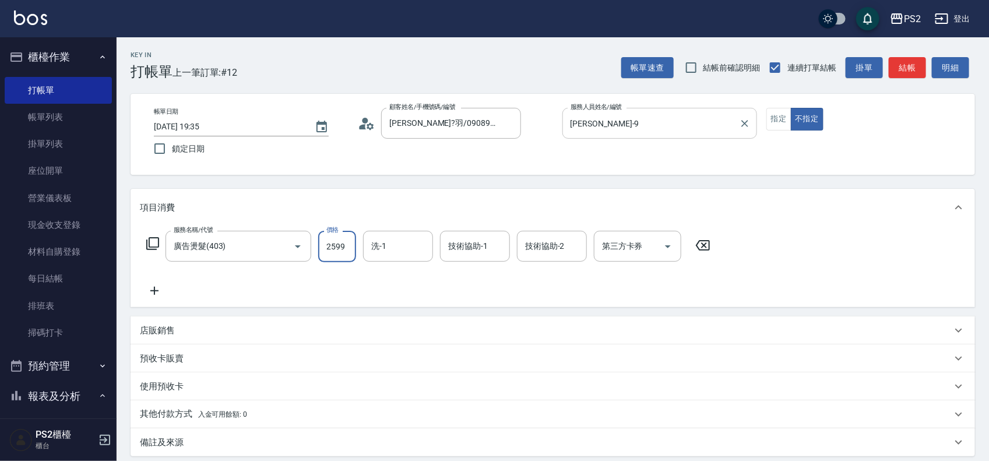
type input "2599"
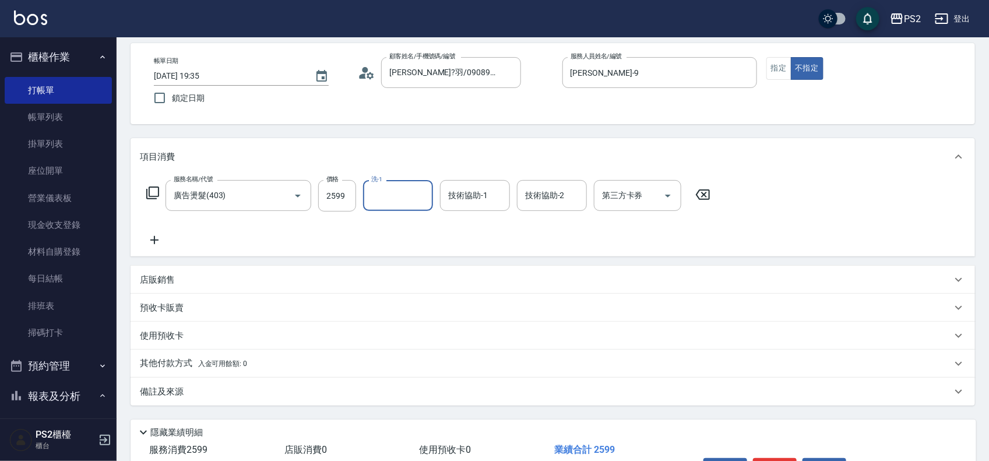
scroll to position [73, 0]
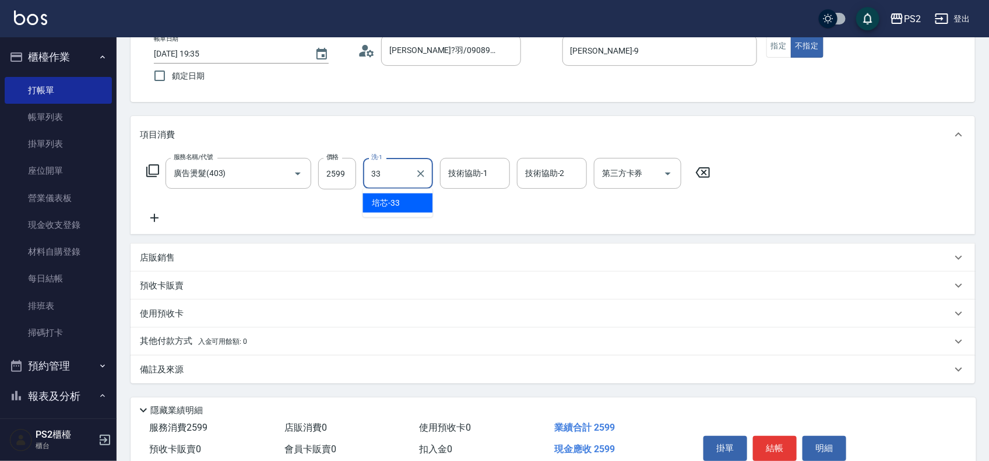
type input "培芯-33"
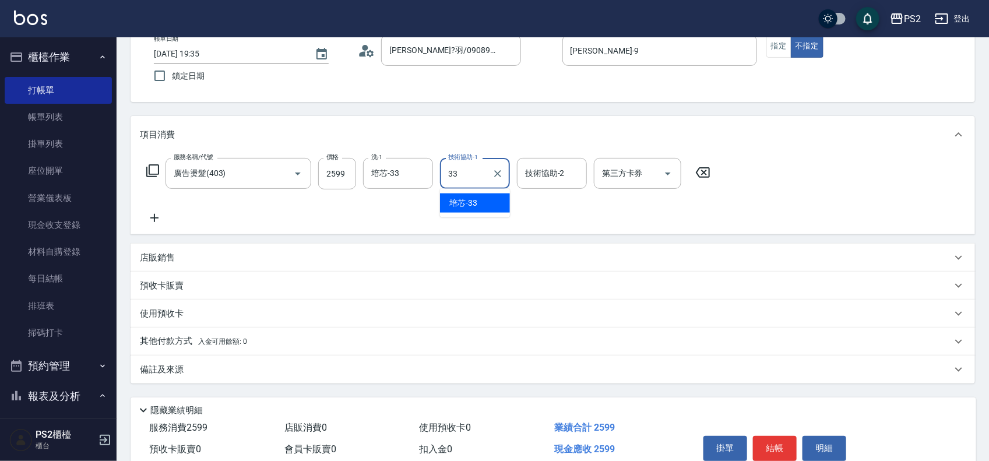
type input "培芯-33"
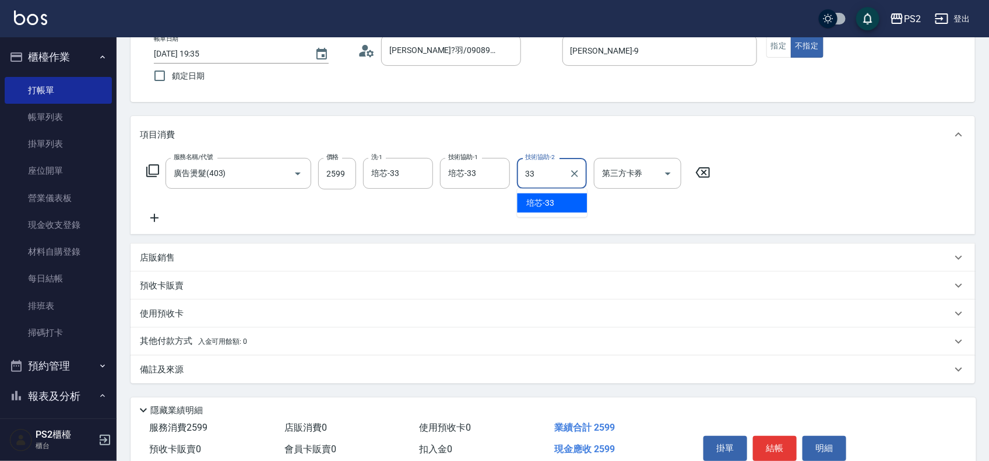
type input "培芯-33"
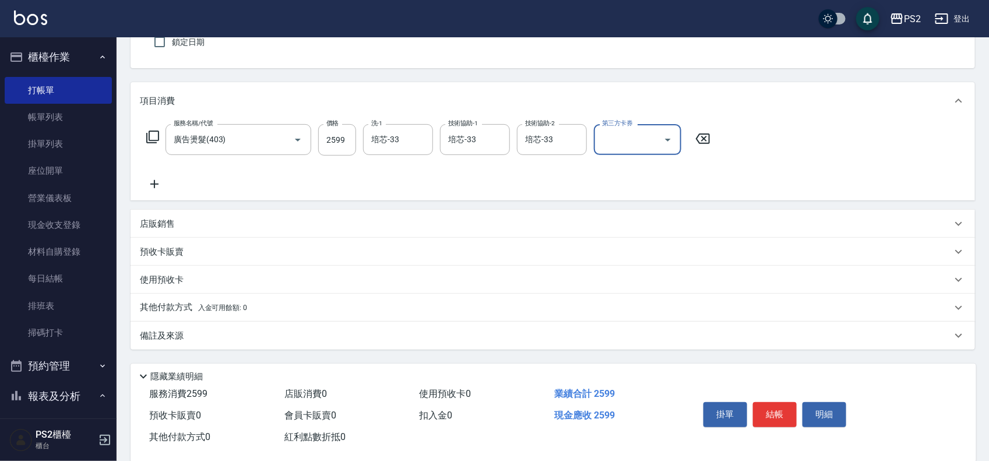
scroll to position [126, 0]
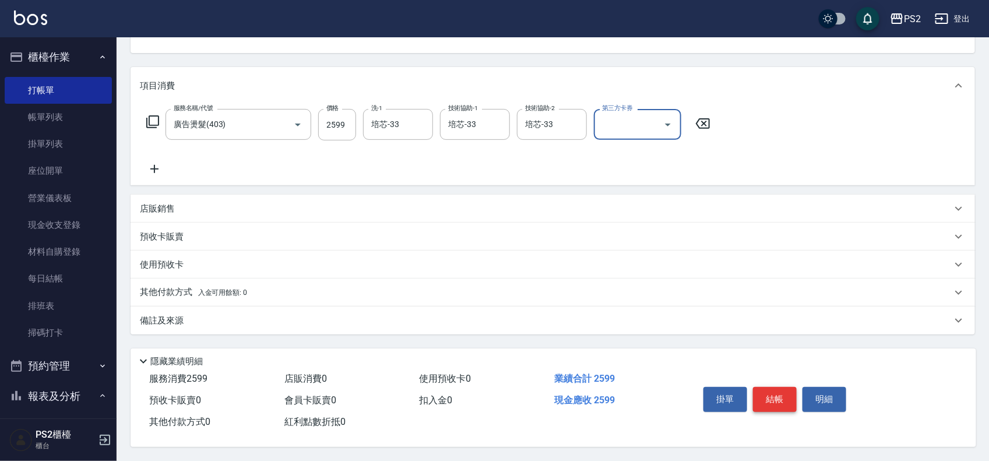
click at [779, 397] on button "結帳" at bounding box center [775, 399] width 44 height 24
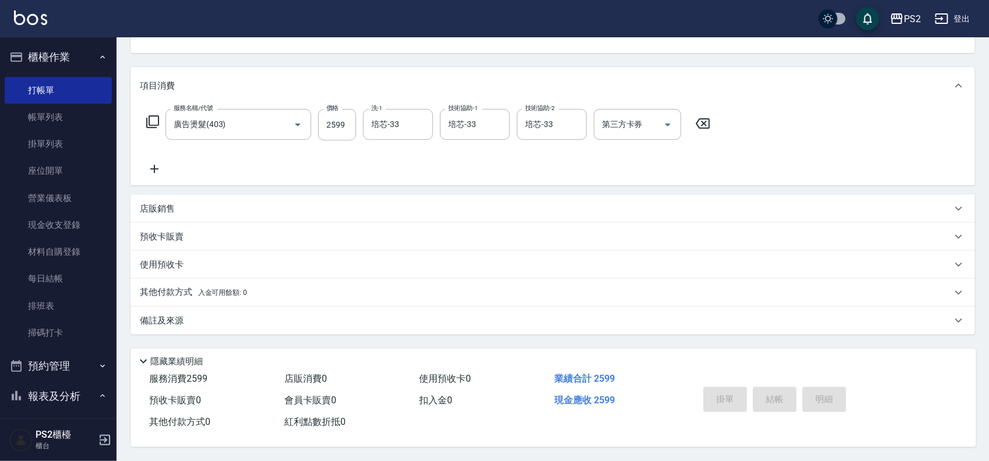
type input "[DATE] 19:38"
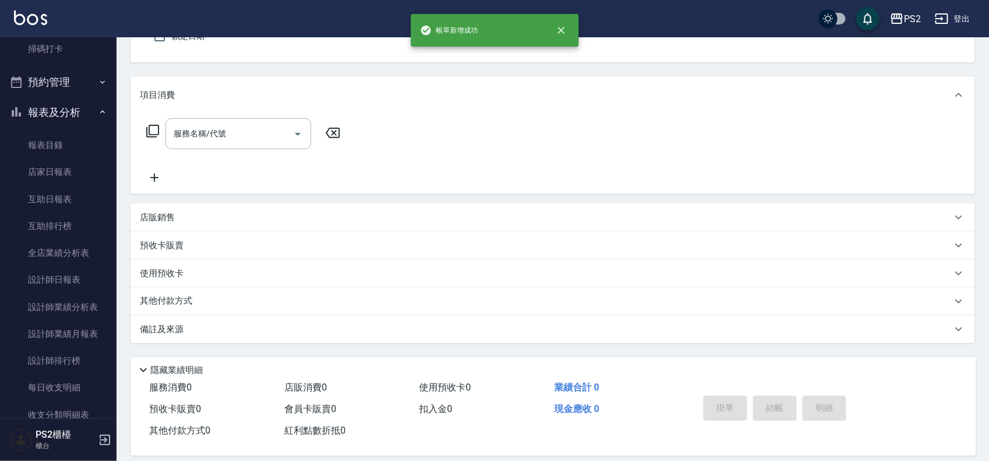
scroll to position [291, 0]
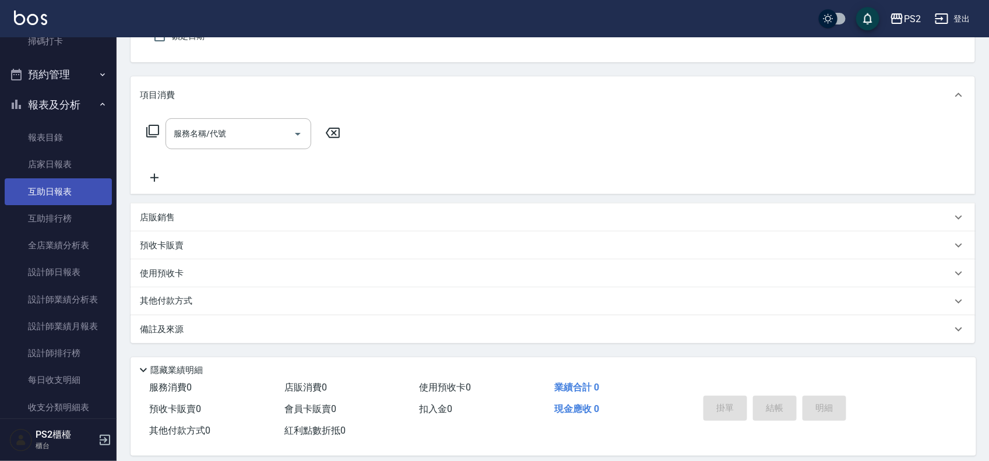
click at [78, 187] on link "互助日報表" at bounding box center [58, 191] width 107 height 27
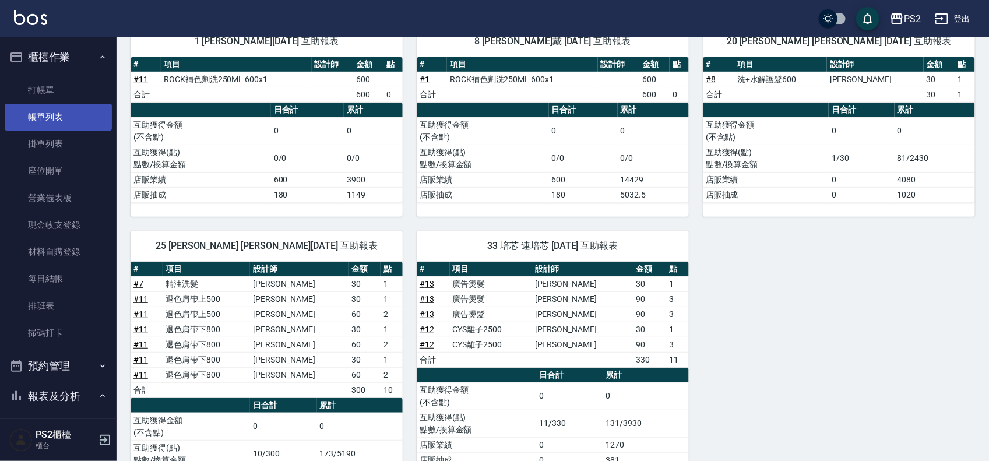
click at [68, 115] on link "帳單列表" at bounding box center [58, 117] width 107 height 27
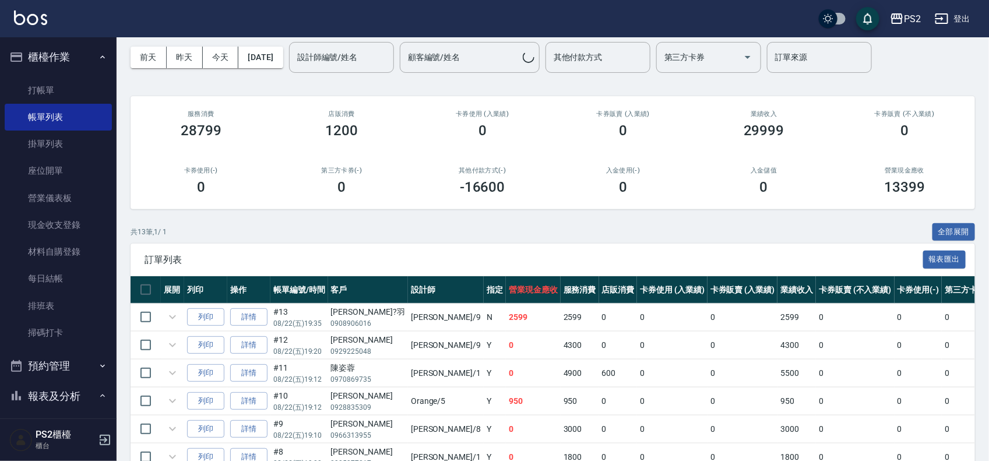
scroll to position [73, 0]
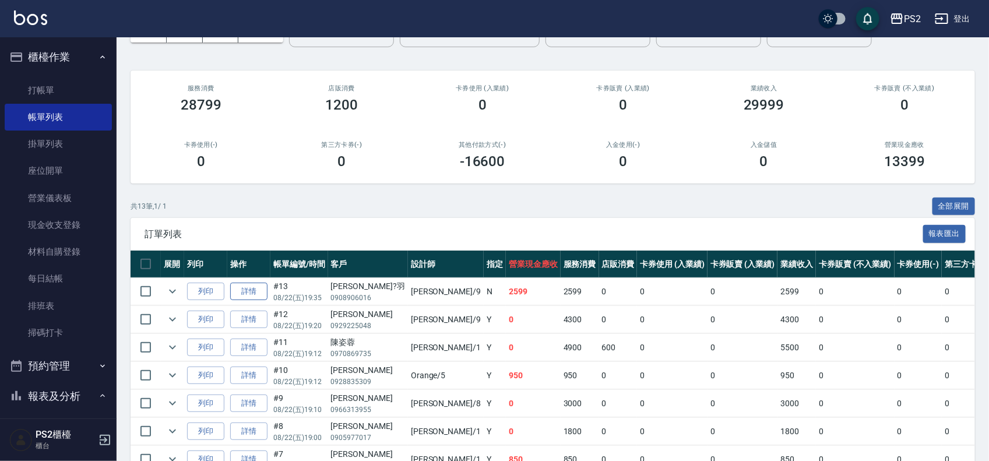
click at [252, 290] on link "詳情" at bounding box center [248, 292] width 37 height 18
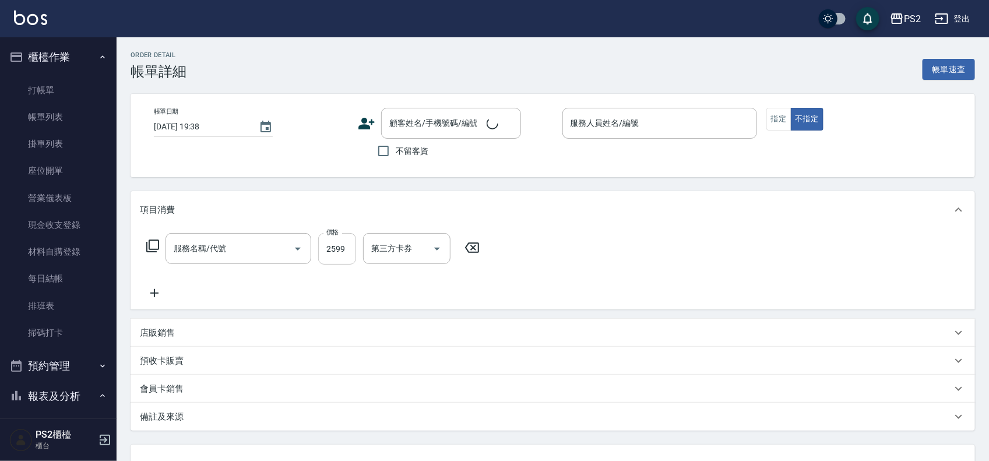
type input "[DATE] 19:35"
type input "[PERSON_NAME]-9"
type input "廣告燙髮(403)"
type input "[PERSON_NAME]?羽/0908906016/"
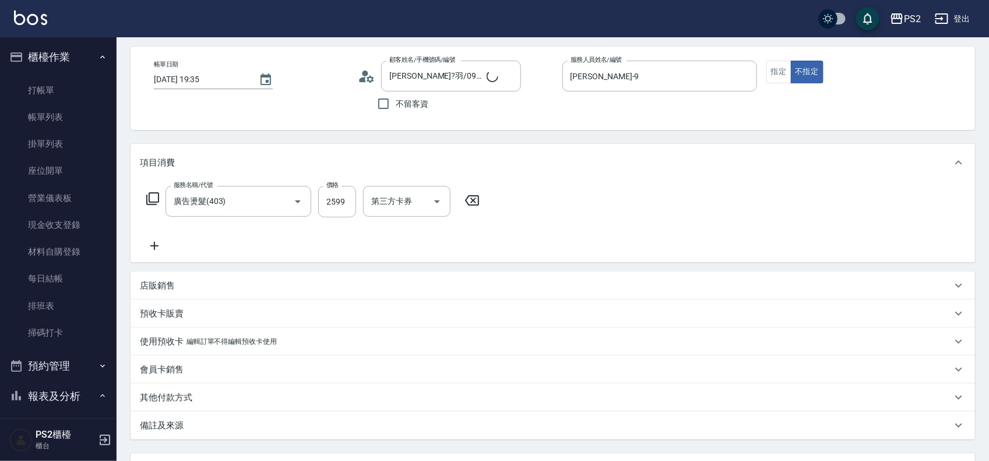
scroll to position [73, 0]
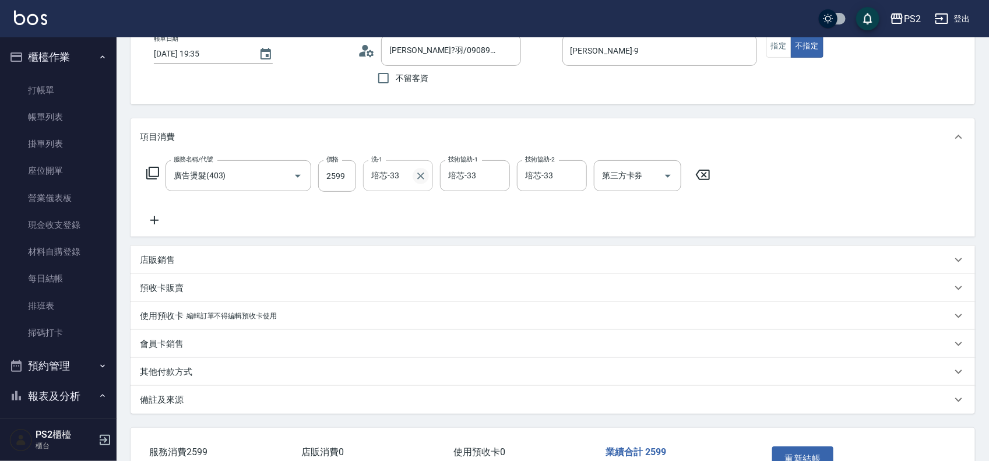
click at [424, 173] on icon "Clear" at bounding box center [421, 176] width 12 height 12
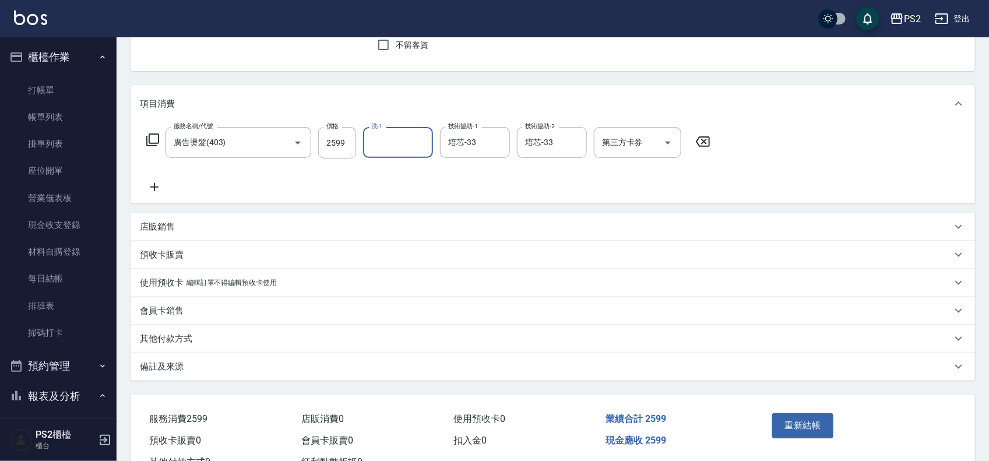
scroll to position [150, 0]
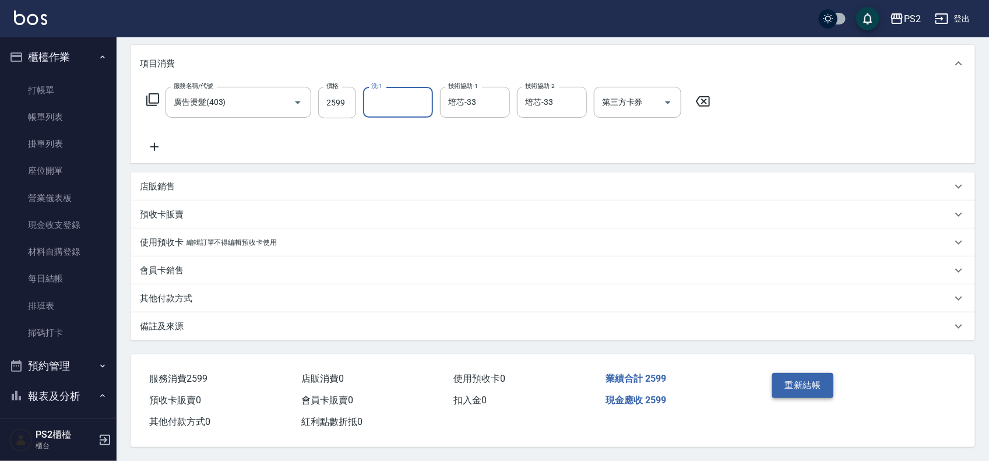
click at [803, 382] on button "重新結帳" at bounding box center [803, 385] width 62 height 24
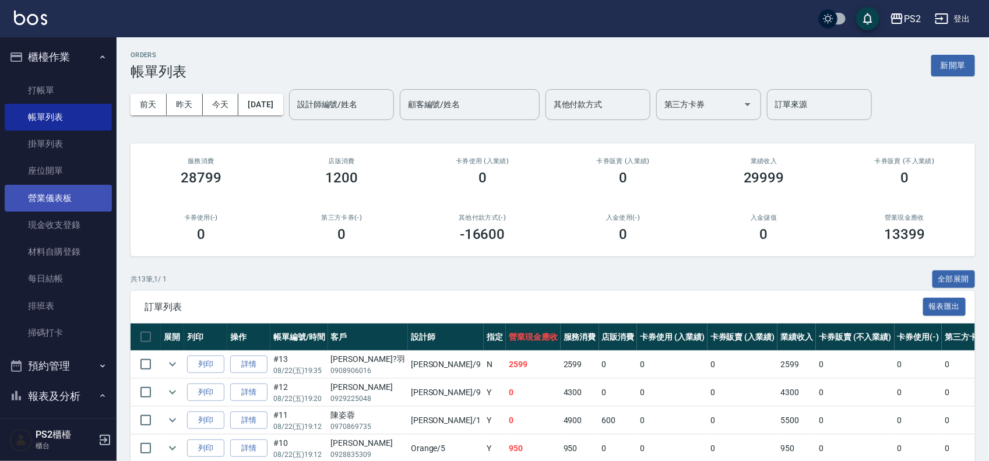
scroll to position [73, 0]
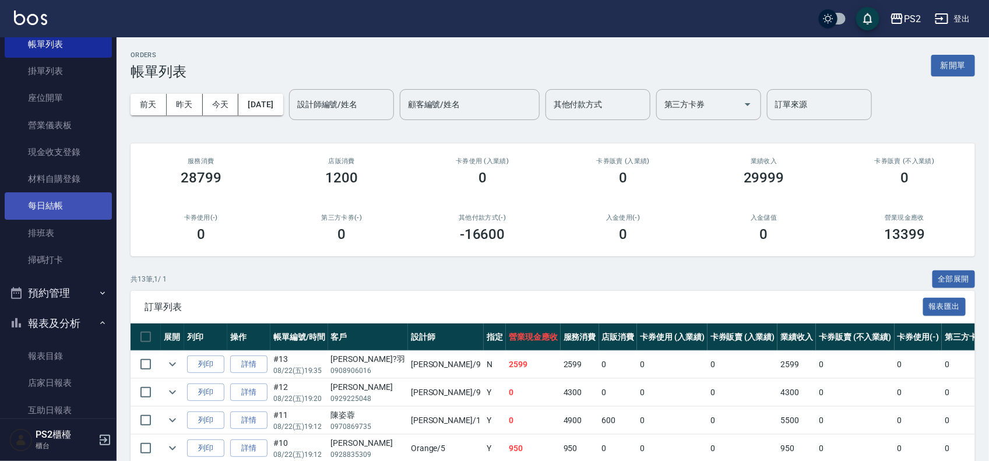
click at [77, 208] on link "每日結帳" at bounding box center [58, 205] width 107 height 27
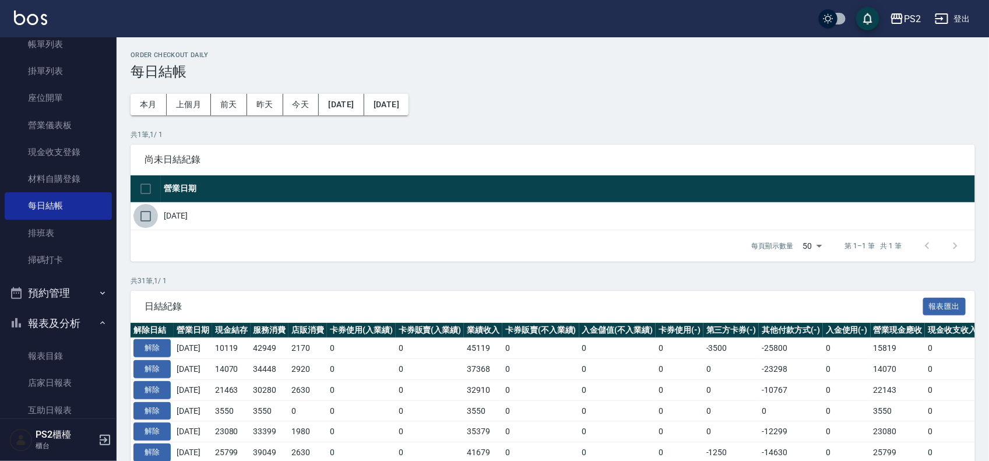
click at [144, 216] on input "checkbox" at bounding box center [145, 216] width 24 height 24
checkbox input "true"
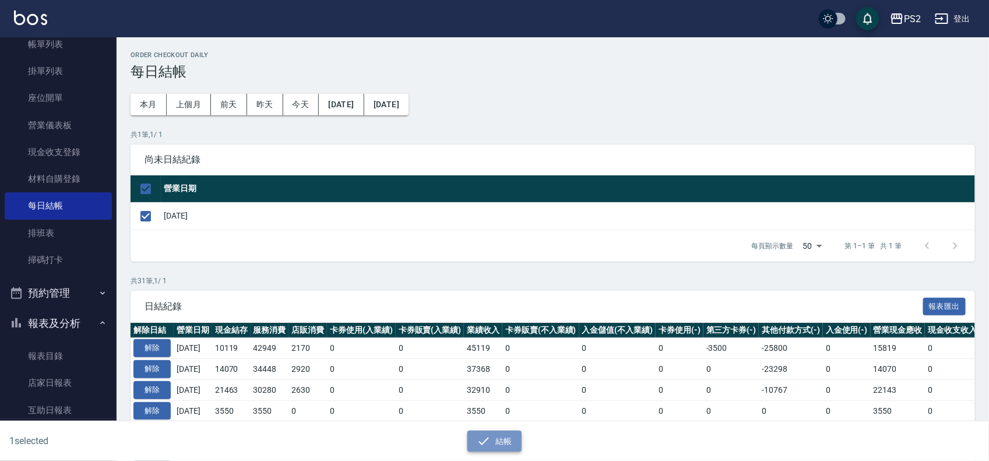
click at [479, 436] on icon "button" at bounding box center [484, 441] width 14 height 14
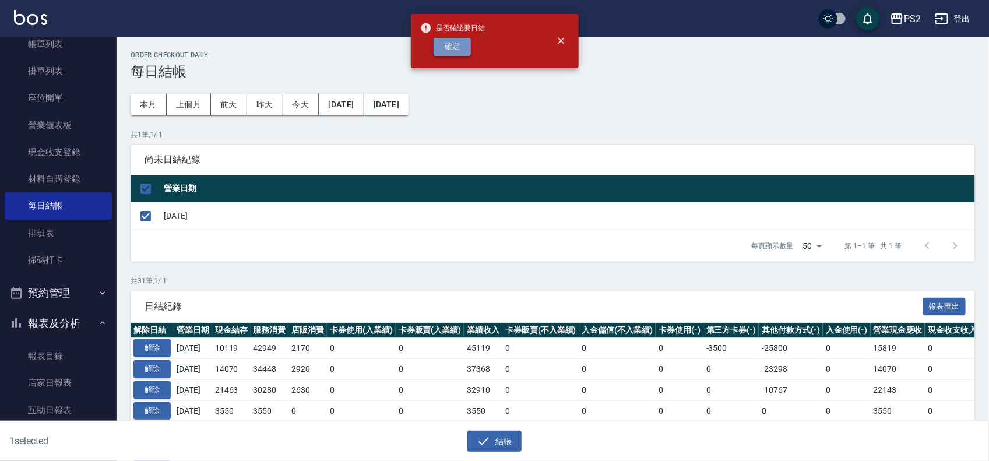
click at [452, 41] on button "確定" at bounding box center [452, 47] width 37 height 18
checkbox input "false"
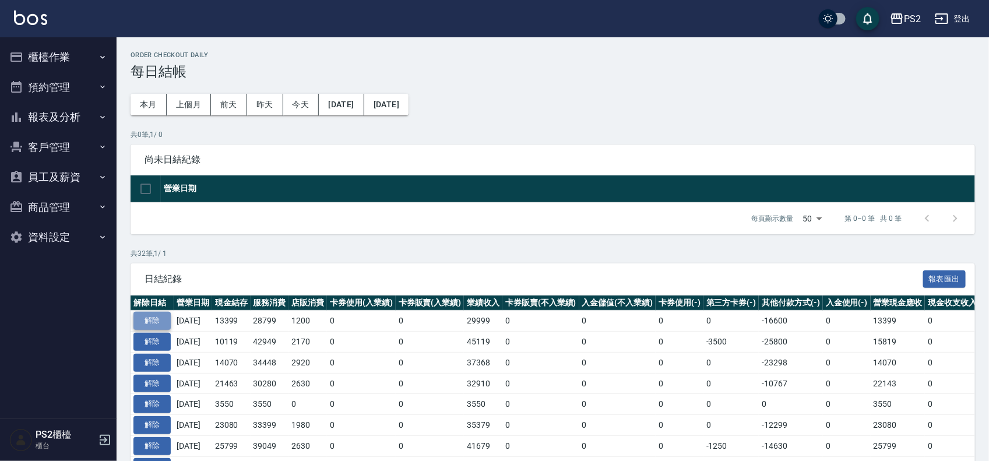
click at [150, 319] on button "解除" at bounding box center [151, 321] width 37 height 18
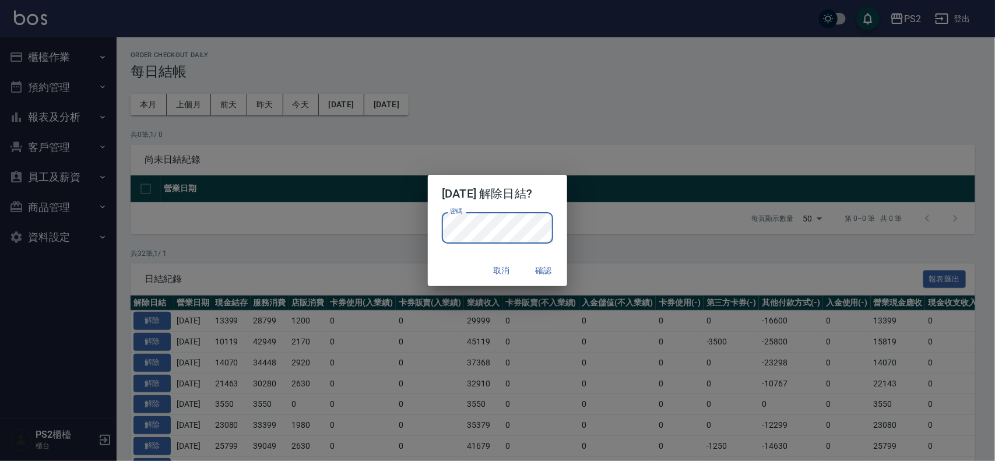
click at [631, 200] on div "[DATE] 解除日結? 密碼 密碼 取消 確認" at bounding box center [497, 230] width 995 height 461
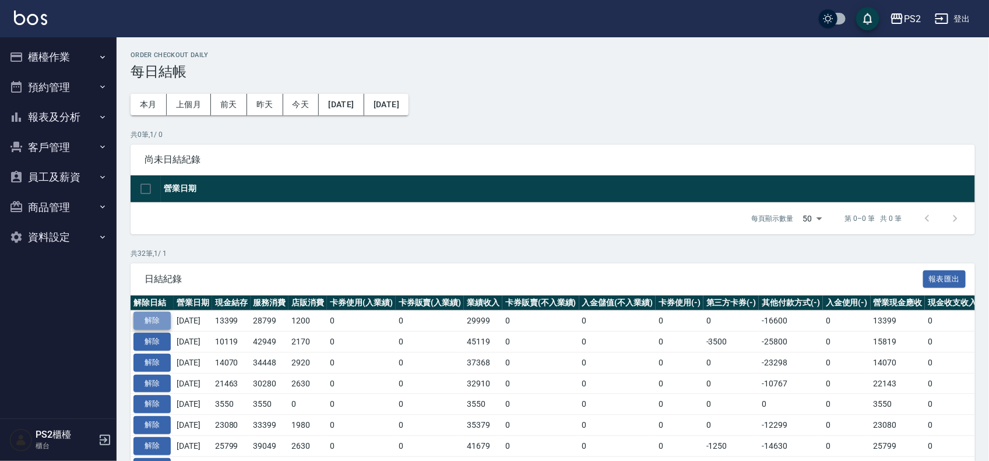
click at [143, 318] on button "解除" at bounding box center [151, 321] width 37 height 18
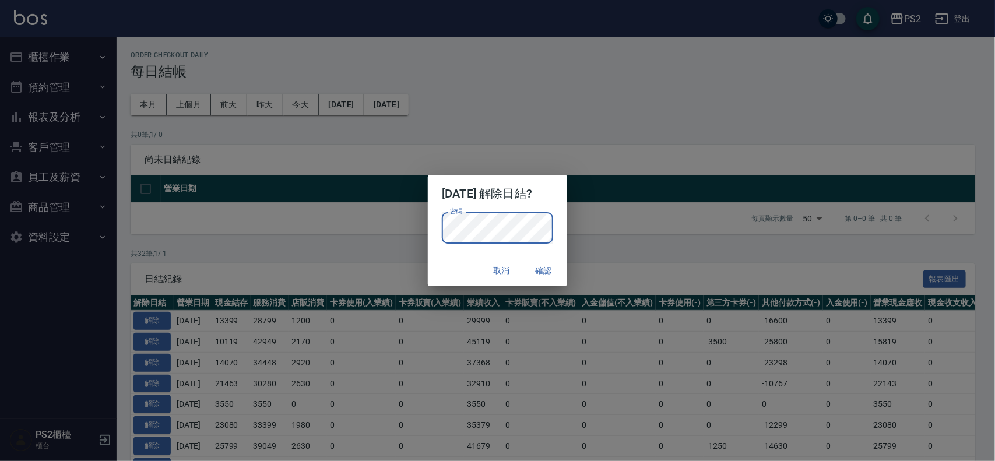
click at [440, 273] on div "取消 確認" at bounding box center [497, 270] width 139 height 31
click at [545, 268] on button "確認" at bounding box center [543, 271] width 37 height 22
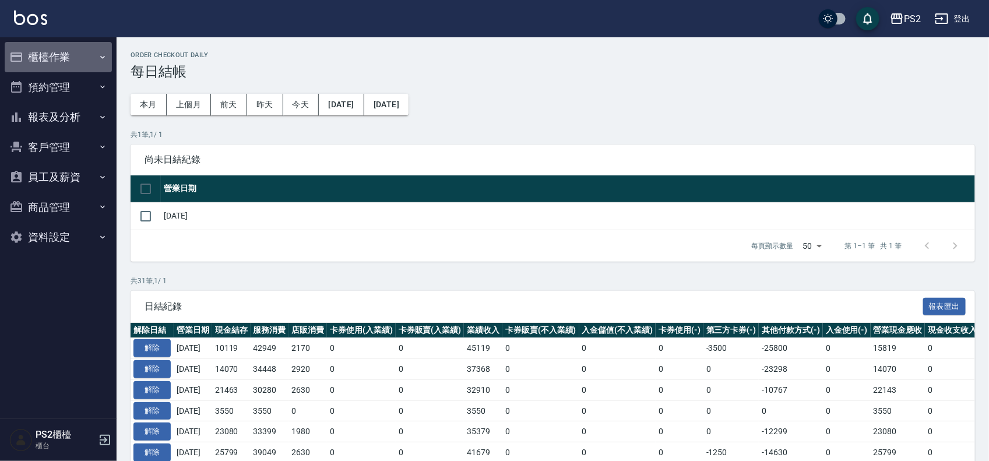
click at [69, 63] on button "櫃檯作業" at bounding box center [58, 57] width 107 height 30
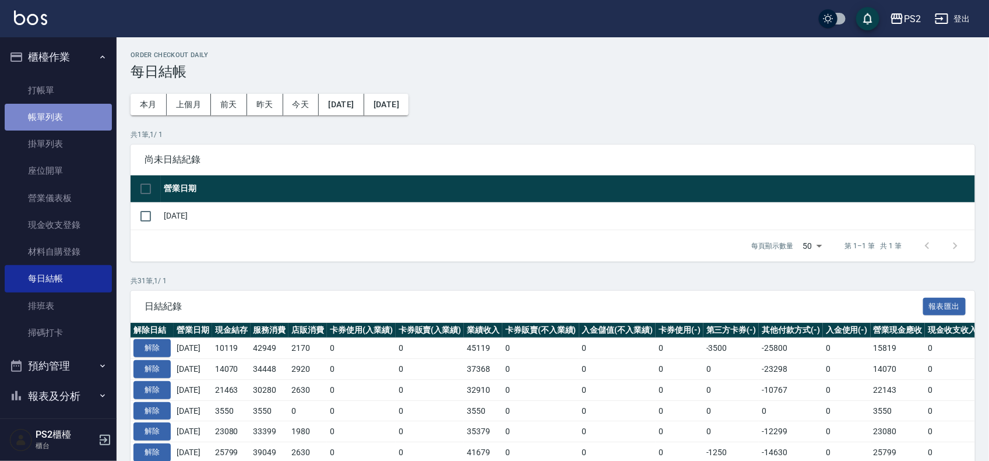
click at [70, 117] on link "帳單列表" at bounding box center [58, 117] width 107 height 27
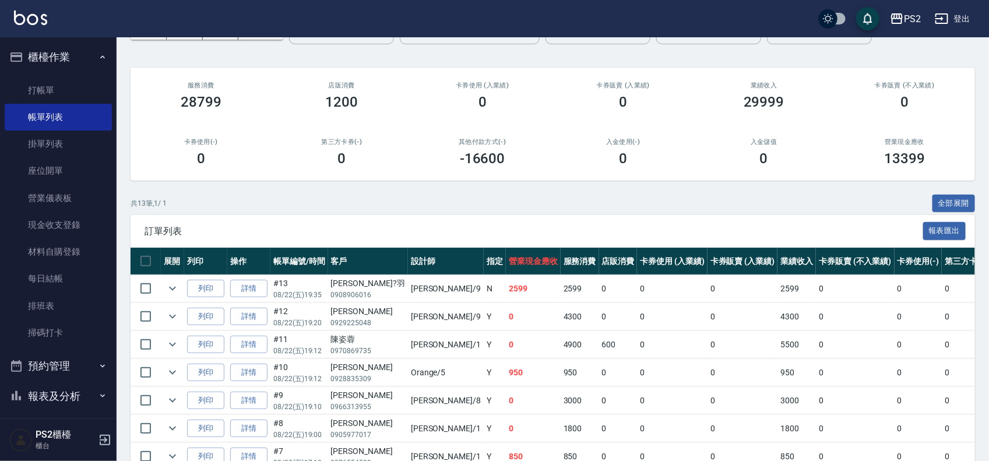
scroll to position [146, 0]
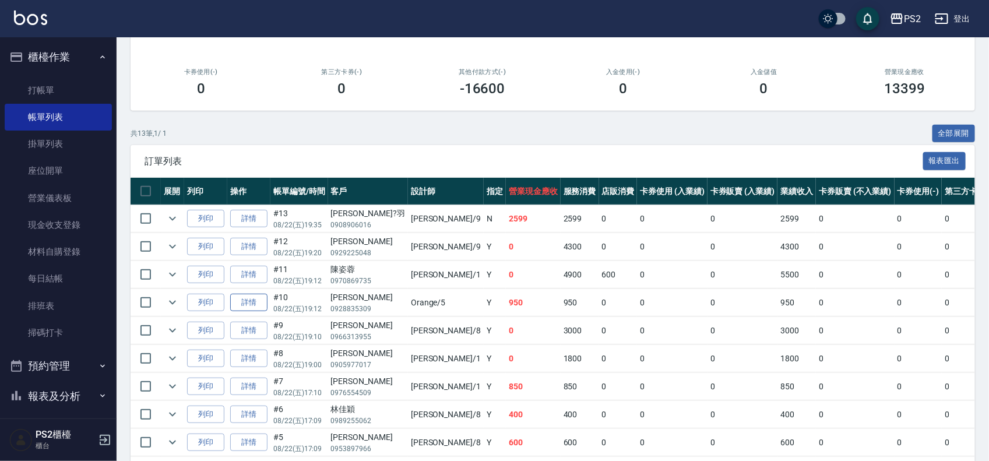
click at [245, 298] on link "詳情" at bounding box center [248, 303] width 37 height 18
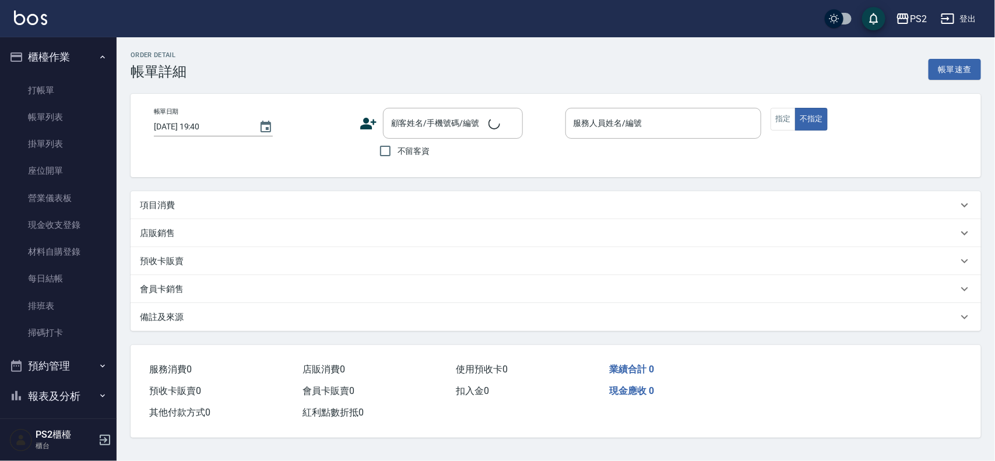
type input "[DATE] 19:12"
type input "Orange-5"
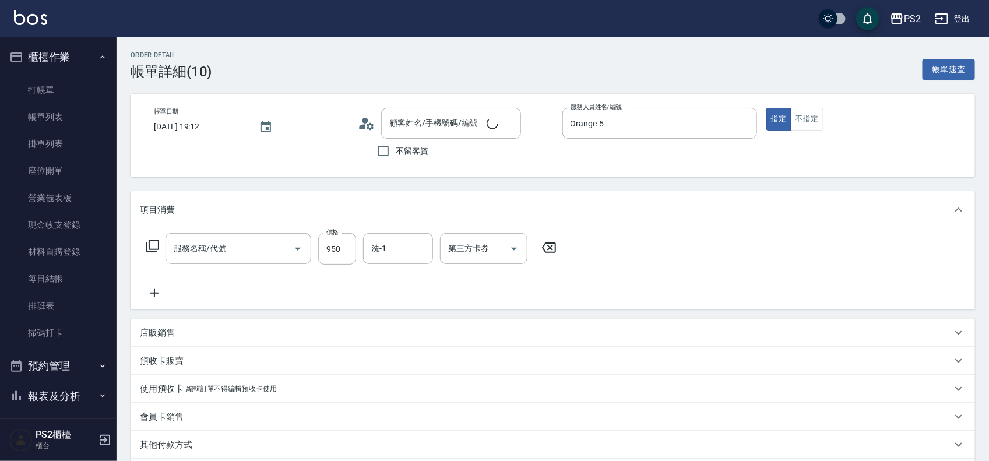
type input "B級洗剪500(103)"
type input "[PERSON_NAME]/0928835309/"
click at [180, 339] on div "店販銷售" at bounding box center [546, 333] width 812 height 12
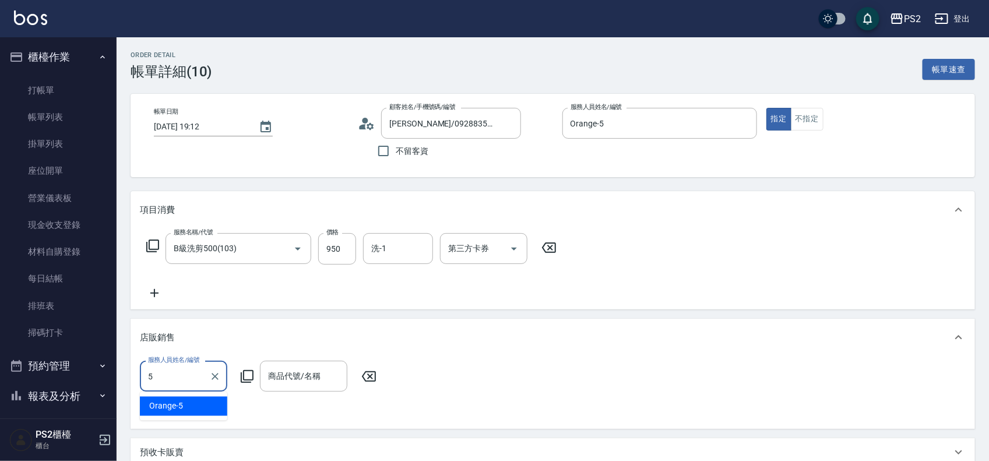
type input "Orange-5"
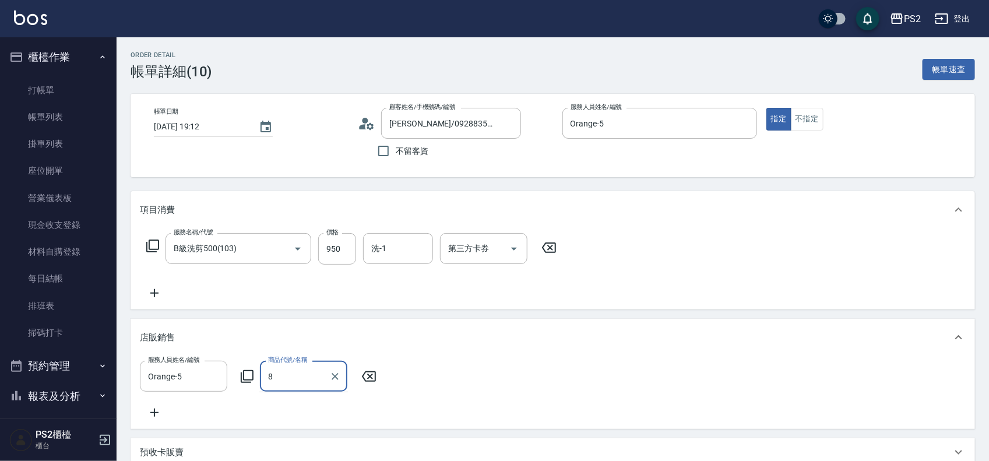
type input "8"
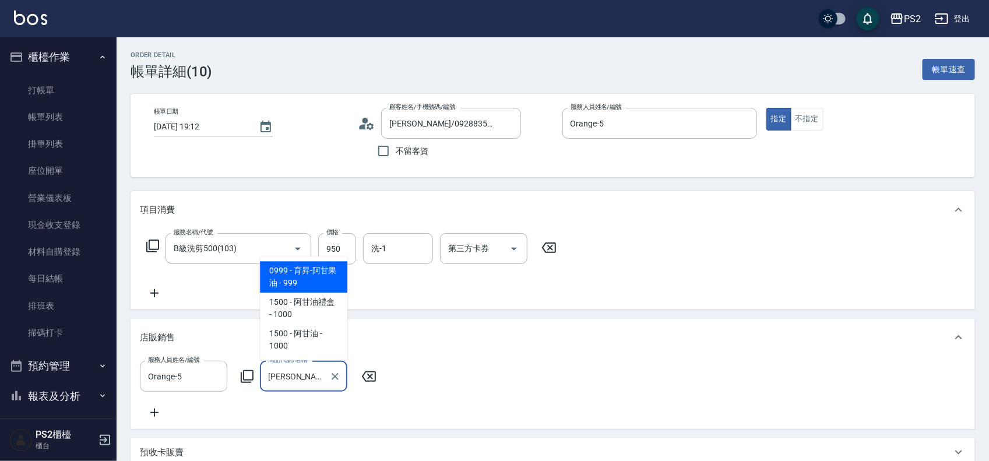
type input "育昇-阿甘果油"
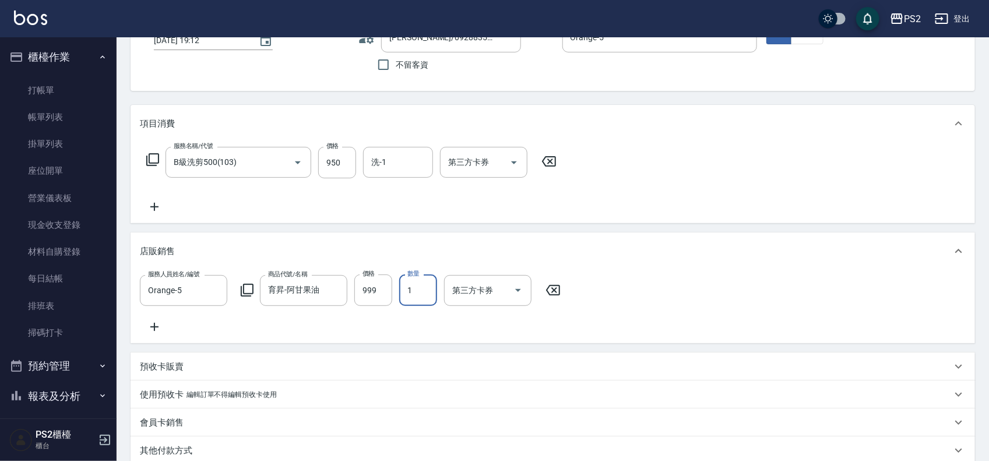
scroll to position [254, 0]
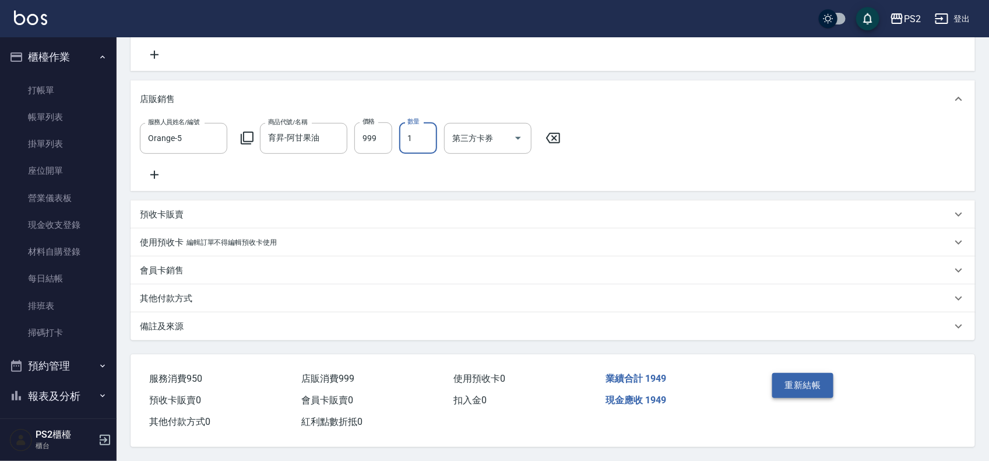
click at [803, 388] on button "重新結帳" at bounding box center [803, 385] width 62 height 24
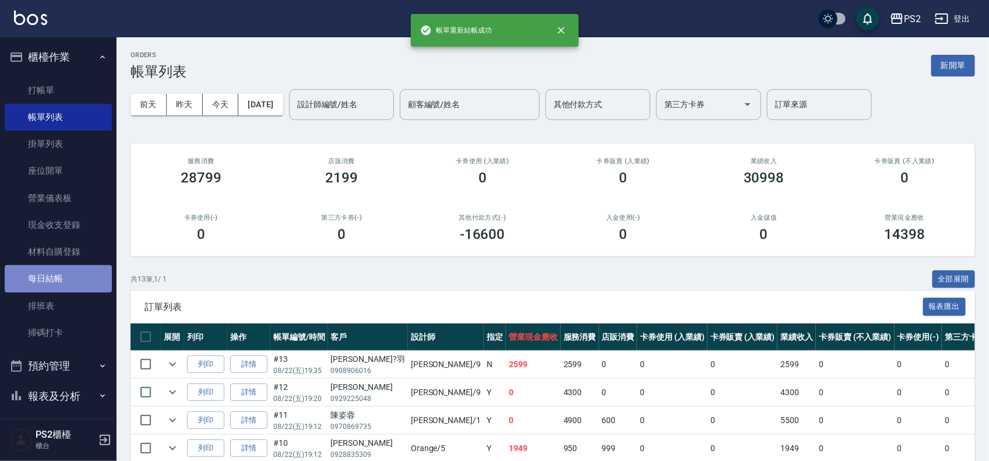
click at [65, 283] on link "每日結帳" at bounding box center [58, 278] width 107 height 27
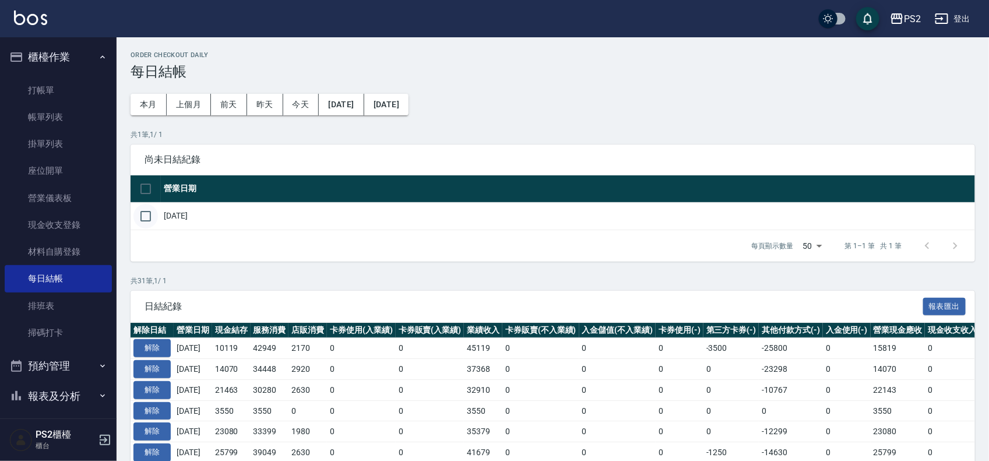
click at [149, 214] on input "checkbox" at bounding box center [145, 216] width 24 height 24
checkbox input "true"
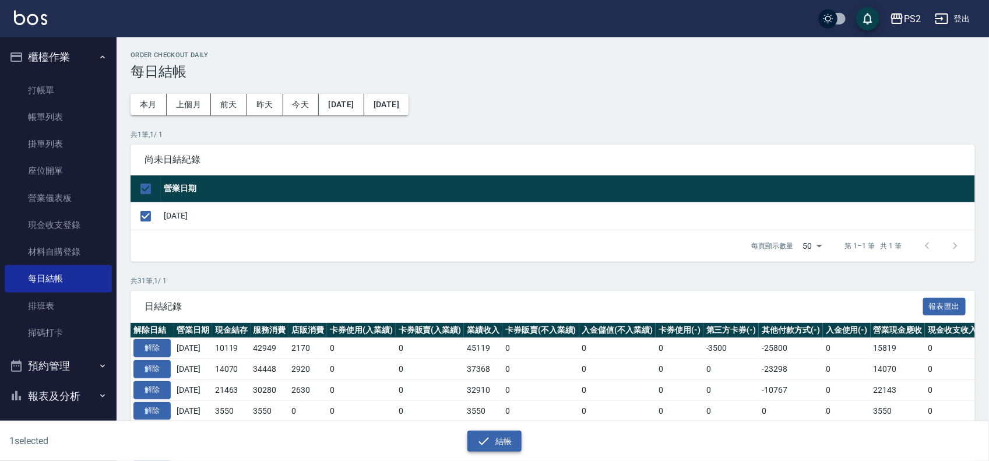
click at [500, 442] on button "結帳" at bounding box center [494, 442] width 54 height 22
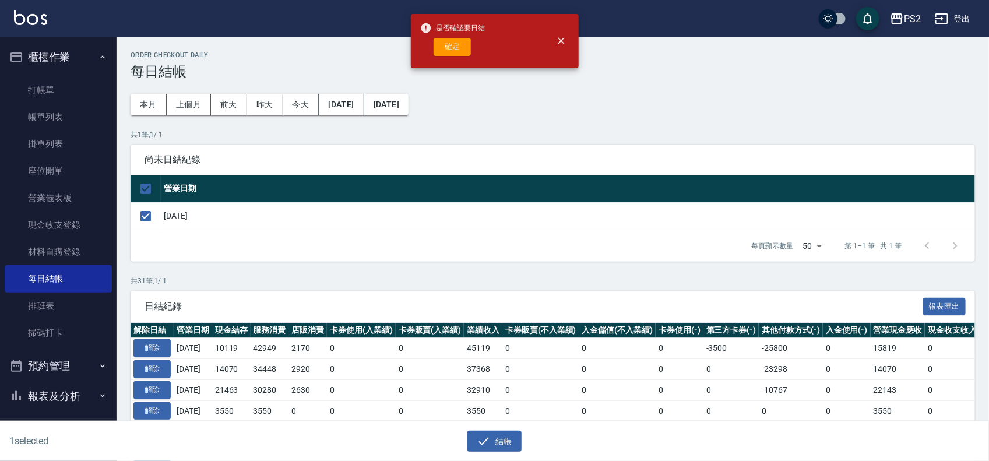
click at [476, 45] on div "確定" at bounding box center [452, 47] width 65 height 18
click at [470, 44] on button "確定" at bounding box center [452, 47] width 37 height 18
checkbox input "false"
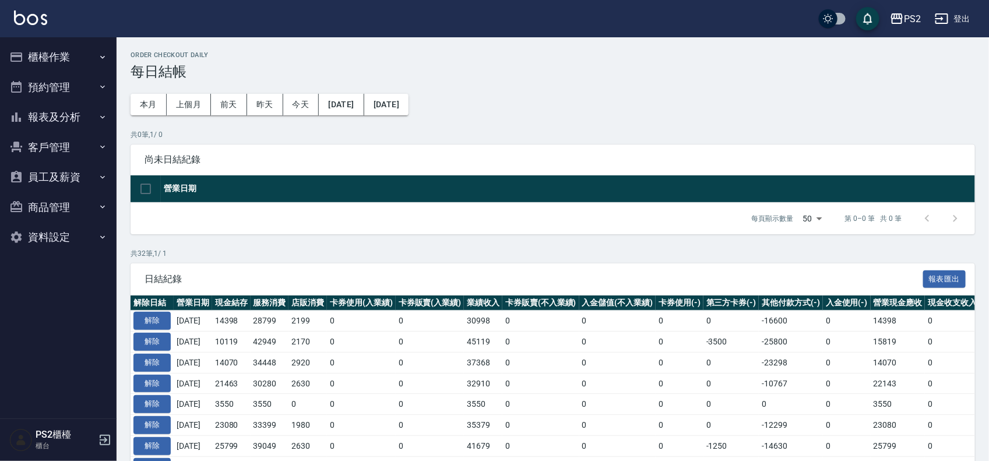
click at [65, 119] on button "報表及分析" at bounding box center [58, 117] width 107 height 30
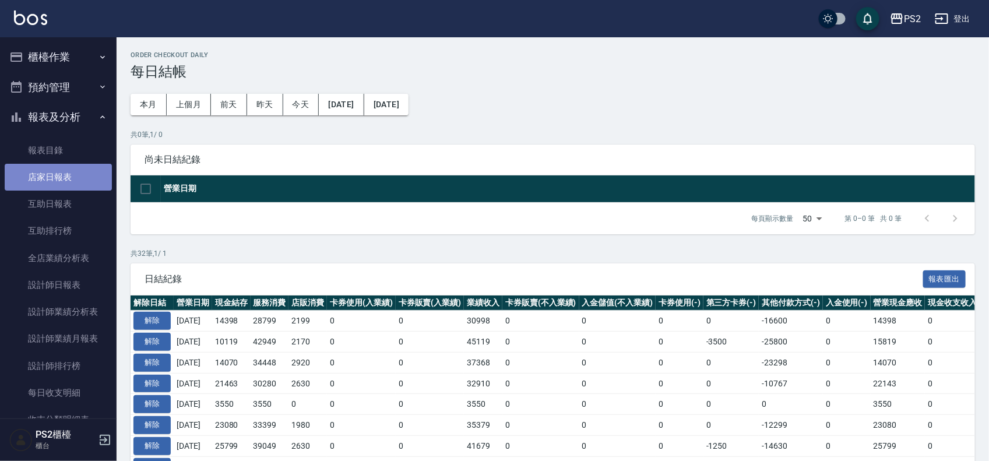
click at [79, 182] on link "店家日報表" at bounding box center [58, 177] width 107 height 27
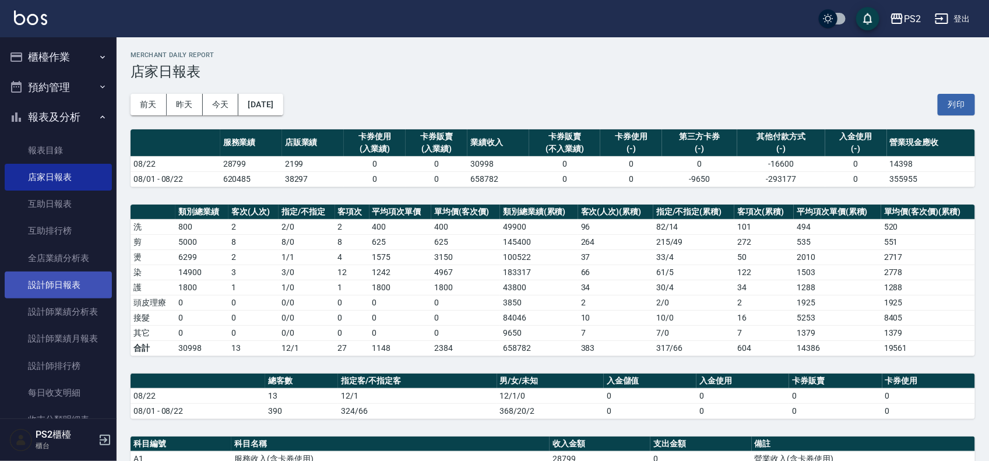
click at [73, 293] on link "設計師日報表" at bounding box center [58, 285] width 107 height 27
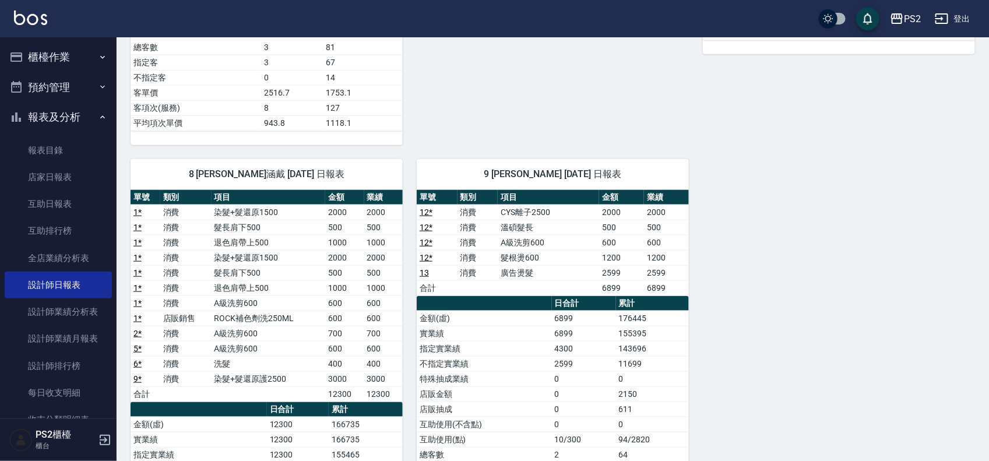
scroll to position [511, 0]
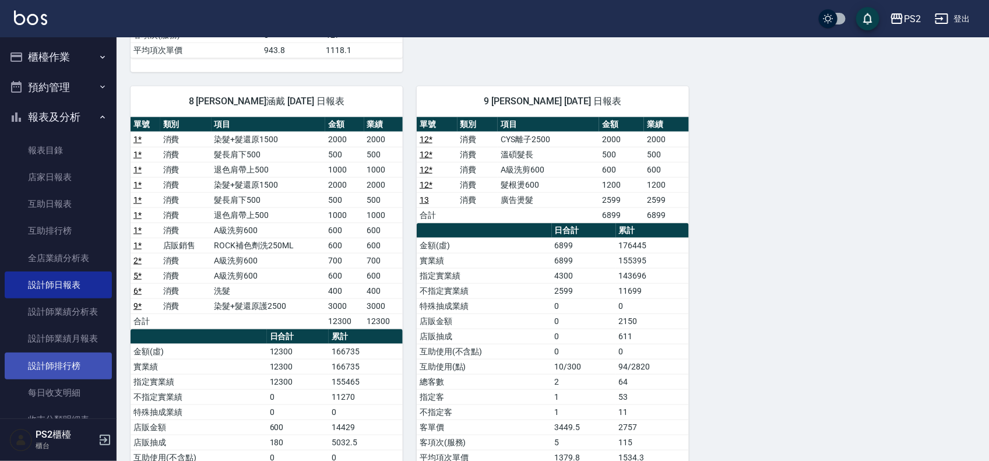
click at [58, 366] on link "設計師排行榜" at bounding box center [58, 366] width 107 height 27
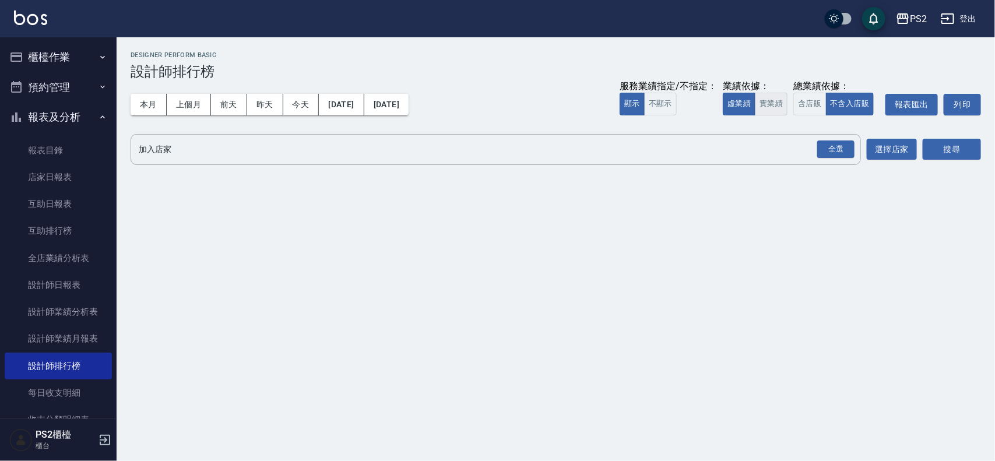
click at [768, 100] on button "實業績" at bounding box center [771, 104] width 33 height 23
drag, startPoint x: 841, startPoint y: 150, endPoint x: 864, endPoint y: 150, distance: 23.3
click at [841, 150] on div "全選" at bounding box center [835, 149] width 37 height 18
click at [954, 143] on button "搜尋" at bounding box center [952, 150] width 58 height 22
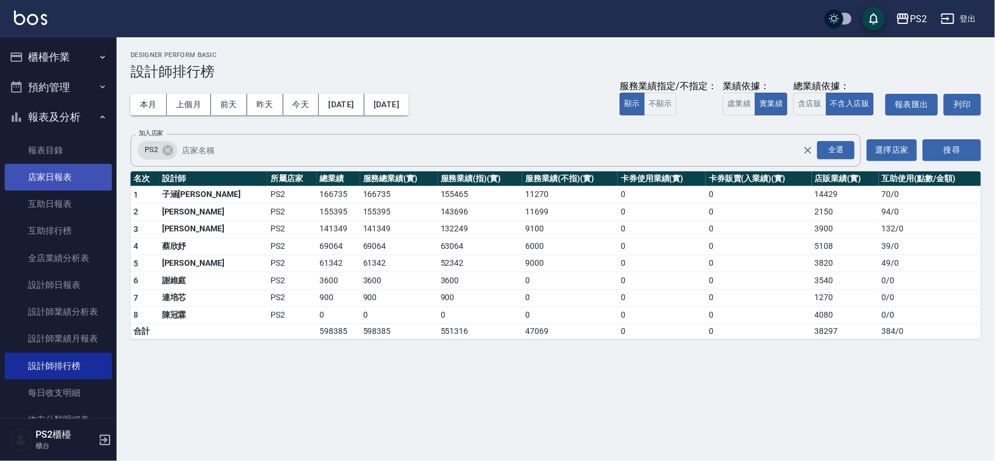
click at [68, 169] on link "店家日報表" at bounding box center [58, 177] width 107 height 27
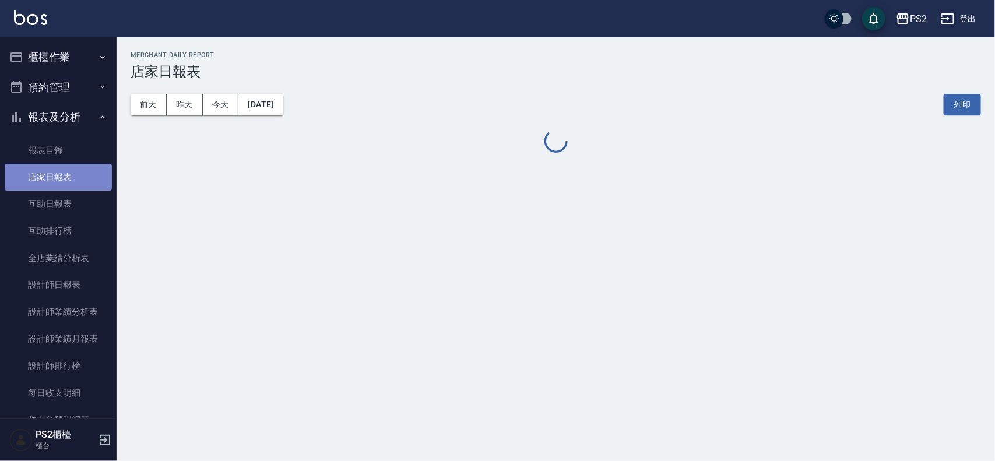
click at [68, 169] on link "店家日報表" at bounding box center [58, 177] width 107 height 27
